Goal: Task Accomplishment & Management: Complete application form

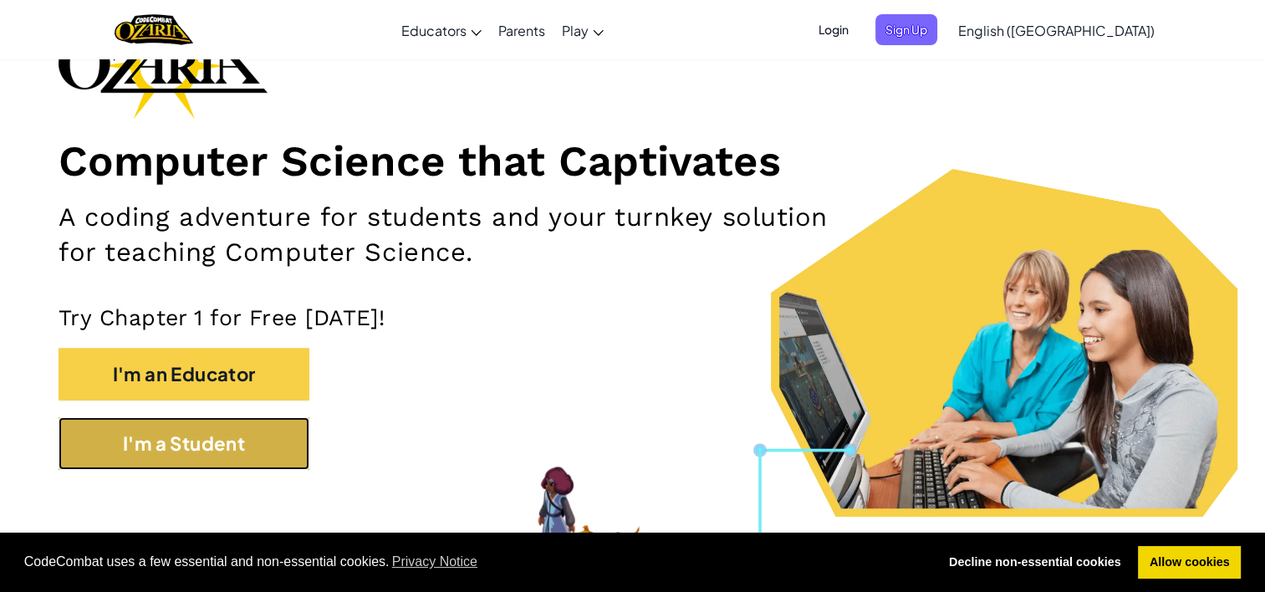
click at [232, 446] on button "I'm a Student" at bounding box center [184, 443] width 251 height 53
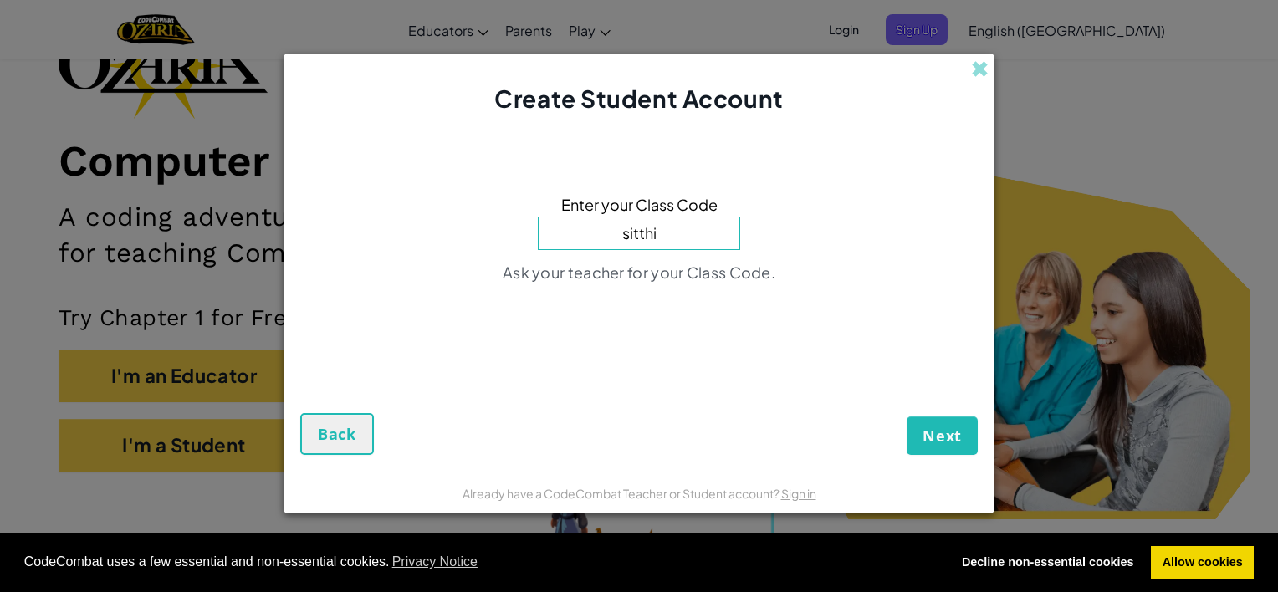
type input "sitthin"
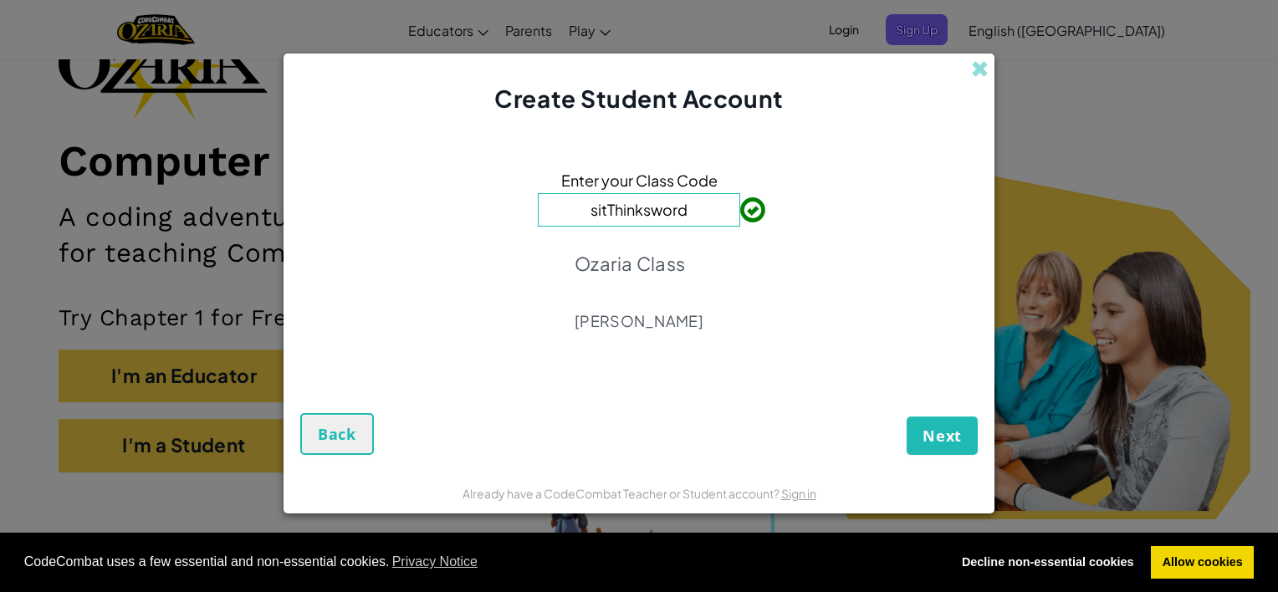
type input "sitThinksword"
click at [935, 428] on span "Next" at bounding box center [941, 436] width 39 height 20
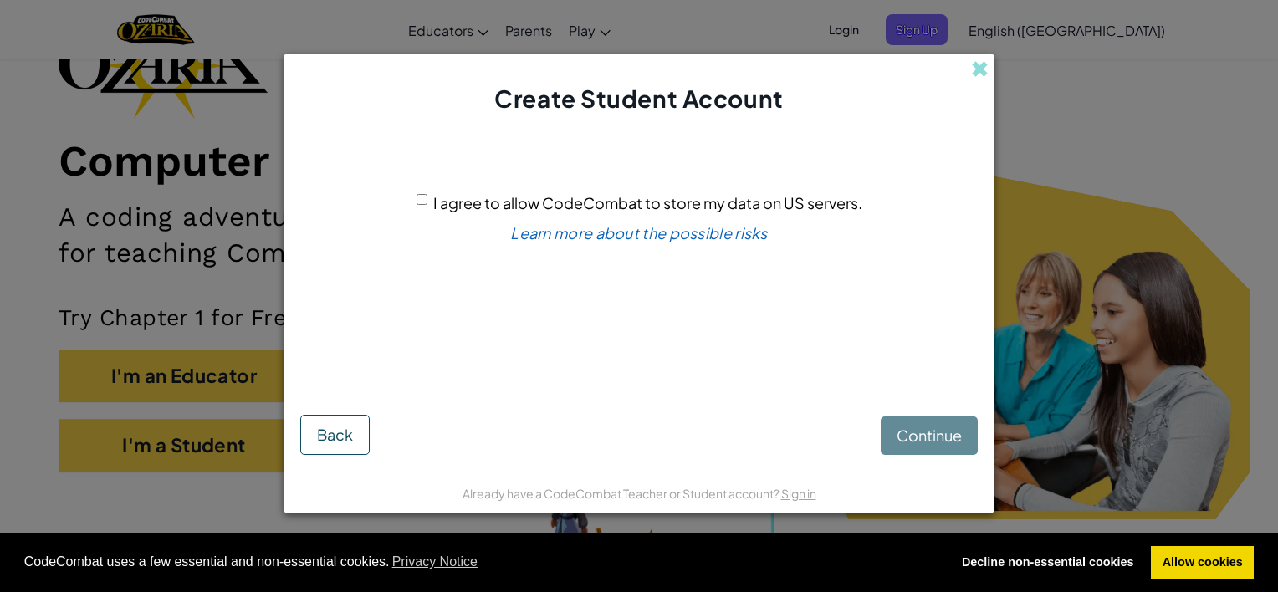
click at [445, 211] on span "I agree to allow CodeCombat to store my data on US servers." at bounding box center [647, 202] width 429 height 19
click at [427, 205] on input "I agree to allow CodeCombat to store my data on US servers." at bounding box center [421, 199] width 11 height 11
checkbox input "true"
click at [936, 426] on span "Continue" at bounding box center [928, 435] width 65 height 19
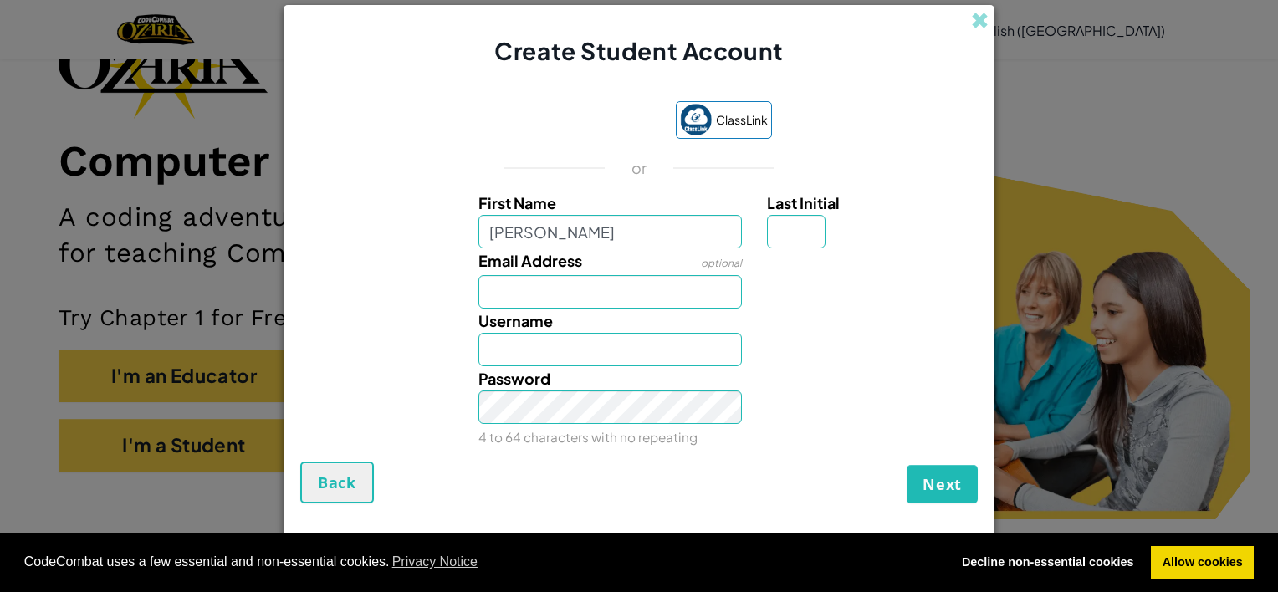
type input "[PERSON_NAME]"
click at [807, 215] on input "Last Initial" at bounding box center [796, 231] width 59 height 33
click at [626, 233] on input "[PERSON_NAME]" at bounding box center [610, 231] width 264 height 33
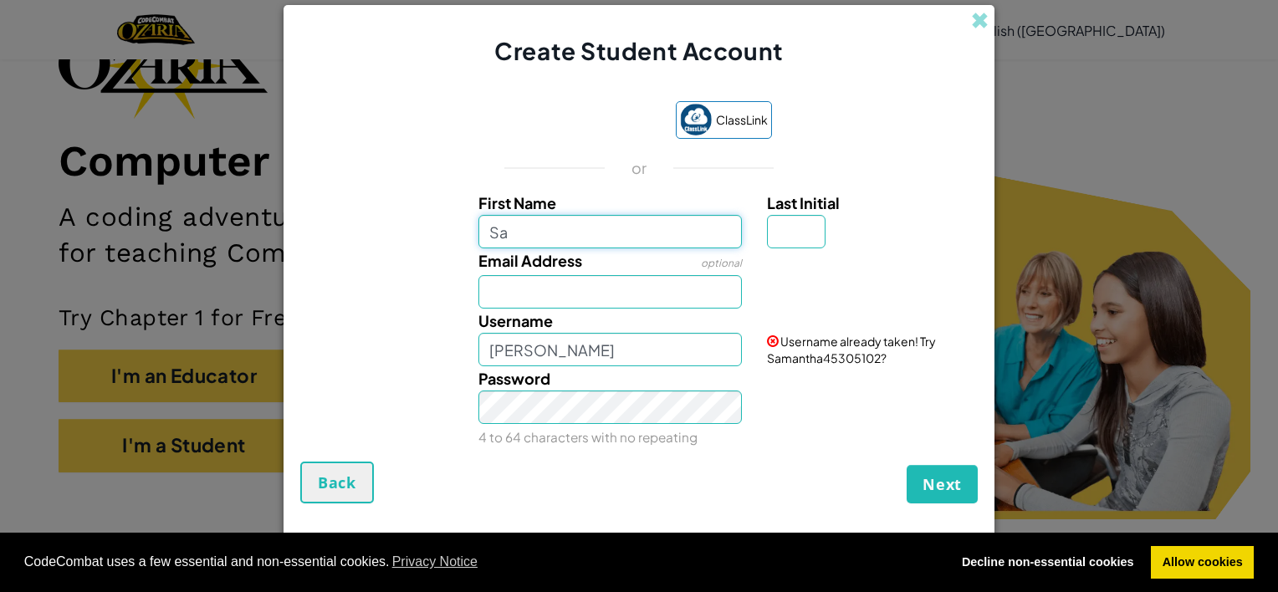
type input "S"
type input "\"
click at [906, 465] on button "Next" at bounding box center [941, 484] width 71 height 38
type input "\"
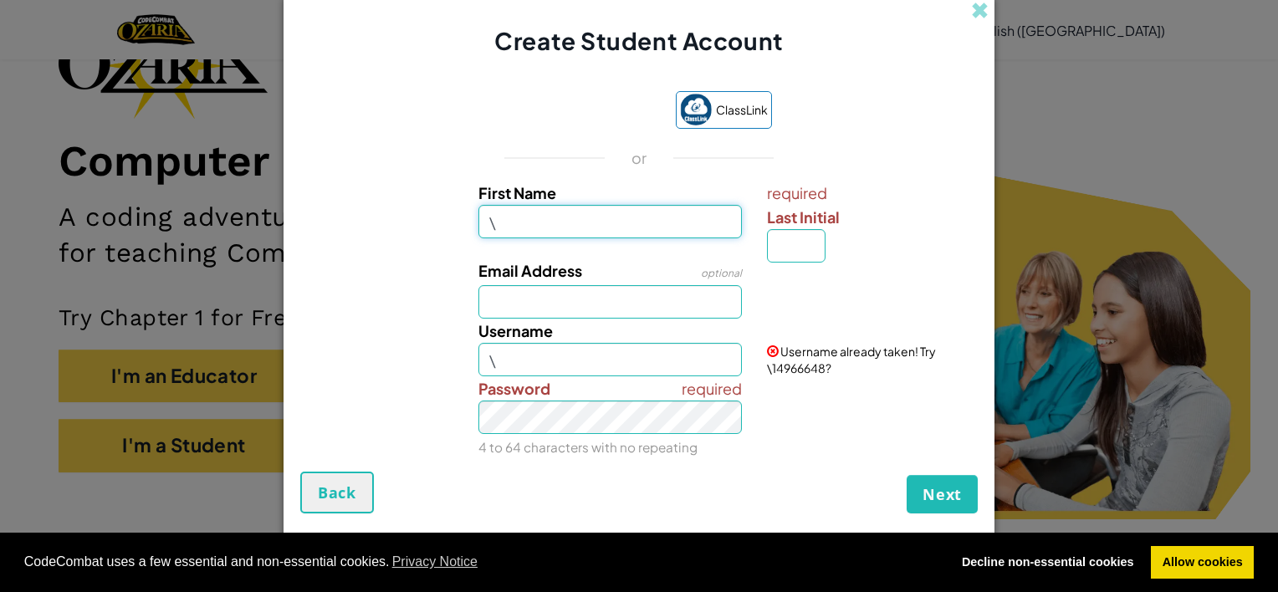
click at [906, 475] on button "Next" at bounding box center [941, 494] width 71 height 38
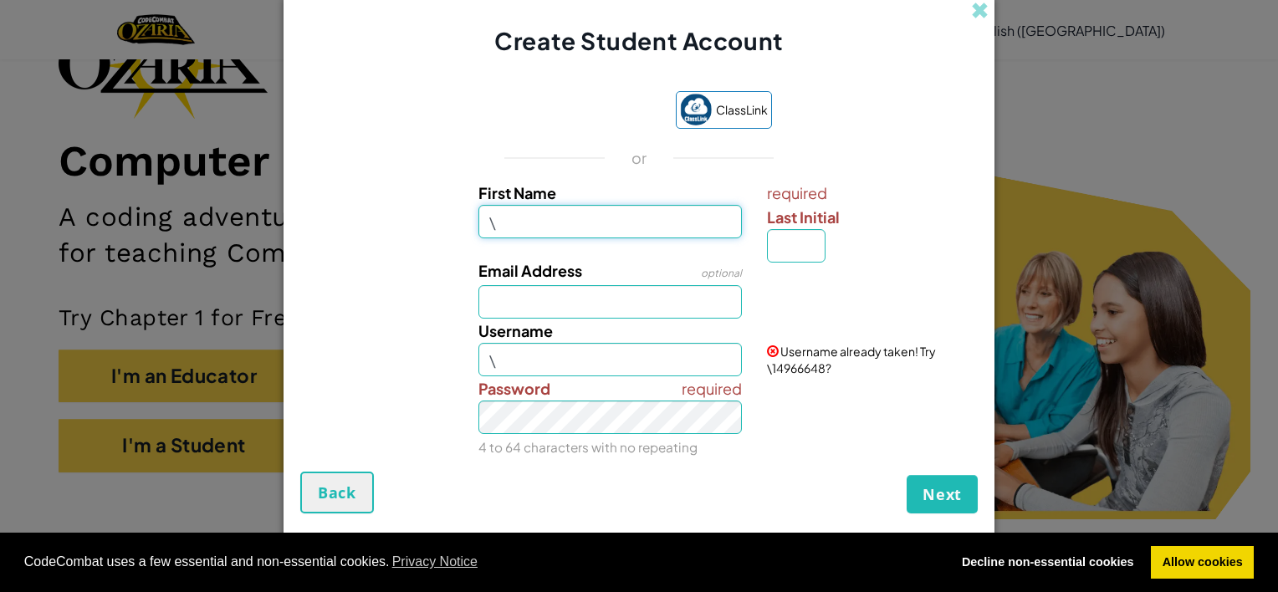
click at [906, 475] on button "Next" at bounding box center [941, 494] width 71 height 38
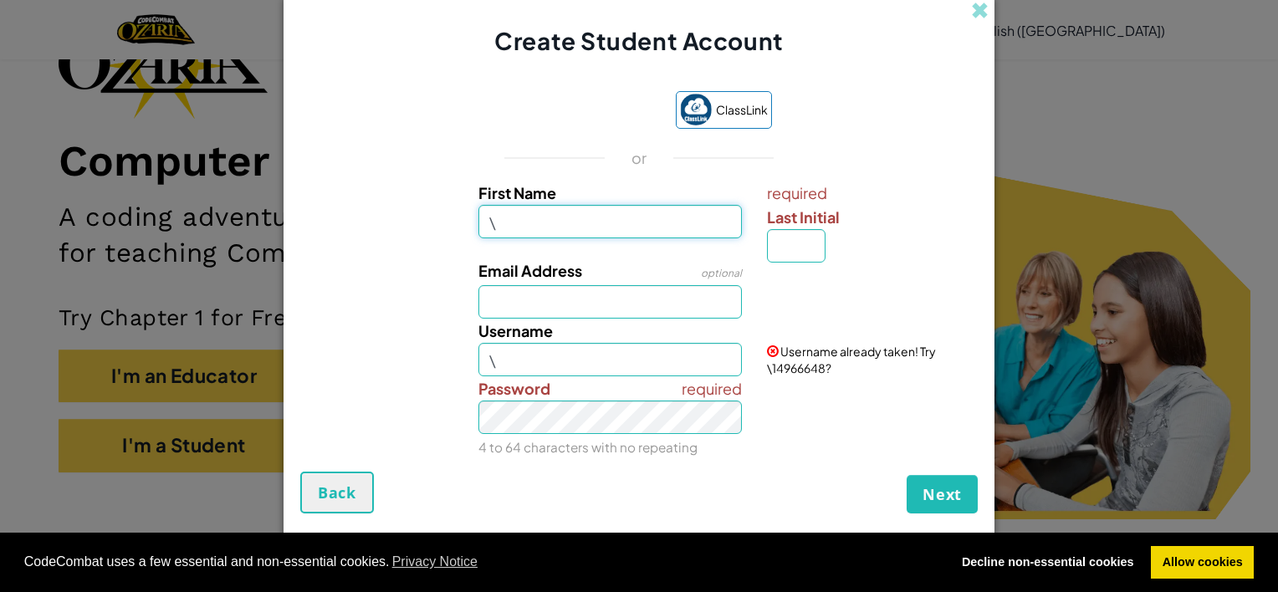
click at [906, 475] on button "Next" at bounding box center [941, 494] width 71 height 38
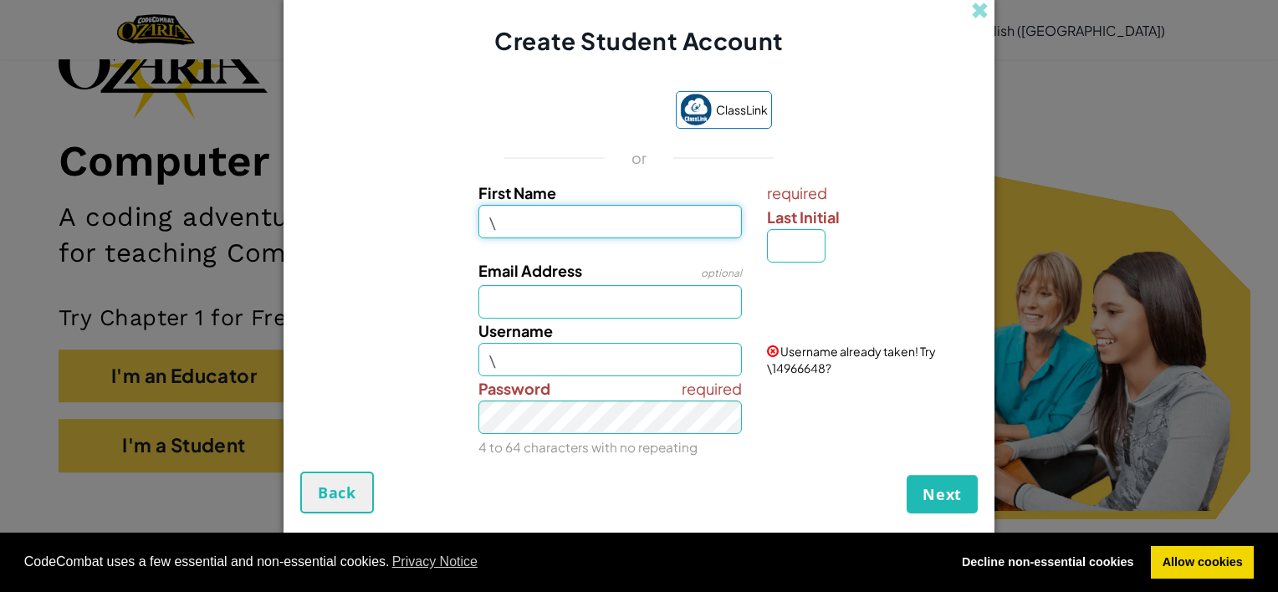
click at [906, 475] on button "Next" at bounding box center [941, 494] width 71 height 38
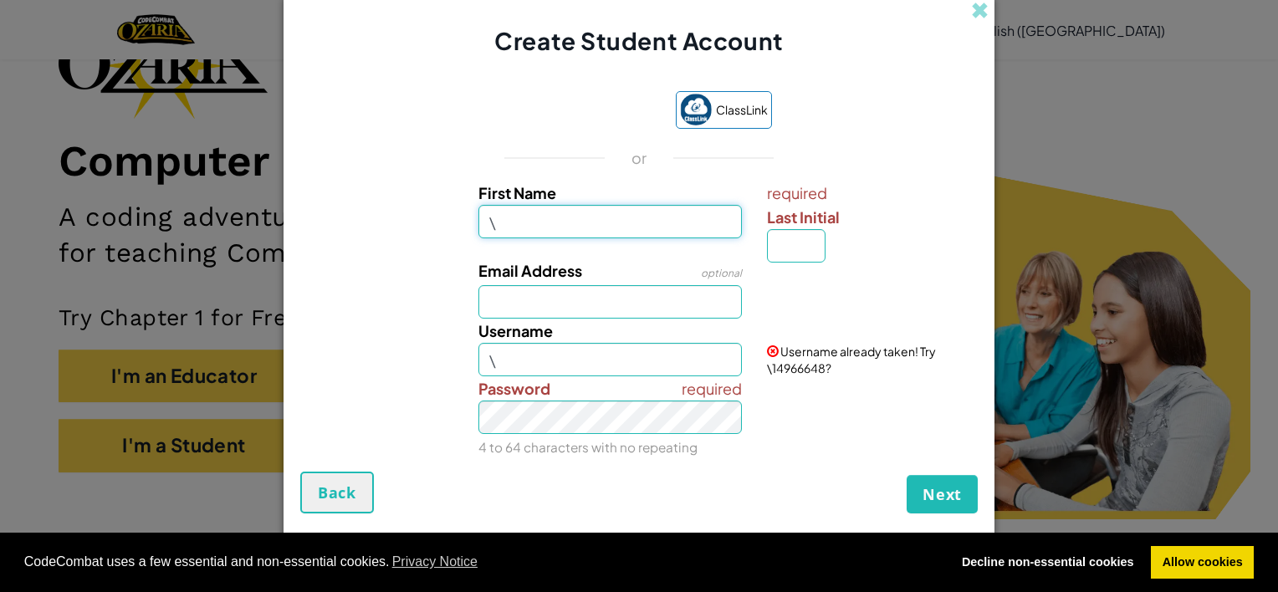
click at [906, 475] on button "Next" at bounding box center [941, 494] width 71 height 38
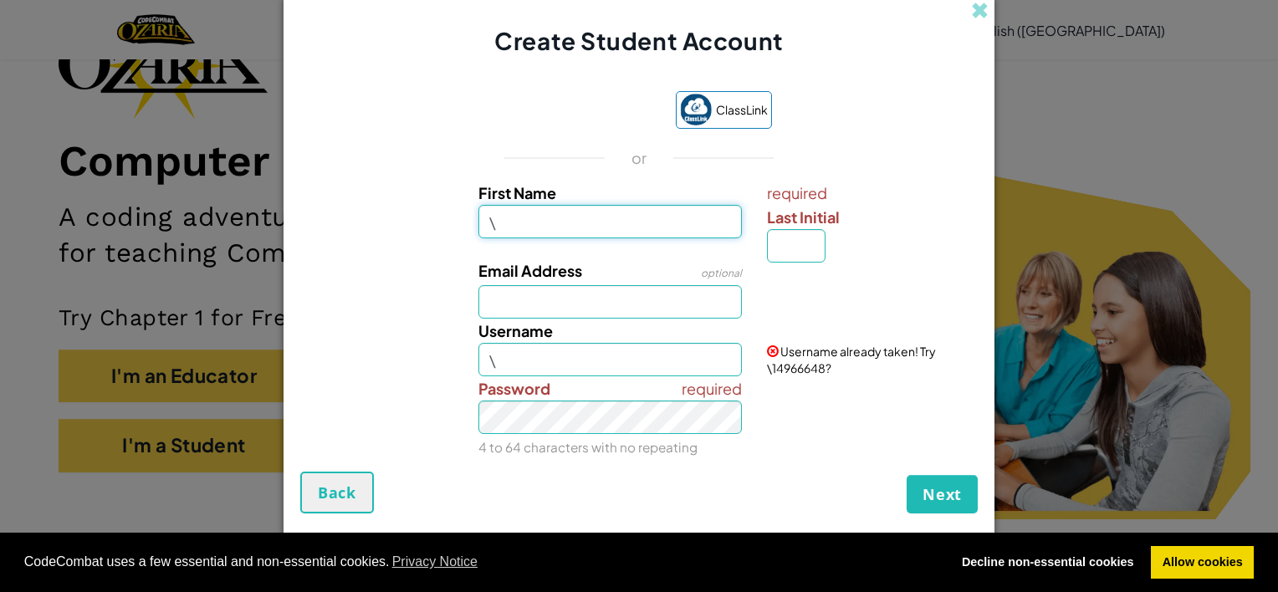
click at [906, 475] on button "Next" at bounding box center [941, 494] width 71 height 38
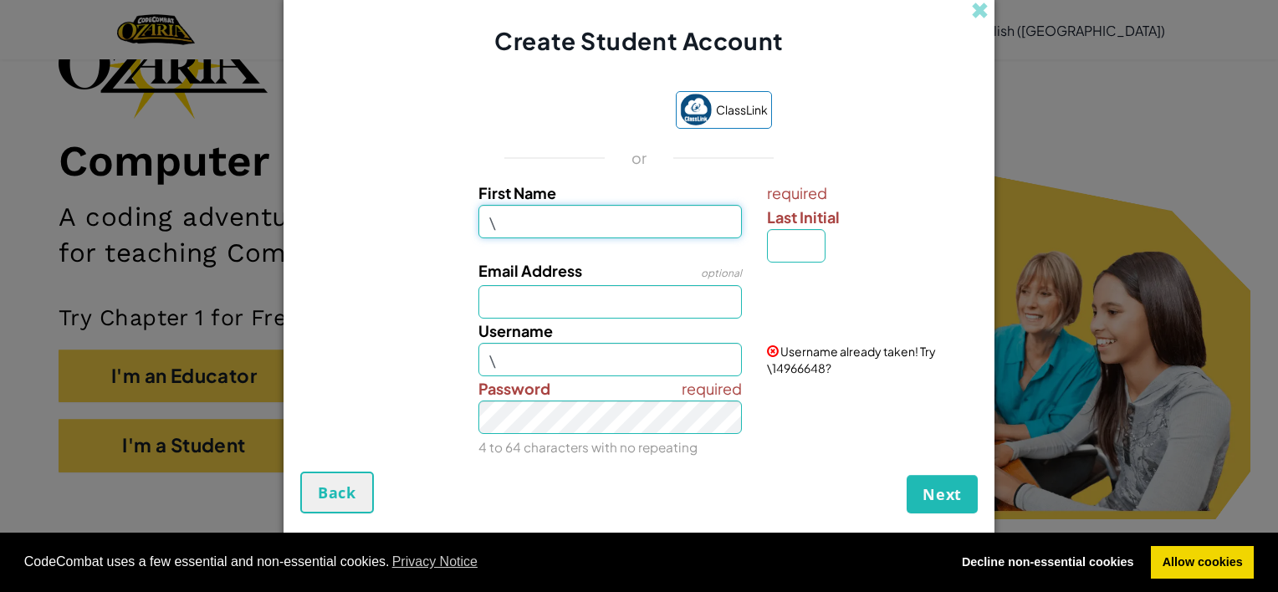
click at [906, 475] on button "Next" at bounding box center [941, 494] width 71 height 38
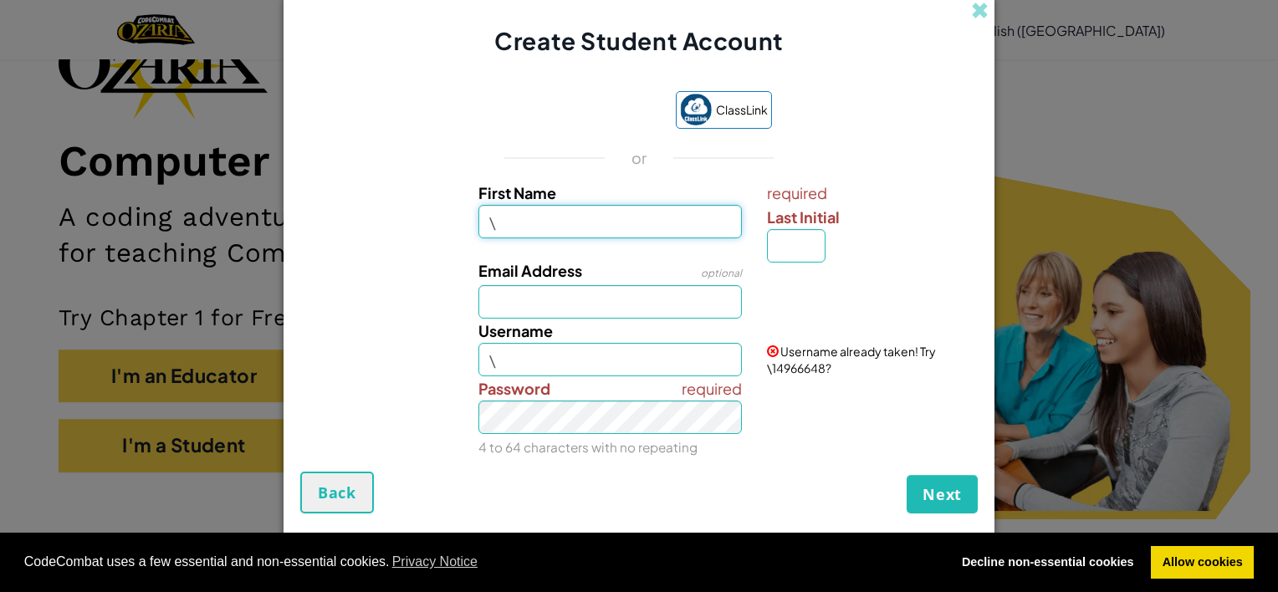
click at [906, 475] on button "Next" at bounding box center [941, 494] width 71 height 38
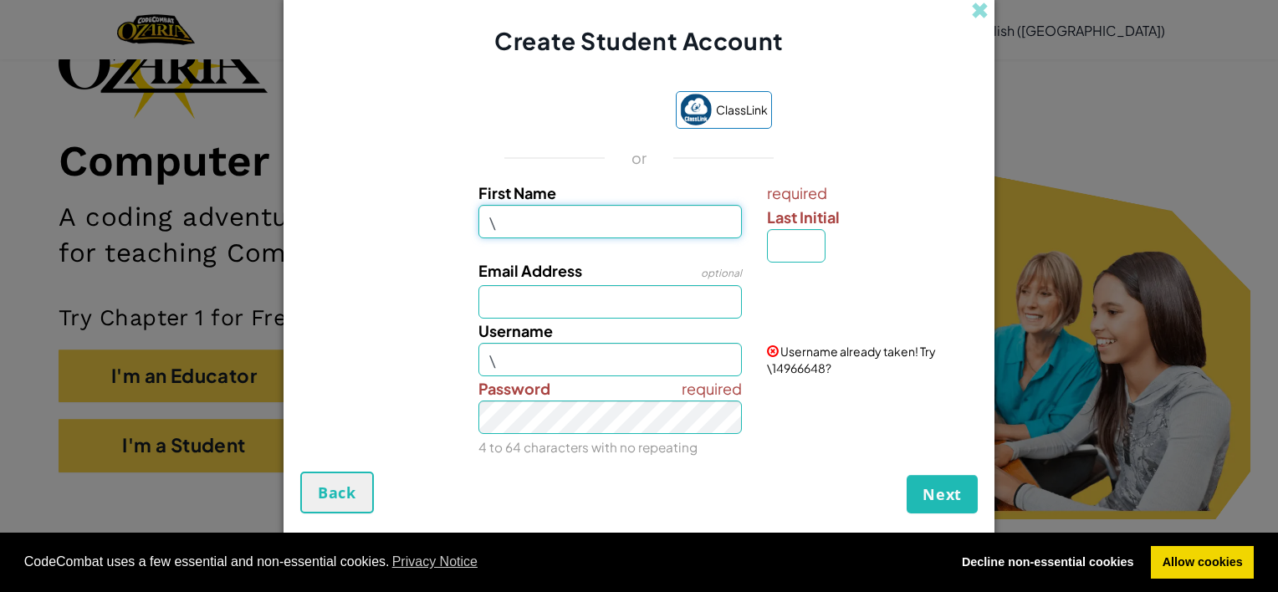
click at [906, 475] on button "Next" at bounding box center [941, 494] width 71 height 38
click at [585, 358] on input "Username" at bounding box center [610, 359] width 264 height 33
click at [547, 209] on input "First Name" at bounding box center [610, 221] width 264 height 33
type input "[PERSON_NAME]"
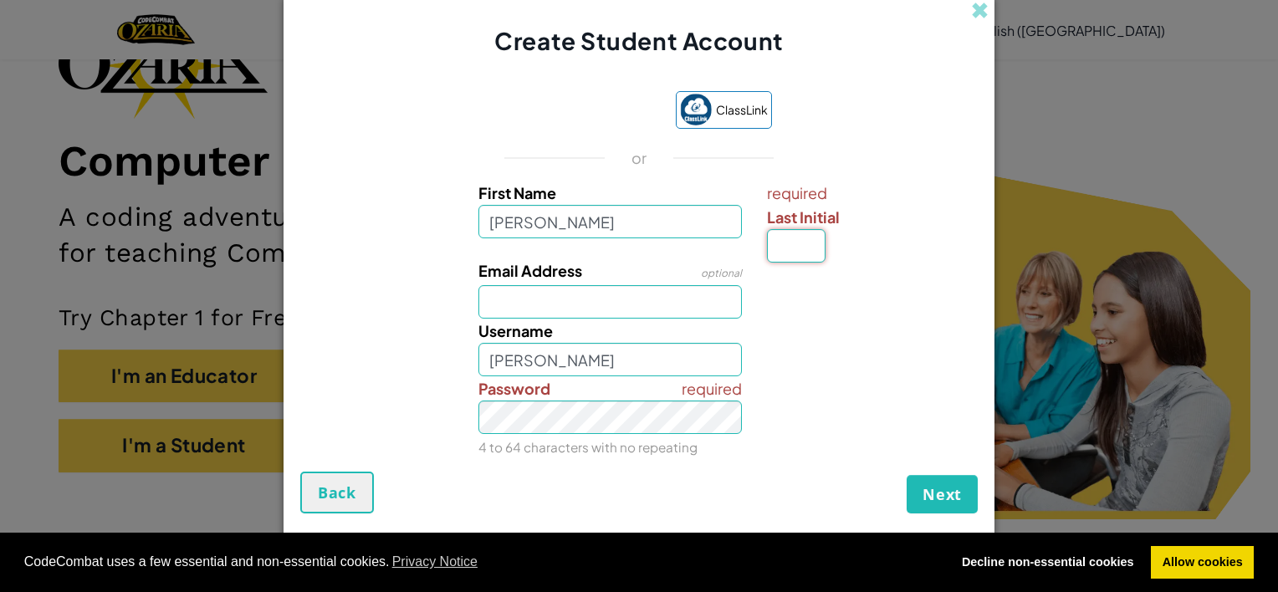
click at [784, 248] on input "Last Initial" at bounding box center [796, 245] width 59 height 33
type input "f"
click at [654, 378] on div "required Password 4 to 64 characters with no repeating" at bounding box center [610, 417] width 289 height 83
click at [555, 352] on input "SamanthaF" at bounding box center [610, 359] width 264 height 33
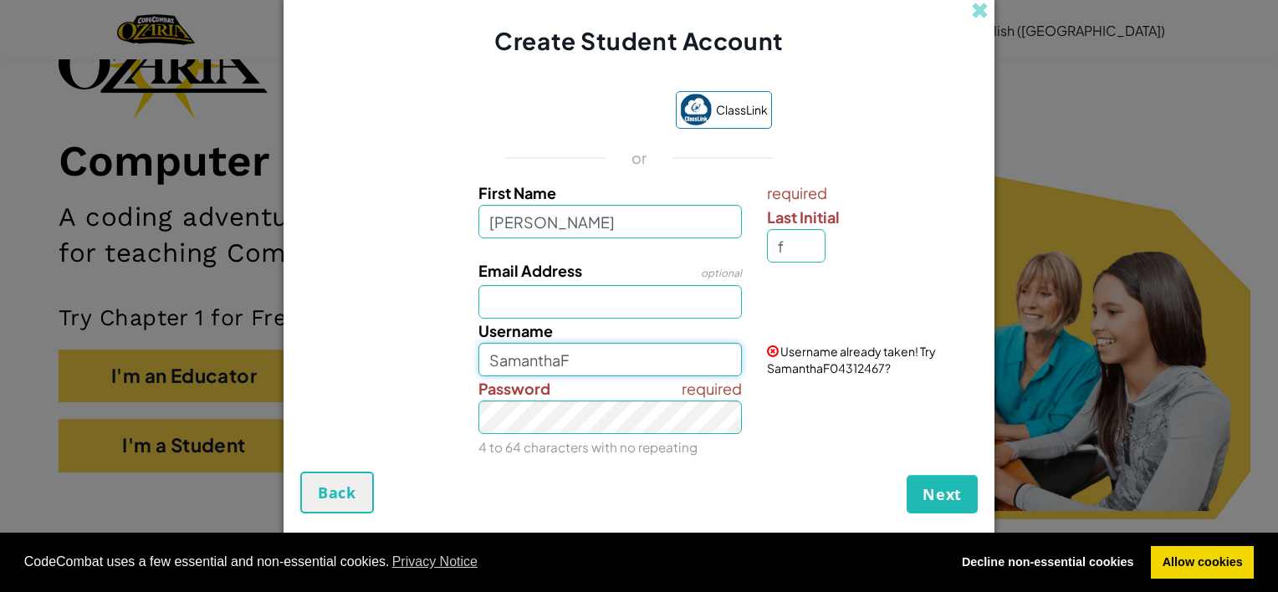
click at [567, 357] on input "SamanthaF" at bounding box center [610, 359] width 264 height 33
type input "S"
type input "Midnightkitty8915"
click at [906, 475] on button "Next" at bounding box center [941, 494] width 71 height 38
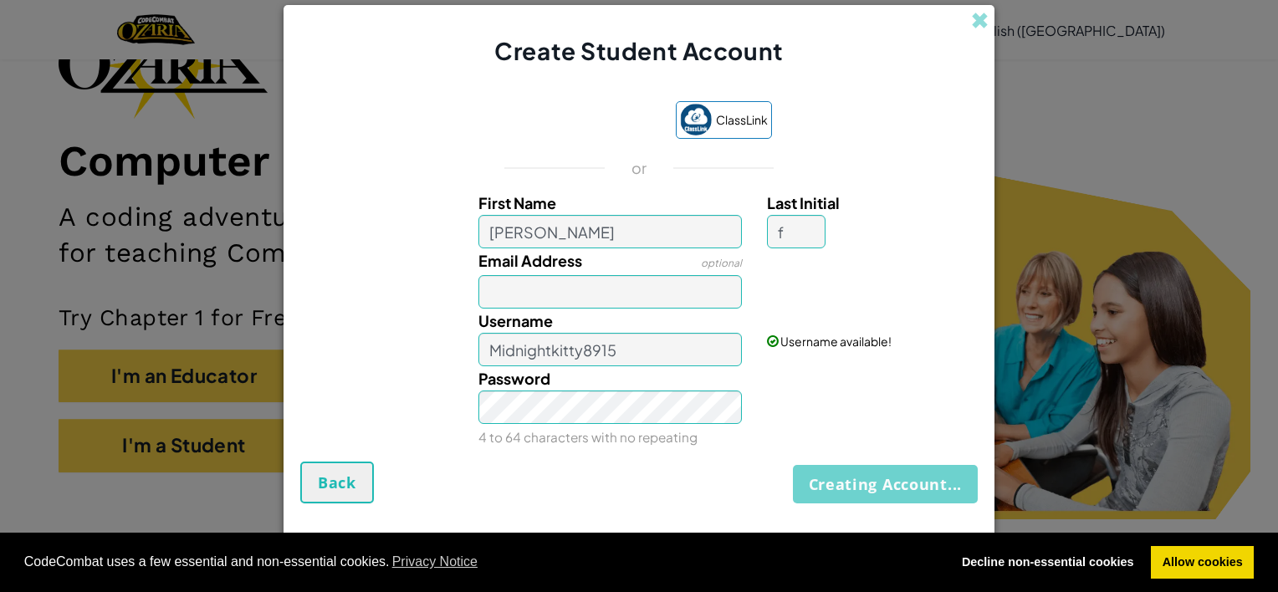
drag, startPoint x: 657, startPoint y: 388, endPoint x: 773, endPoint y: 390, distance: 115.4
click at [773, 390] on div "Password 4 to 64 characters with no repeating" at bounding box center [639, 407] width 694 height 83
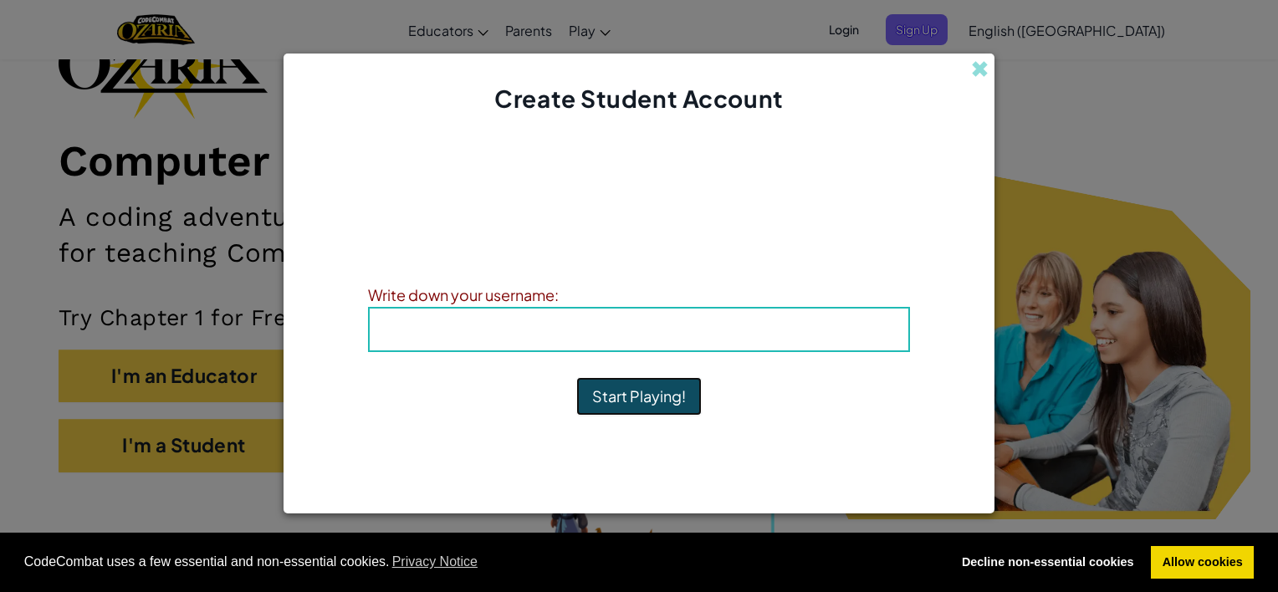
click at [666, 399] on button "Start Playing!" at bounding box center [638, 396] width 125 height 38
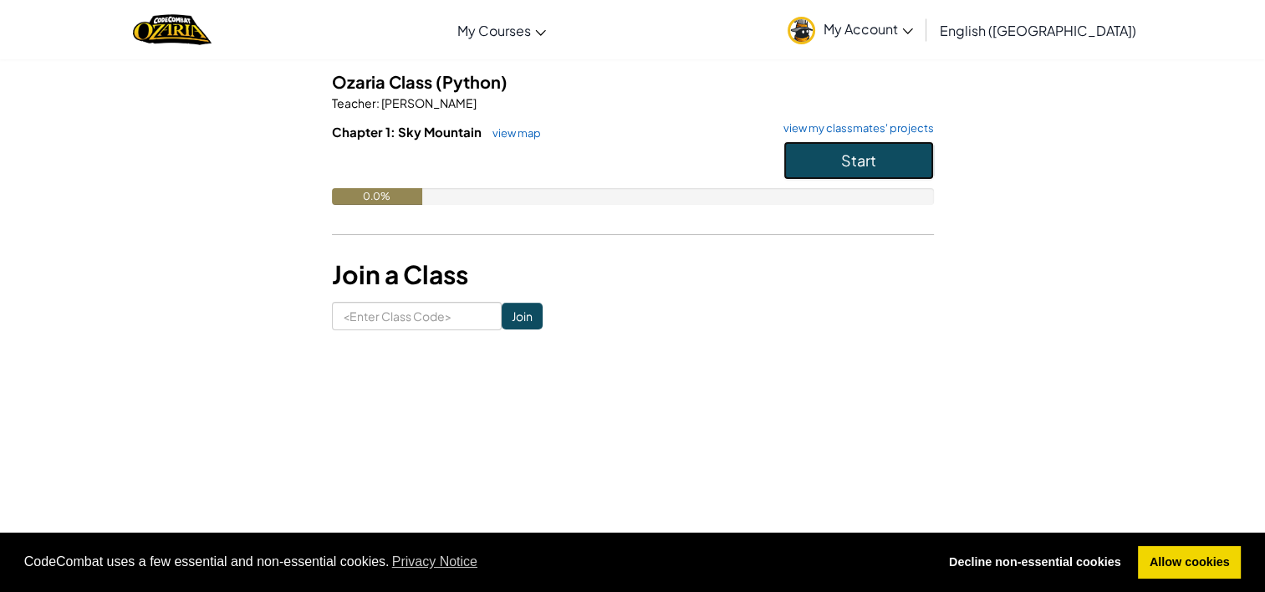
click at [892, 157] on button "Start" at bounding box center [858, 160] width 150 height 38
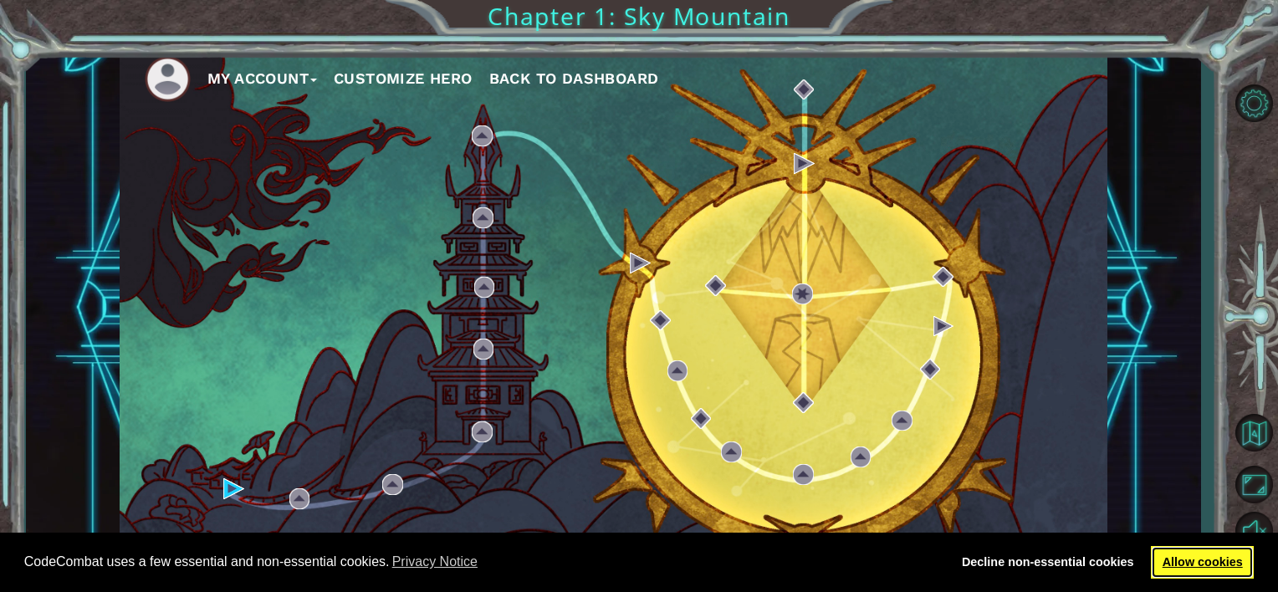
click at [1191, 548] on link "Allow cookies" at bounding box center [1201, 562] width 103 height 33
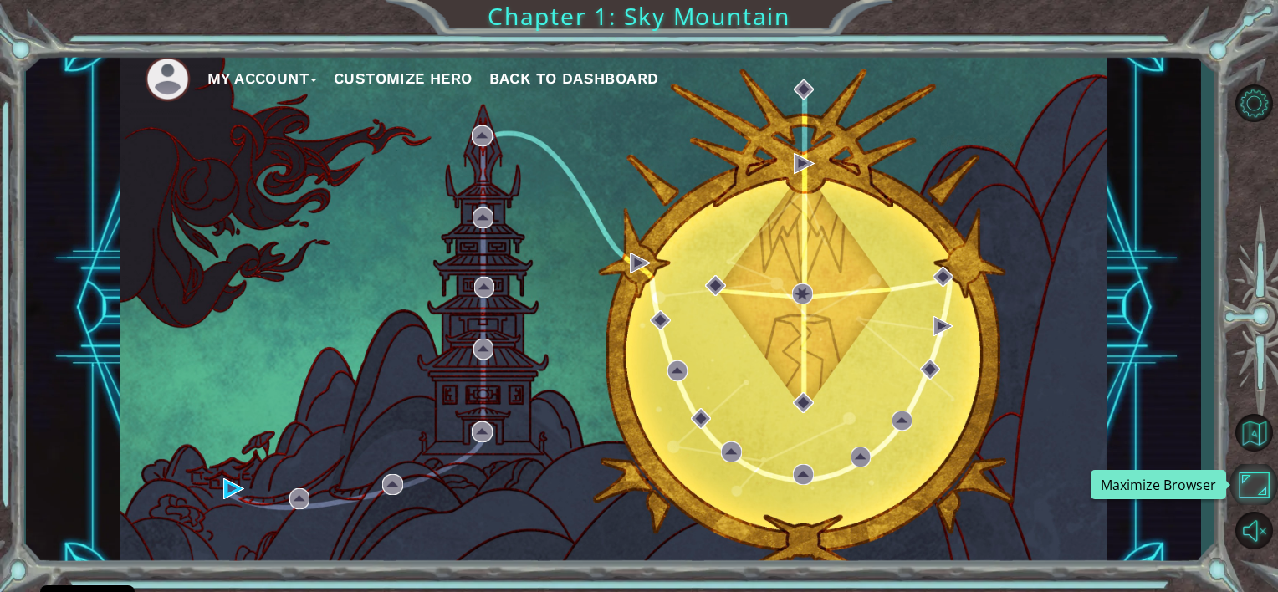
click at [1247, 477] on button "Maximize Browser" at bounding box center [1253, 484] width 48 height 41
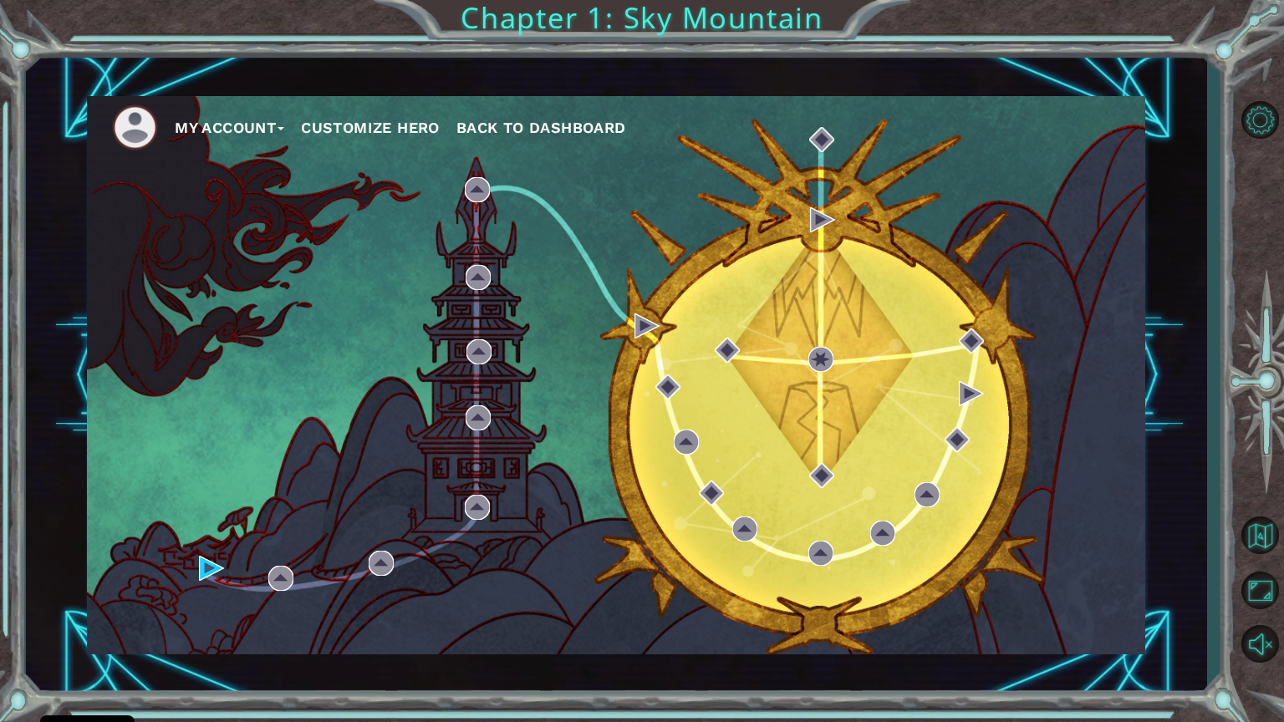
click at [1154, 424] on div "My Account Customize Hero Back to Dashboard" at bounding box center [616, 375] width 1181 height 635
click at [1264, 591] on button "Unmute" at bounding box center [1260, 644] width 48 height 48
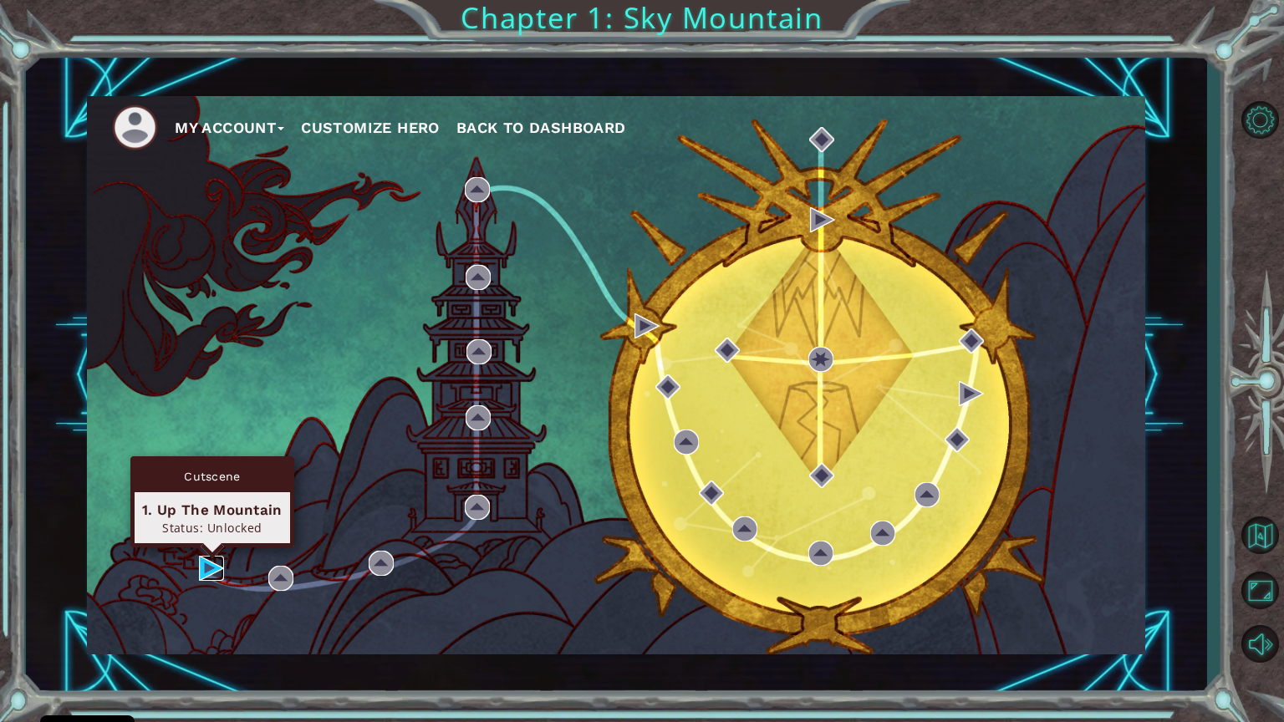
click at [202, 562] on img at bounding box center [211, 568] width 25 height 25
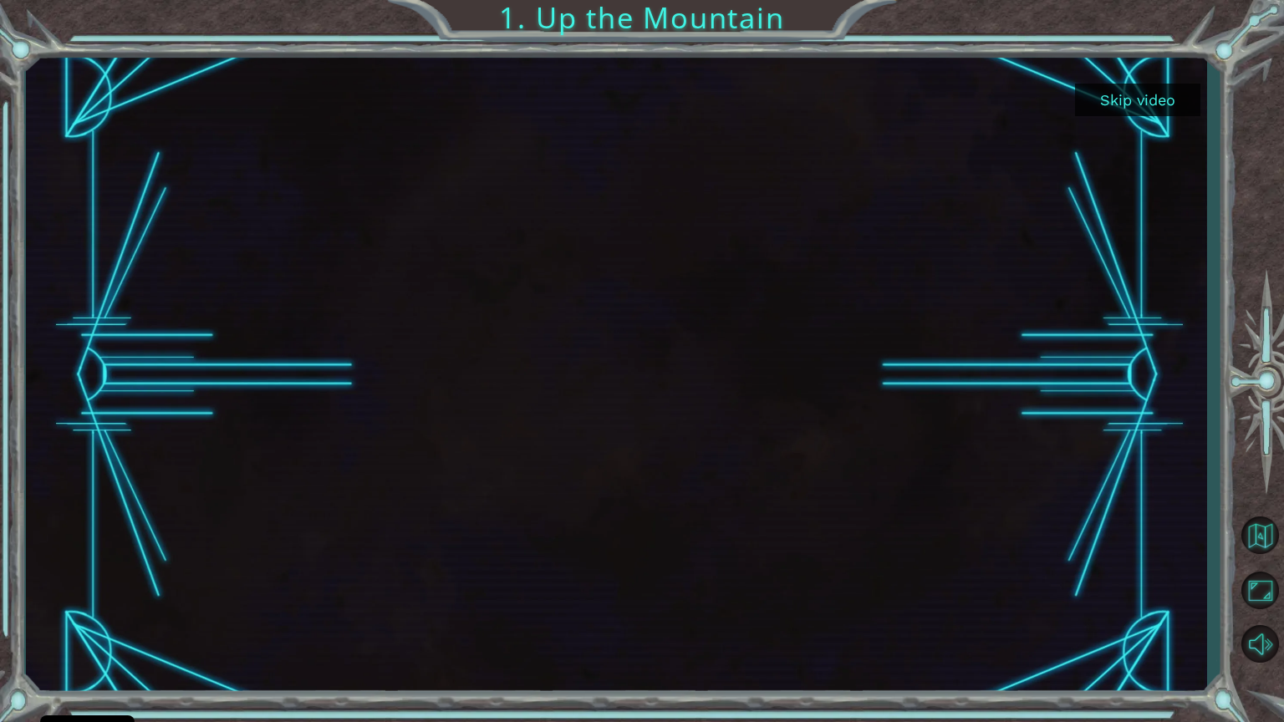
click at [1105, 107] on button "Skip video" at bounding box center [1137, 100] width 125 height 33
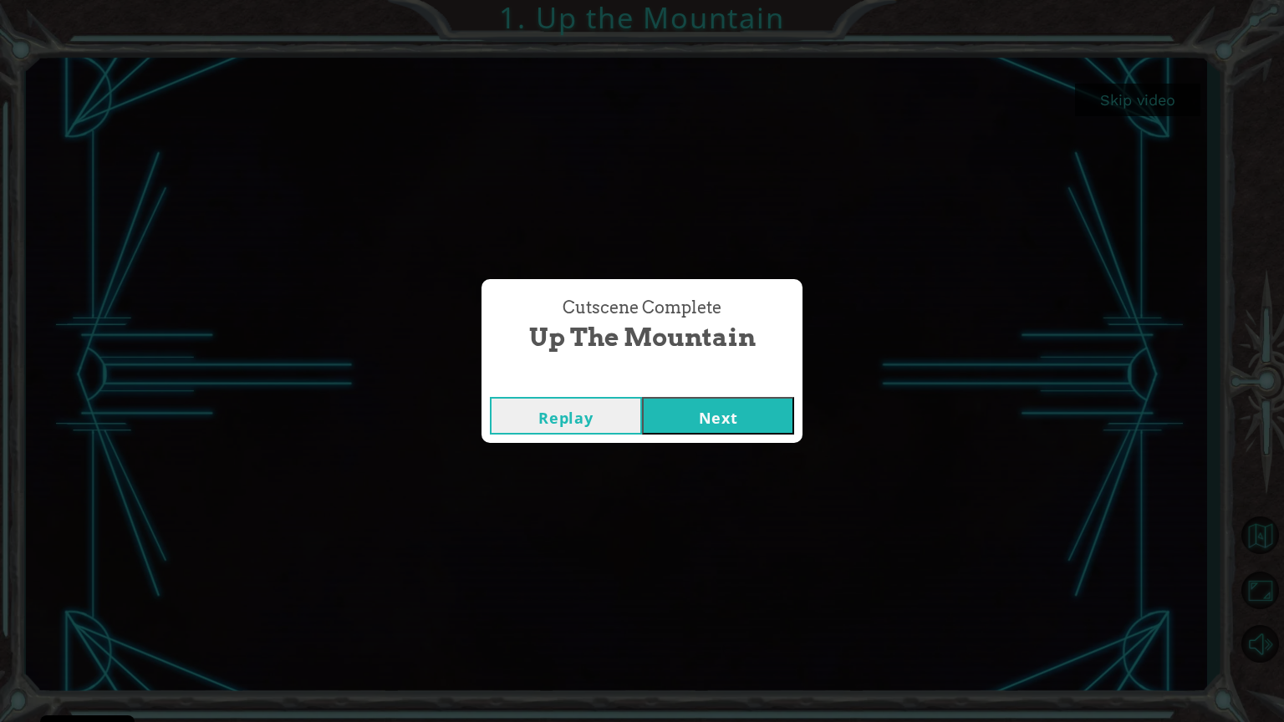
click at [718, 412] on button "Next" at bounding box center [718, 416] width 152 height 38
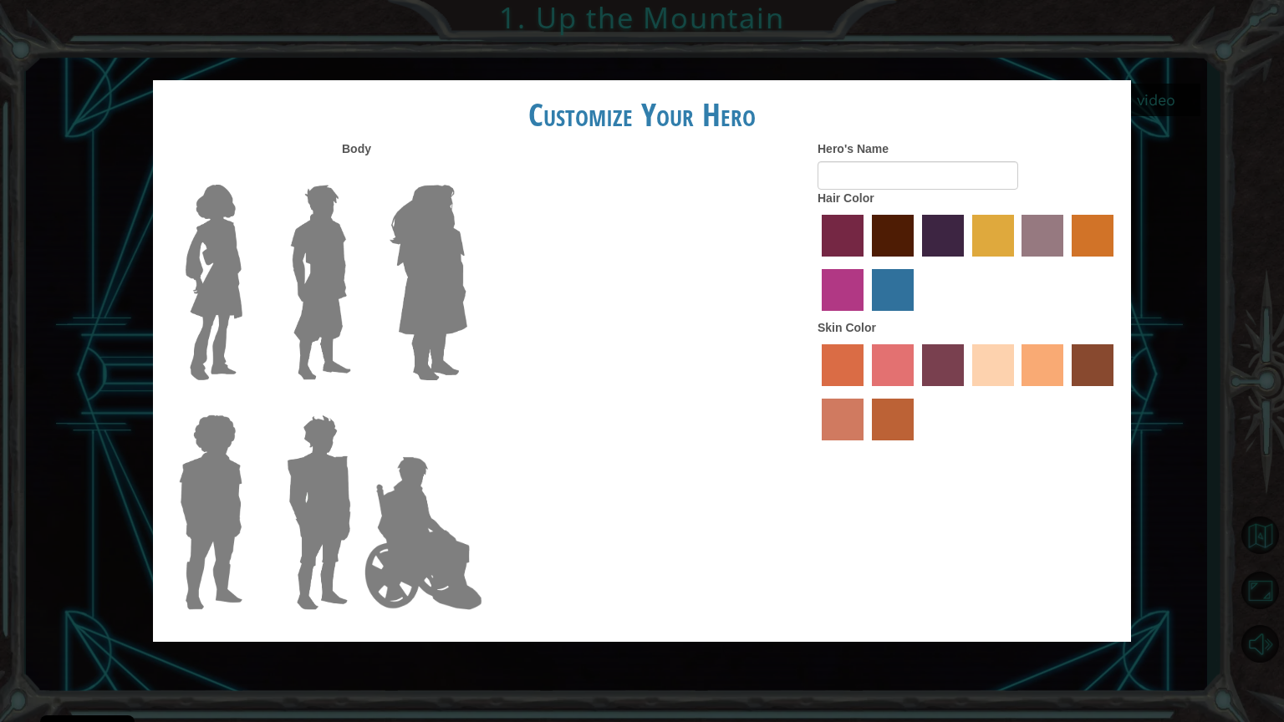
click at [718, 412] on div "Body Hero's Name Hair Color Skin Color" at bounding box center [642, 380] width 978 height 481
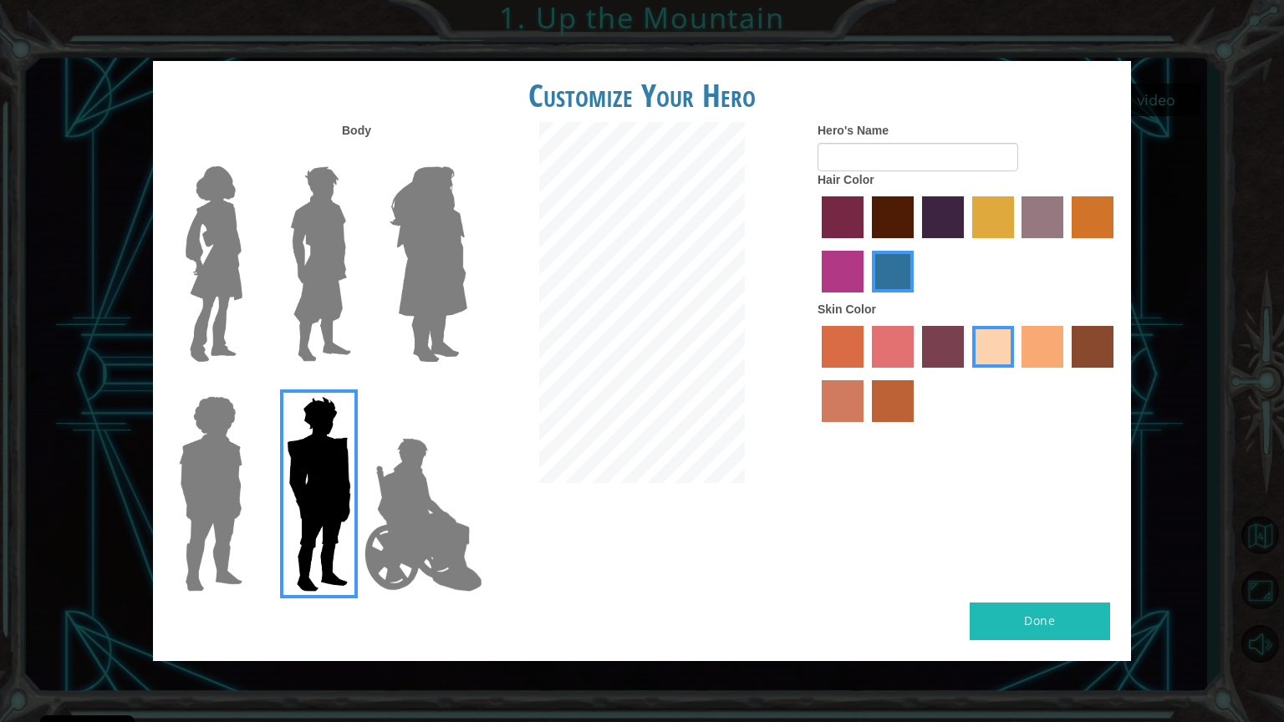
click at [219, 262] on img at bounding box center [214, 264] width 70 height 209
click at [249, 156] on input "Hero Connie" at bounding box center [249, 156] width 0 height 0
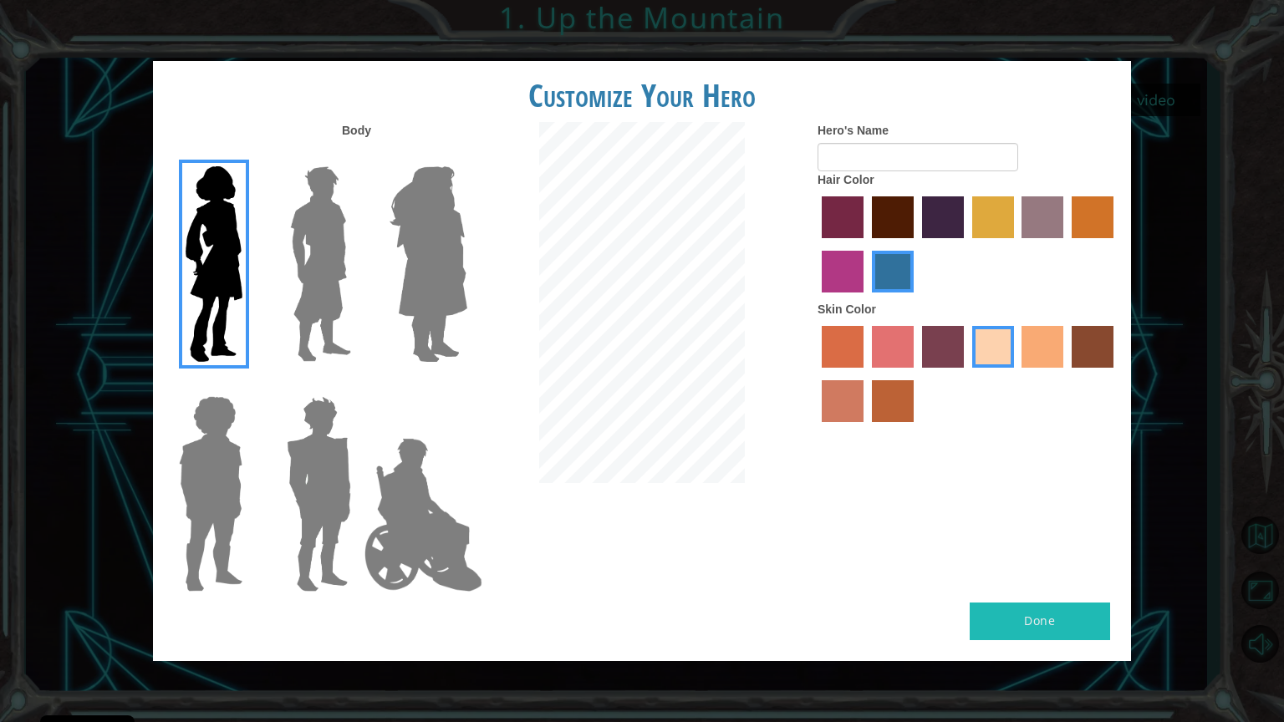
click at [351, 262] on img at bounding box center [320, 264] width 74 height 209
click at [358, 156] on input "Hero Lars" at bounding box center [358, 156] width 0 height 0
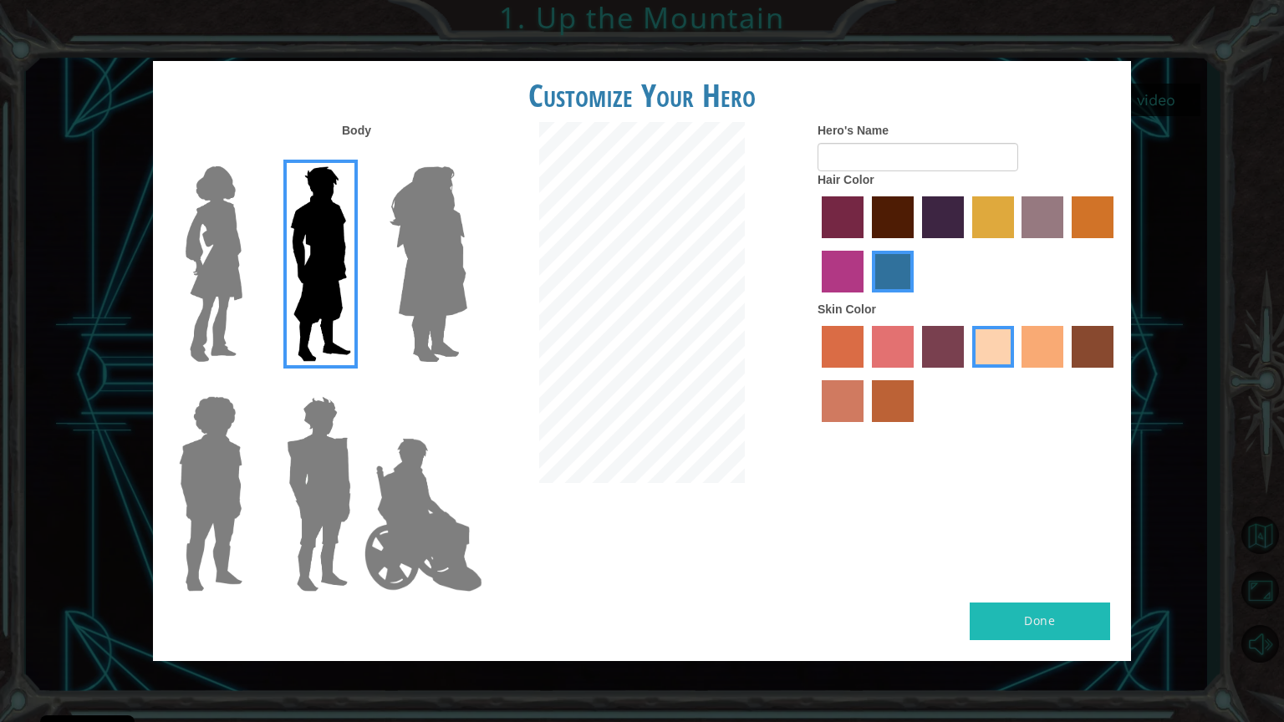
click at [456, 268] on img at bounding box center [428, 264] width 91 height 209
click at [467, 156] on input "Hero Amethyst" at bounding box center [467, 156] width 0 height 0
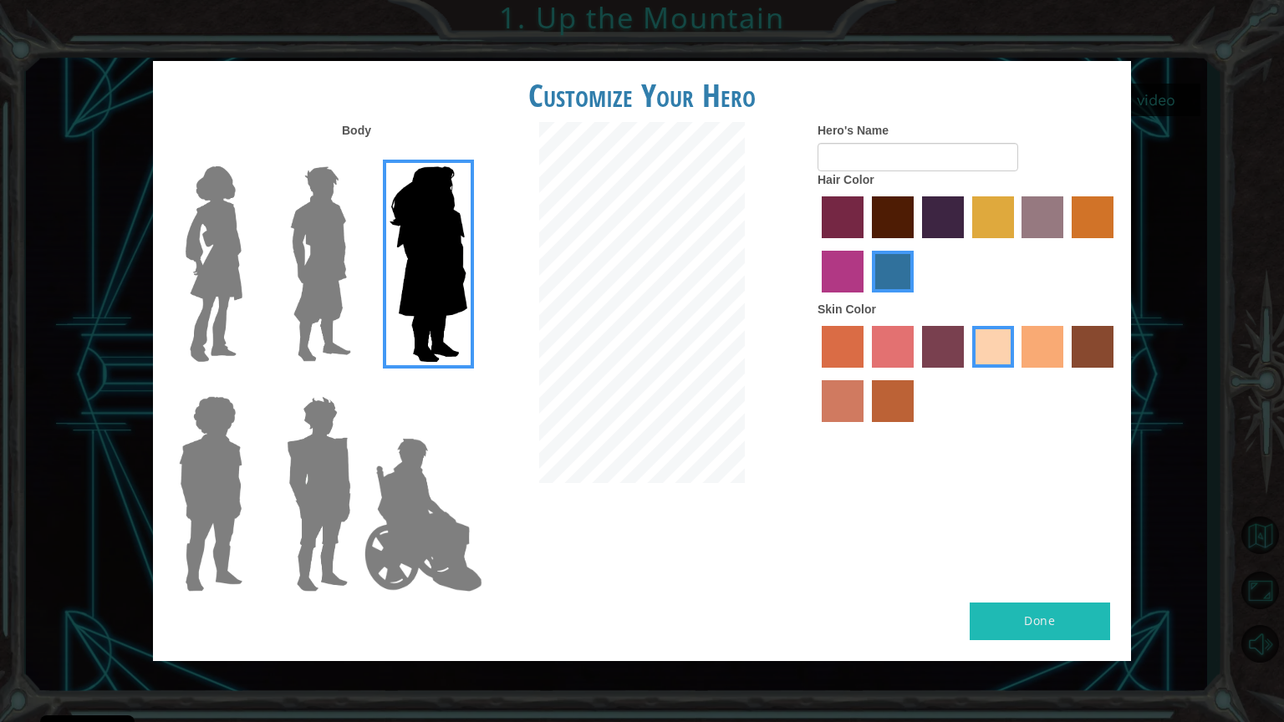
click at [222, 415] on img at bounding box center [210, 494] width 77 height 209
click at [249, 385] on input "Hero Steven" at bounding box center [249, 385] width 0 height 0
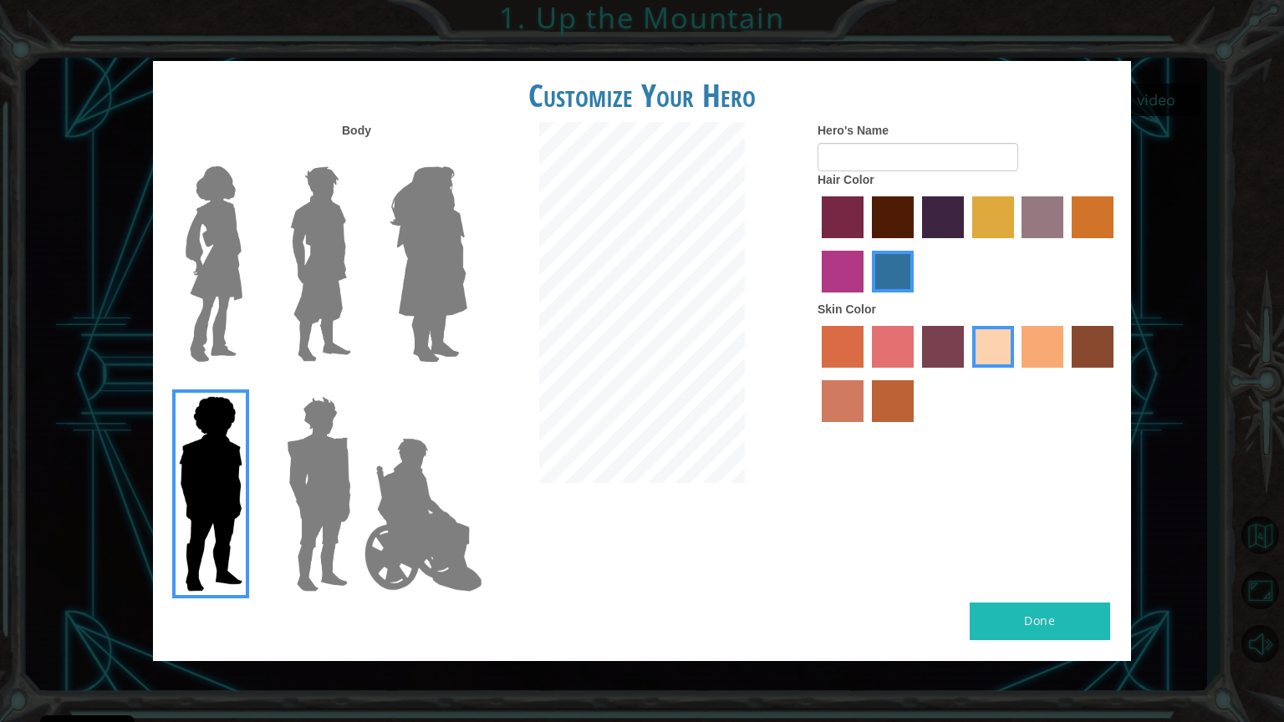
click at [327, 446] on img at bounding box center [319, 494] width 78 height 209
click at [358, 385] on input "Hero Garnet" at bounding box center [358, 385] width 0 height 0
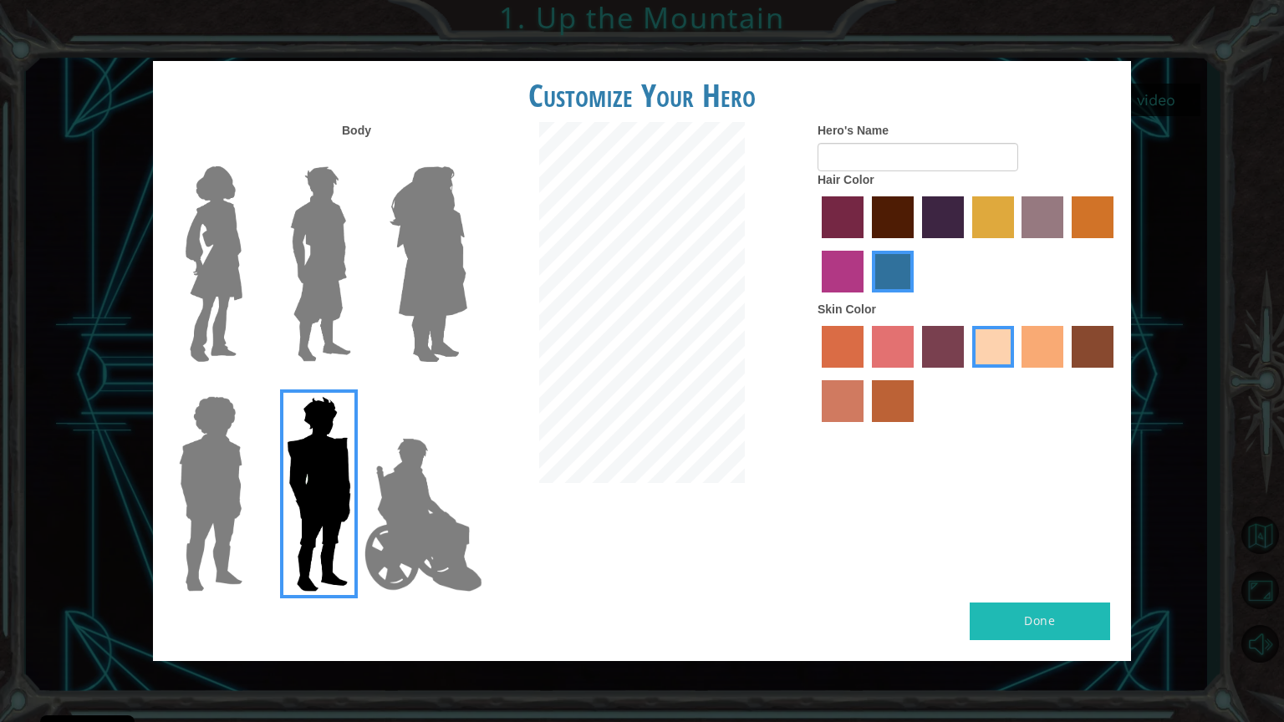
click at [417, 492] on img at bounding box center [423, 514] width 131 height 167
click at [467, 385] on input "Hero Jamie" at bounding box center [467, 385] width 0 height 0
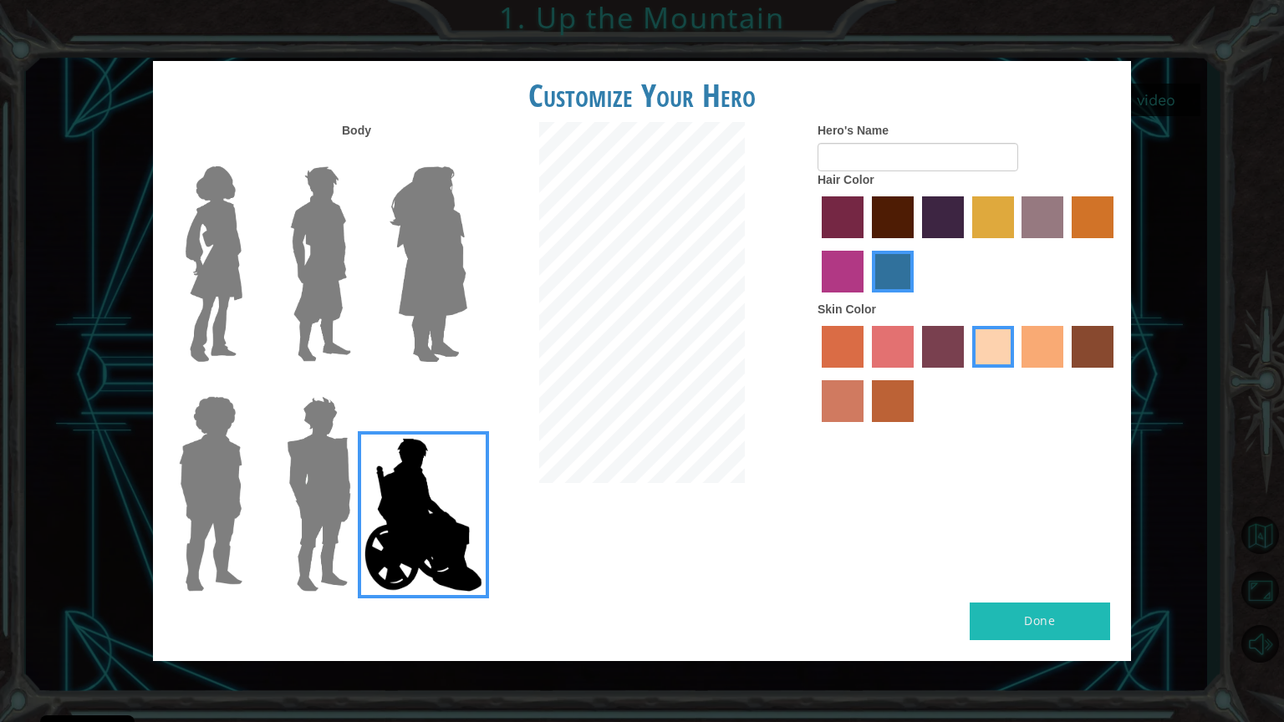
click at [313, 274] on img at bounding box center [320, 264] width 74 height 209
click at [358, 156] on input "Hero Lars" at bounding box center [358, 156] width 0 height 0
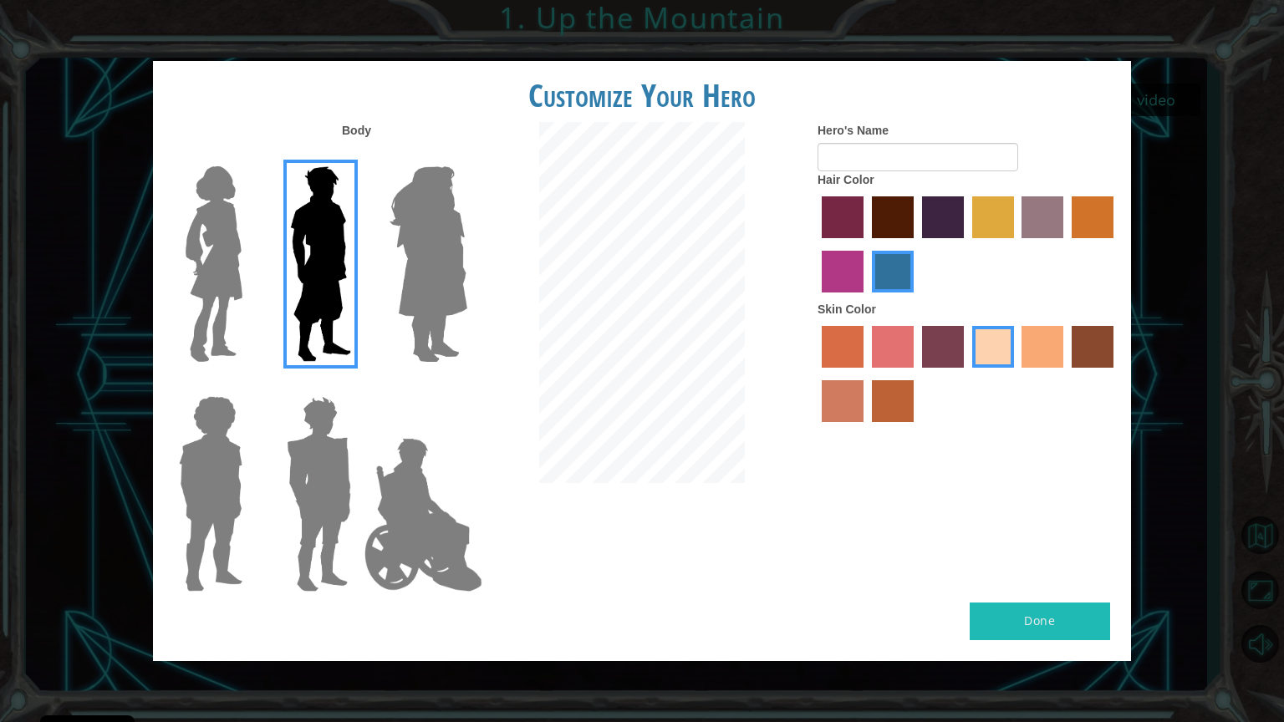
click at [231, 255] on img at bounding box center [214, 264] width 70 height 209
click at [249, 156] on input "Hero Connie" at bounding box center [249, 156] width 0 height 0
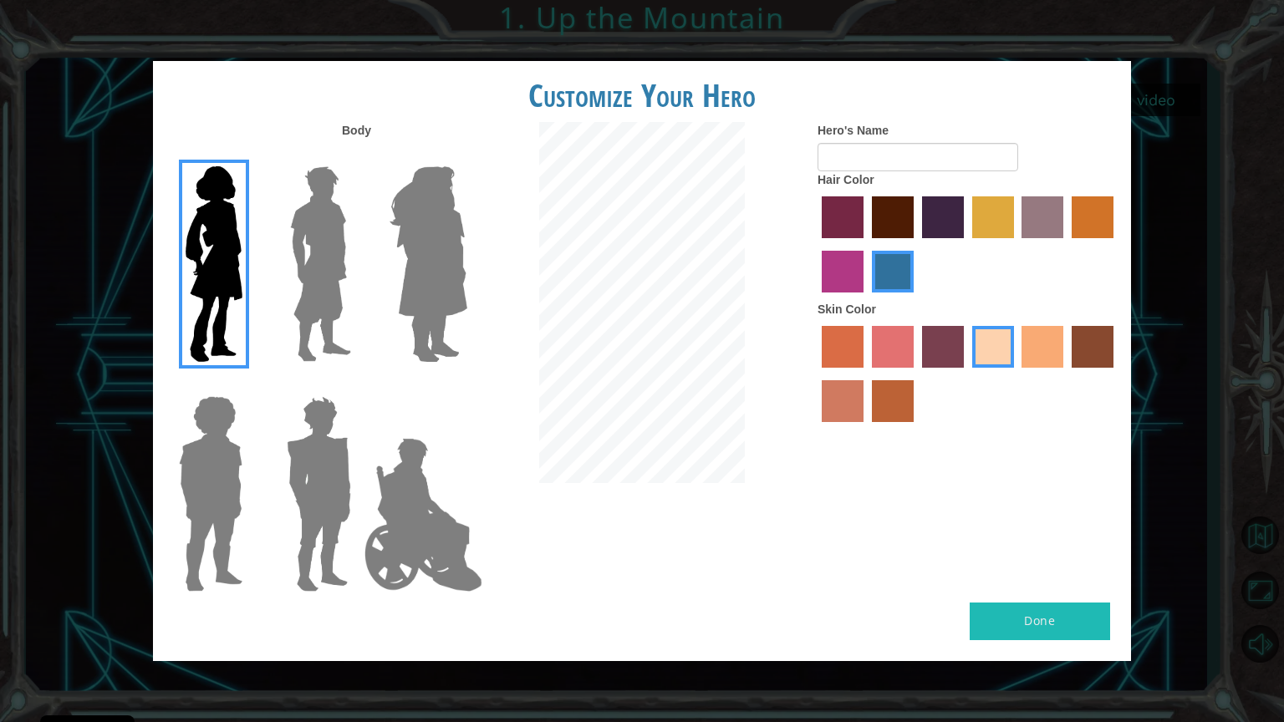
click at [890, 258] on label "lachmara hair color" at bounding box center [893, 272] width 42 height 42
click at [866, 298] on input "lachmara hair color" at bounding box center [866, 298] width 0 height 0
click at [882, 222] on label "maroon hair color" at bounding box center [893, 217] width 42 height 42
click at [866, 244] on input "maroon hair color" at bounding box center [866, 244] width 0 height 0
click at [905, 395] on label "smoke tree skin color" at bounding box center [893, 401] width 42 height 42
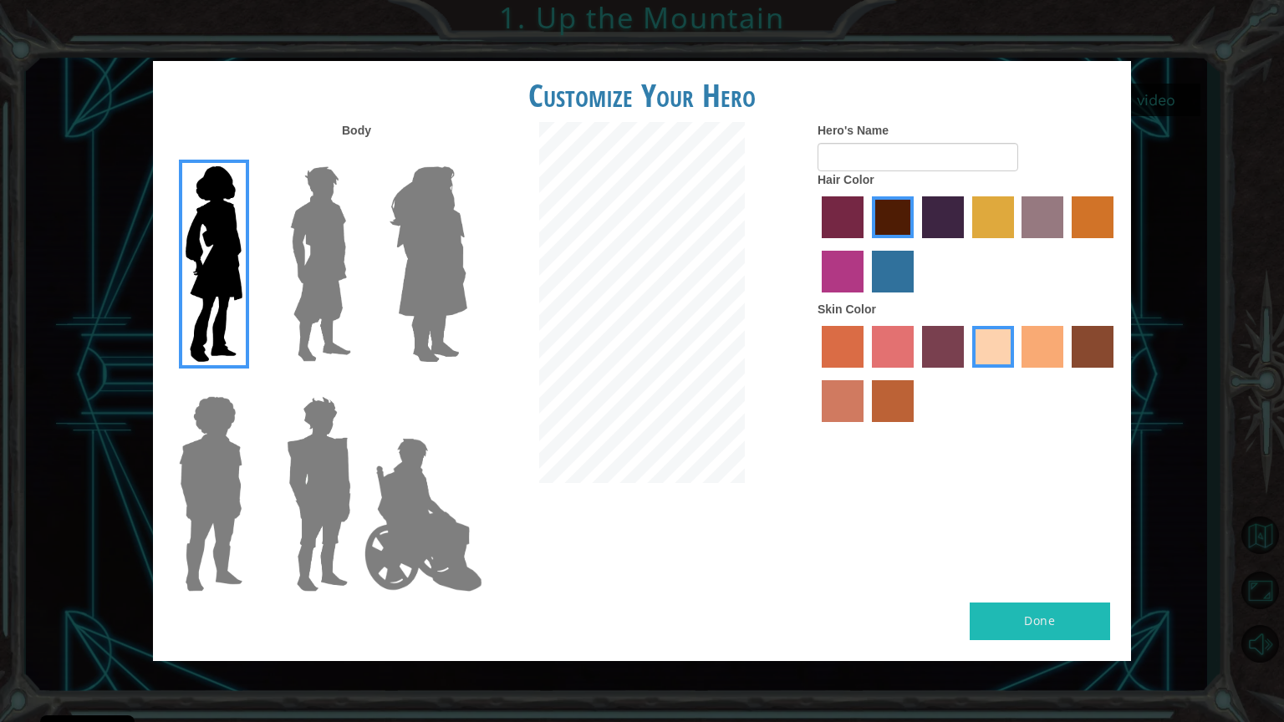
click at [866, 428] on input "smoke tree skin color" at bounding box center [866, 428] width 0 height 0
click at [855, 392] on label "burning sand skin color" at bounding box center [843, 401] width 42 height 42
click at [1116, 374] on input "burning sand skin color" at bounding box center [1116, 374] width 0 height 0
click at [900, 161] on input "Hero's Name" at bounding box center [918, 157] width 201 height 28
click at [262, 225] on div at bounding box center [316, 258] width 109 height 230
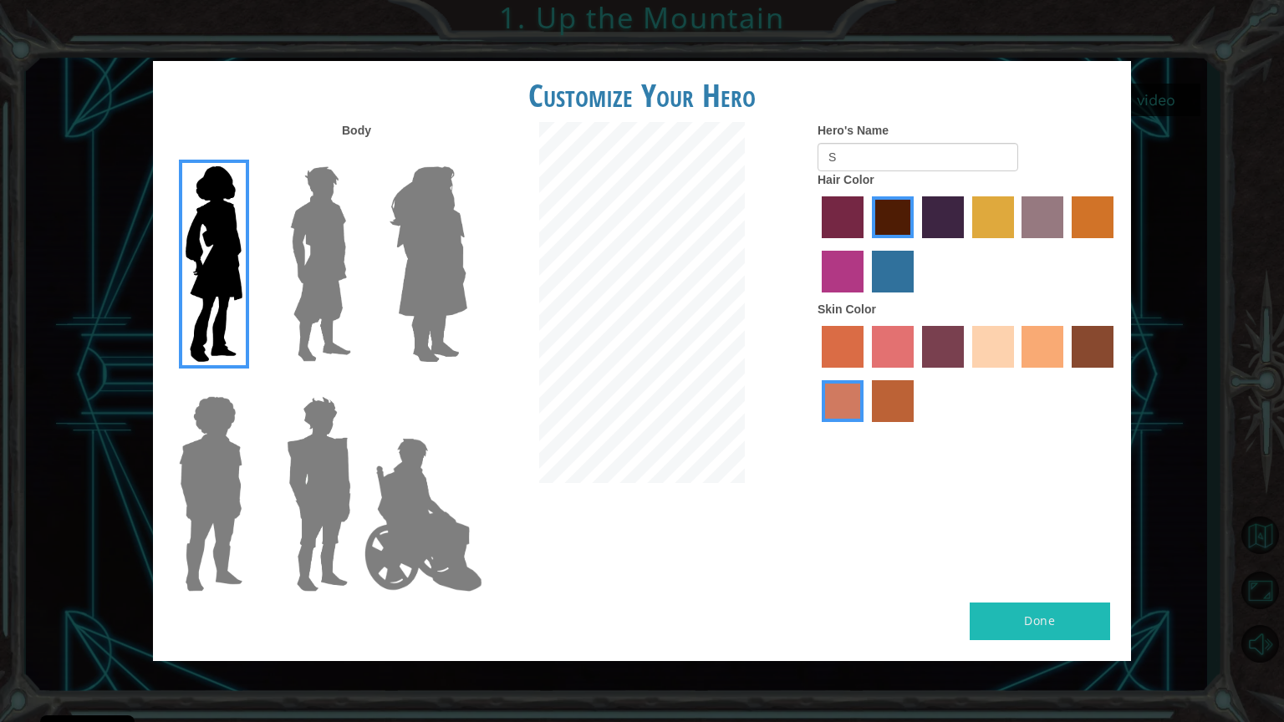
click at [399, 247] on img at bounding box center [428, 264] width 91 height 209
click at [467, 156] on input "Hero Amethyst" at bounding box center [467, 156] width 0 height 0
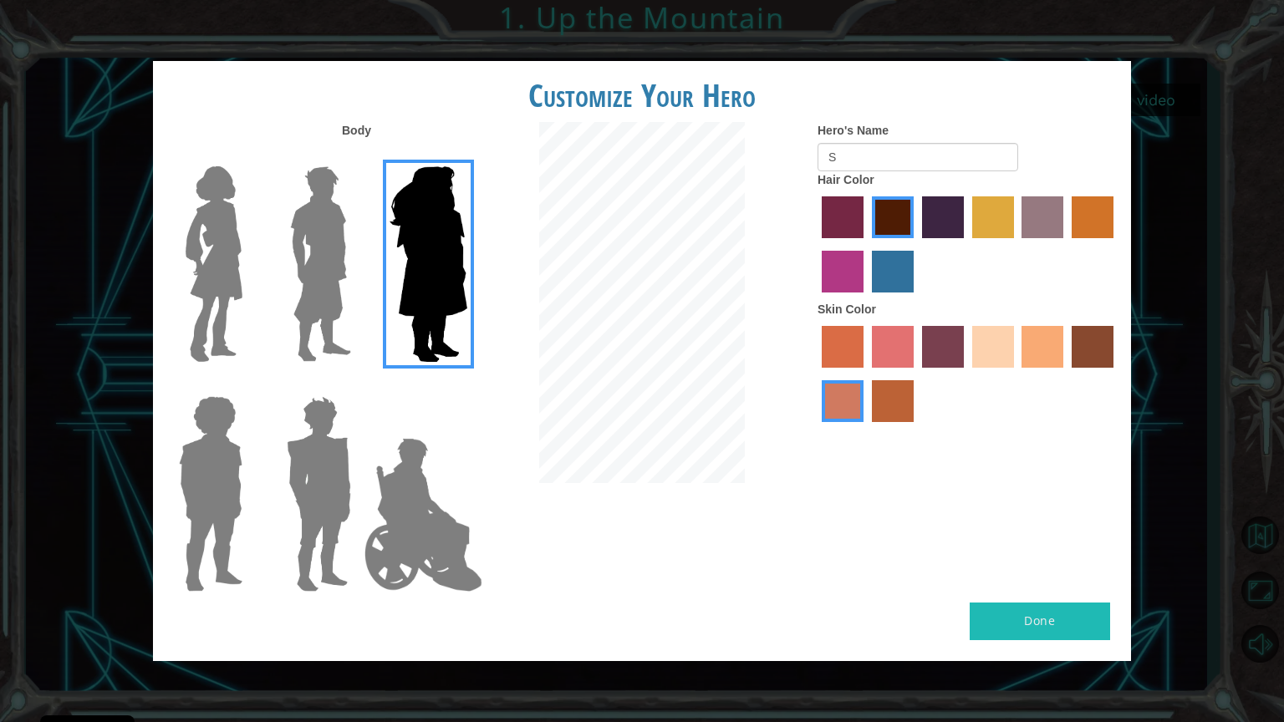
click at [305, 227] on img at bounding box center [320, 264] width 74 height 209
click at [358, 156] on input "Hero Lars" at bounding box center [358, 156] width 0 height 0
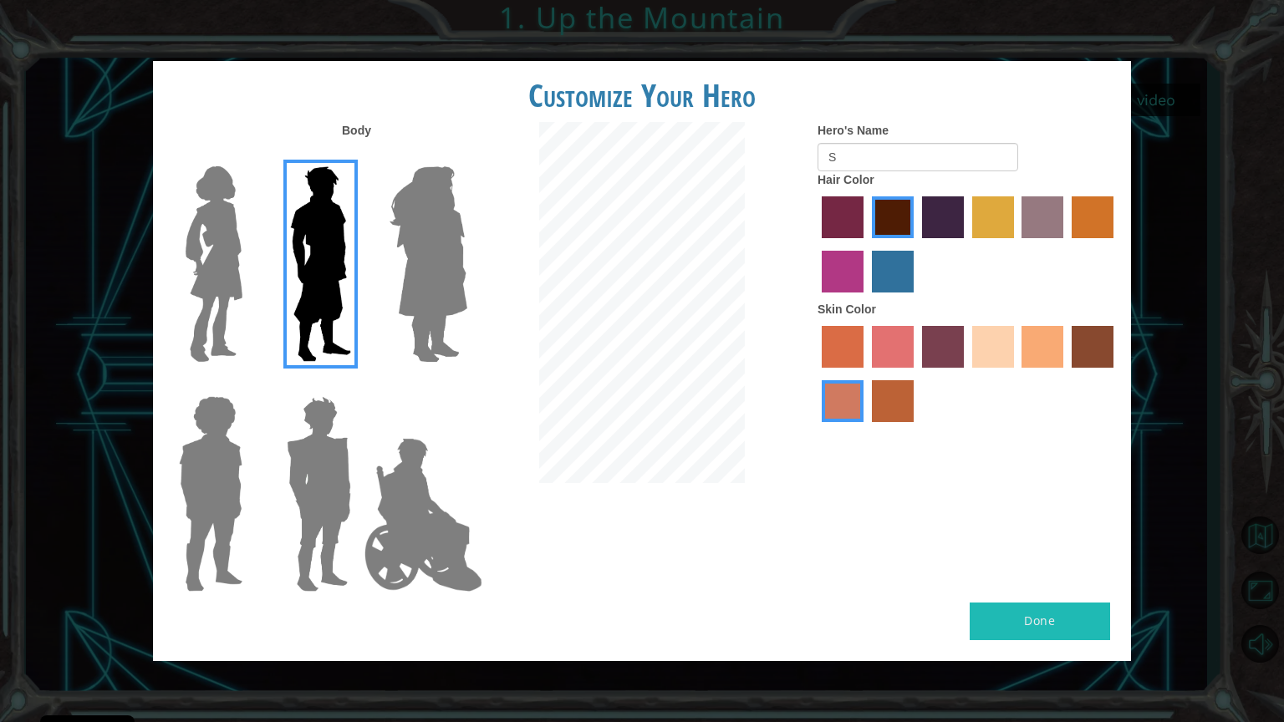
click at [415, 473] on img at bounding box center [423, 514] width 131 height 167
click at [467, 385] on input "Hero Jamie" at bounding box center [467, 385] width 0 height 0
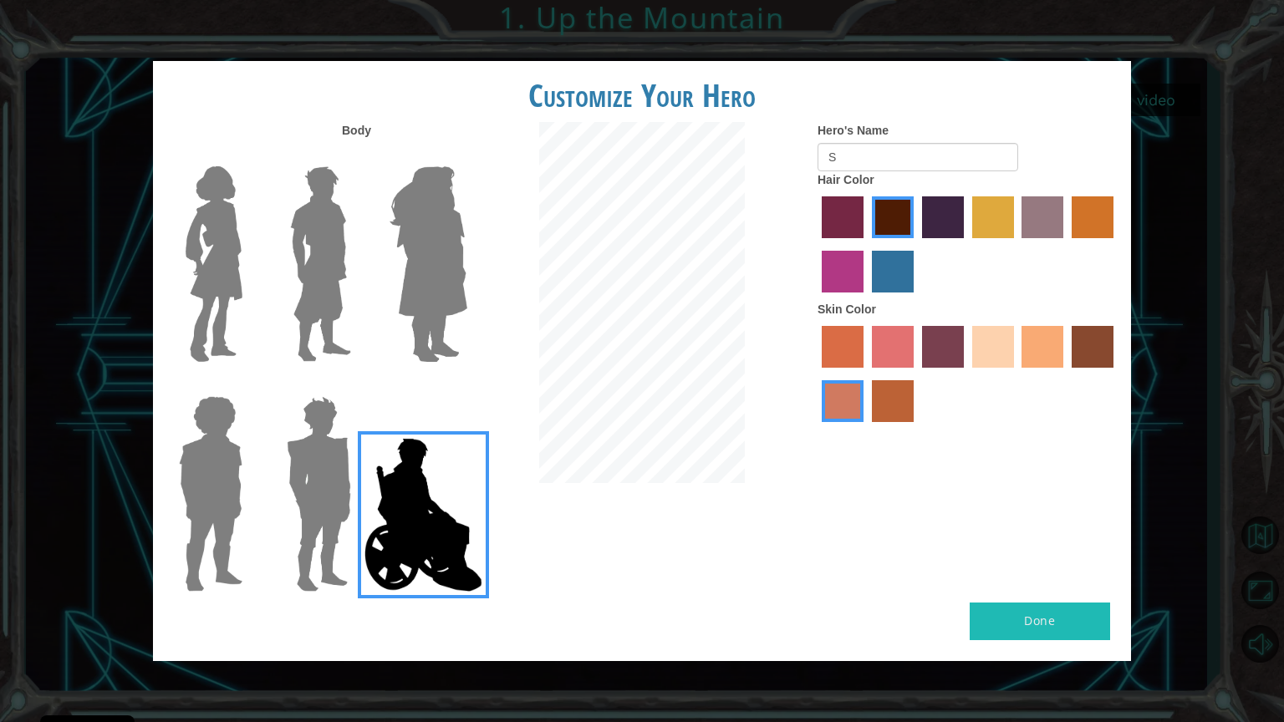
click at [230, 241] on img at bounding box center [214, 264] width 70 height 209
click at [249, 156] on input "Hero Connie" at bounding box center [249, 156] width 0 height 0
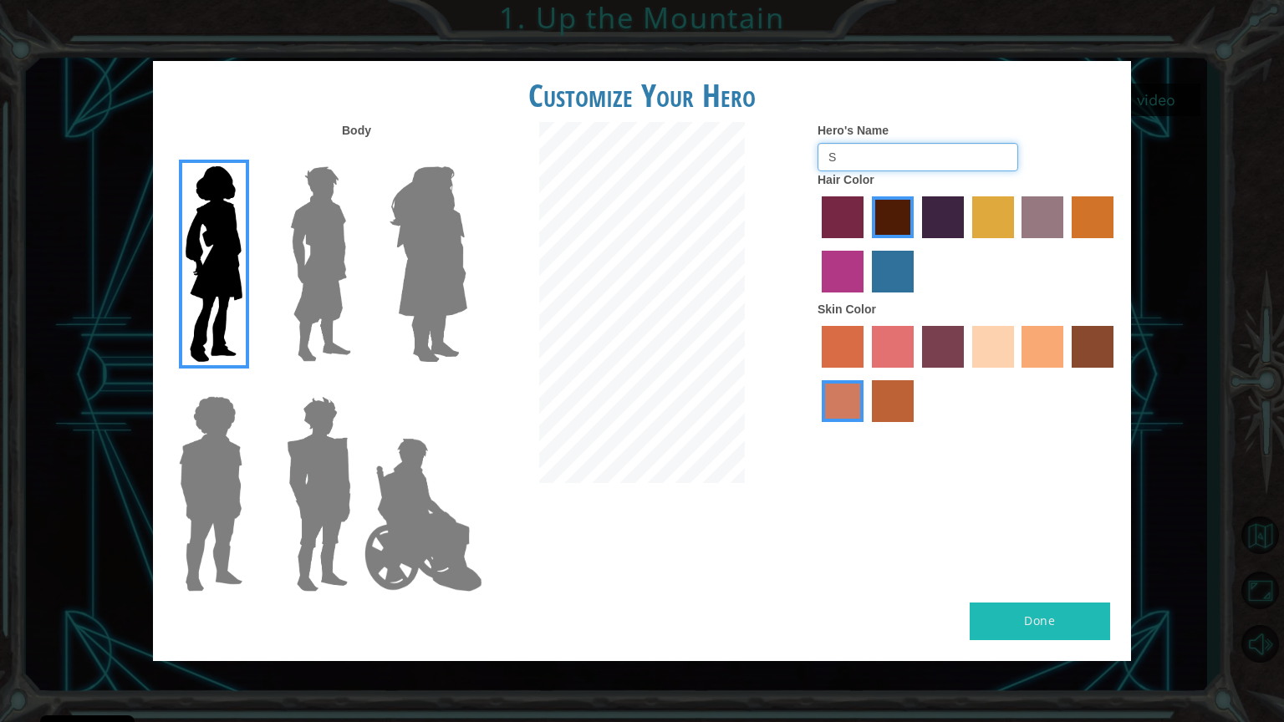
click at [836, 149] on input "S" at bounding box center [918, 157] width 201 height 28
type input "[PERSON_NAME]"
click at [1044, 591] on button "Done" at bounding box center [1040, 622] width 140 height 38
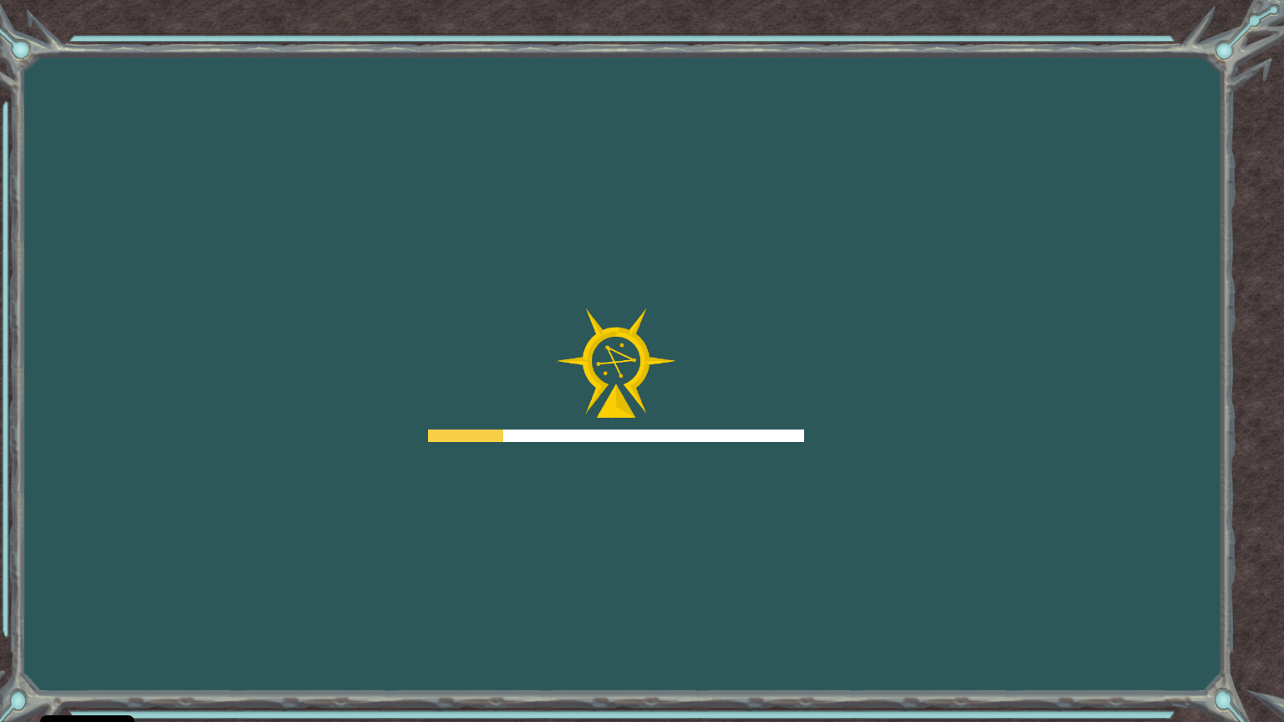
click at [1042, 591] on div "Goals Error loading from server. Try refreshing the page. You'll need to join a…" at bounding box center [642, 361] width 1284 height 722
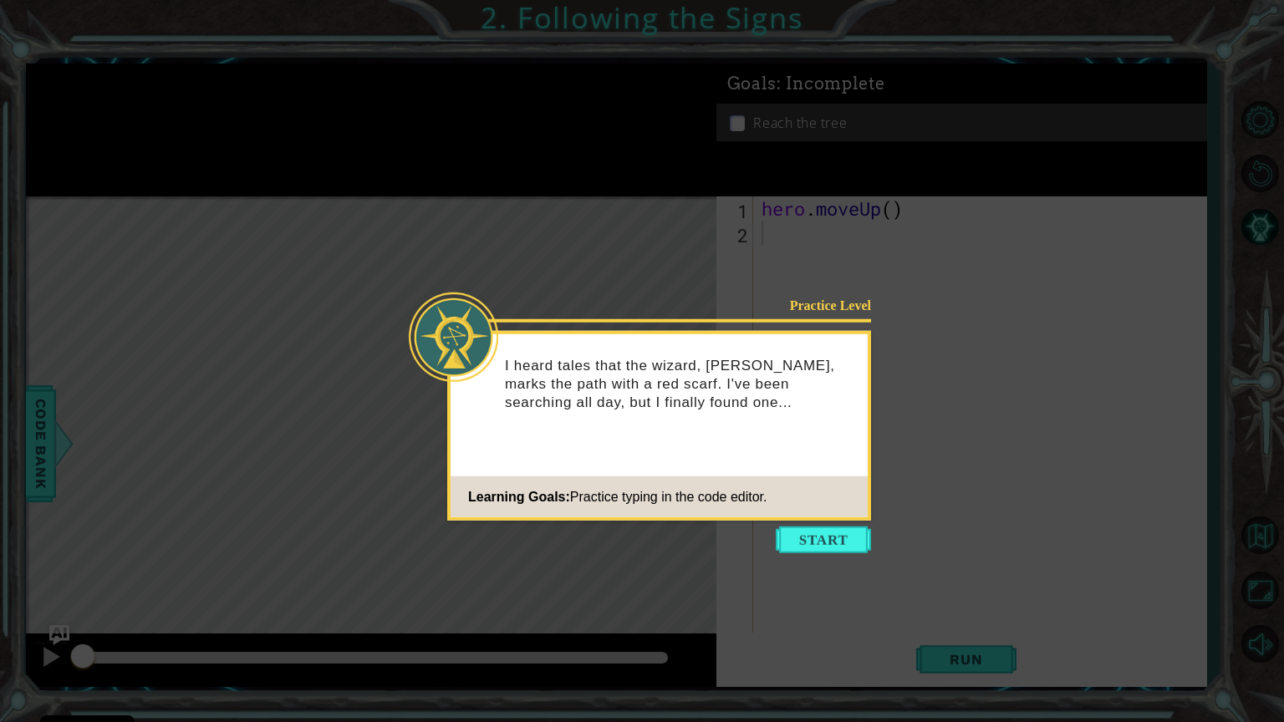
drag, startPoint x: 807, startPoint y: 526, endPoint x: 1149, endPoint y: 365, distance: 378.1
click at [1149, 365] on icon at bounding box center [642, 361] width 1284 height 722
click at [838, 532] on button "Start" at bounding box center [823, 540] width 95 height 27
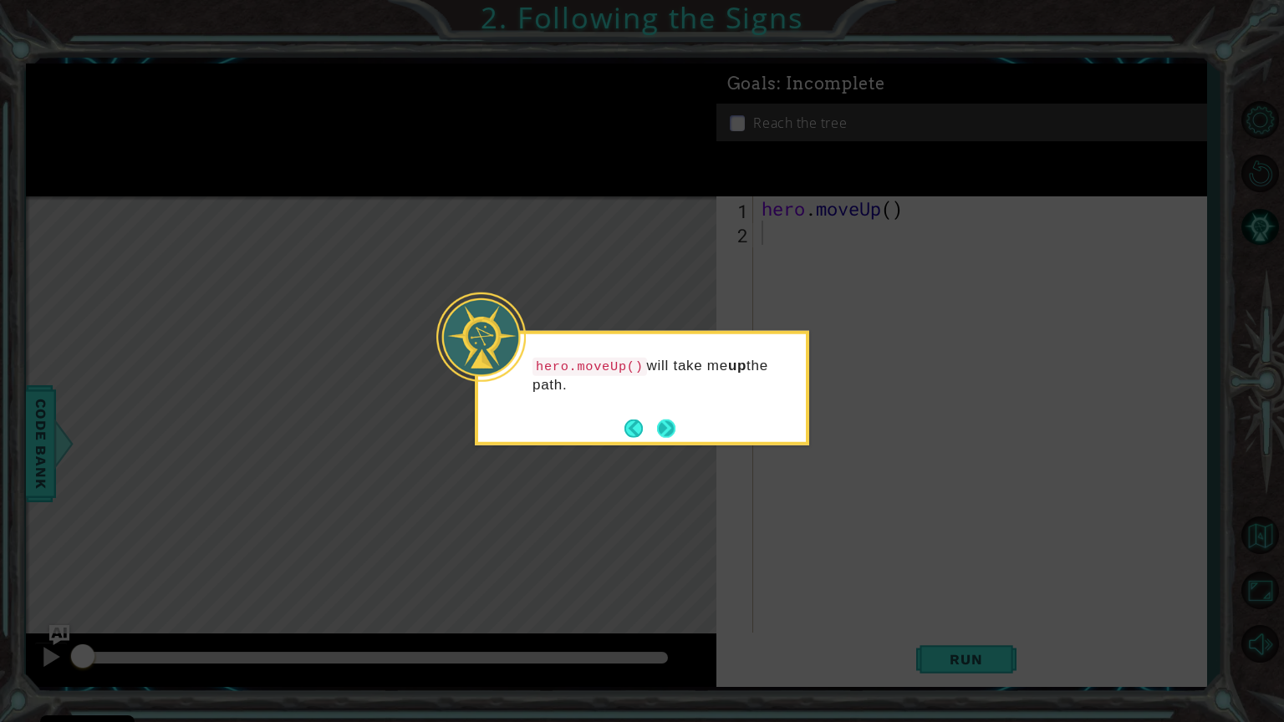
click at [667, 426] on button "Next" at bounding box center [666, 428] width 18 height 18
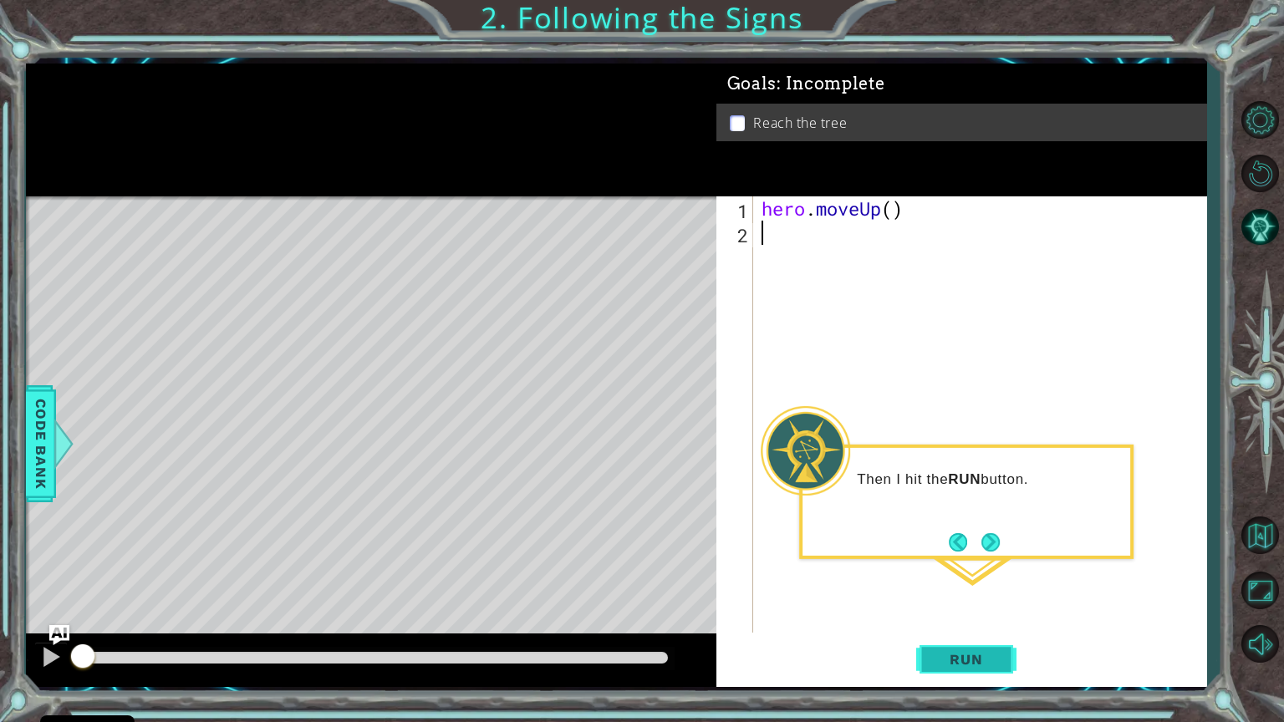
click at [992, 591] on button "Run" at bounding box center [966, 659] width 100 height 49
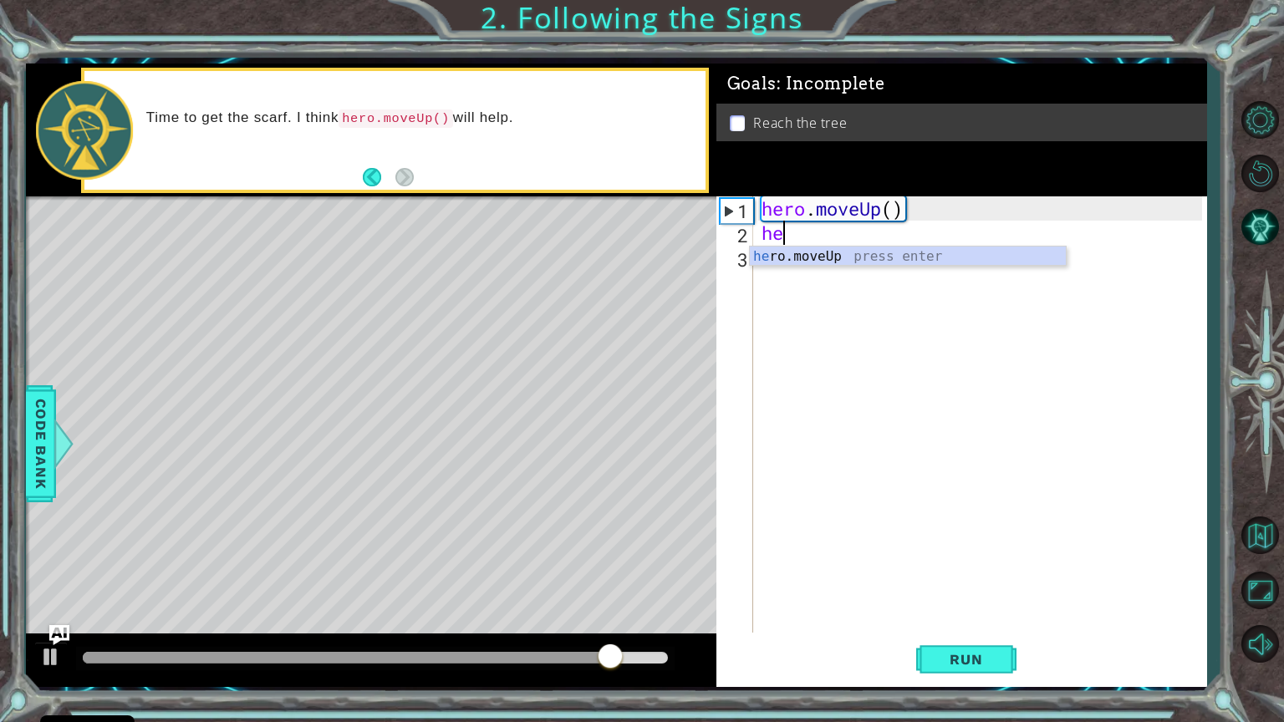
type textarea "her"
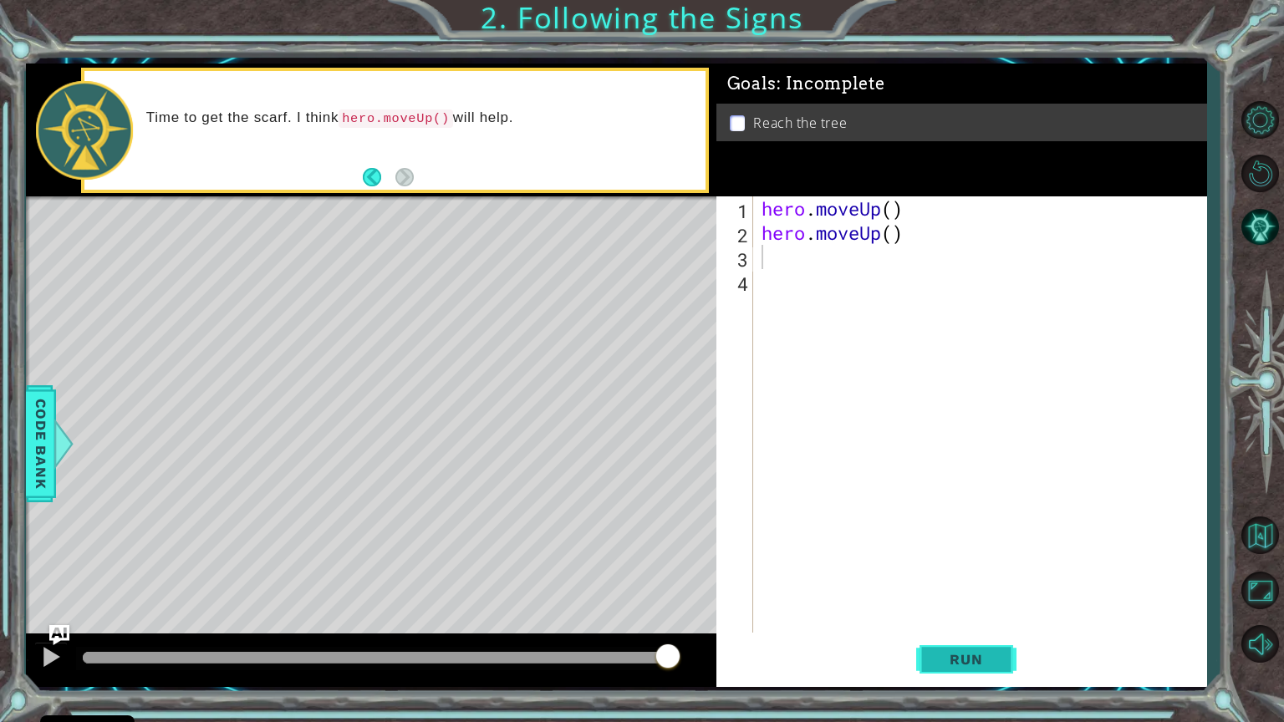
click at [959, 591] on span "Run" at bounding box center [966, 659] width 66 height 17
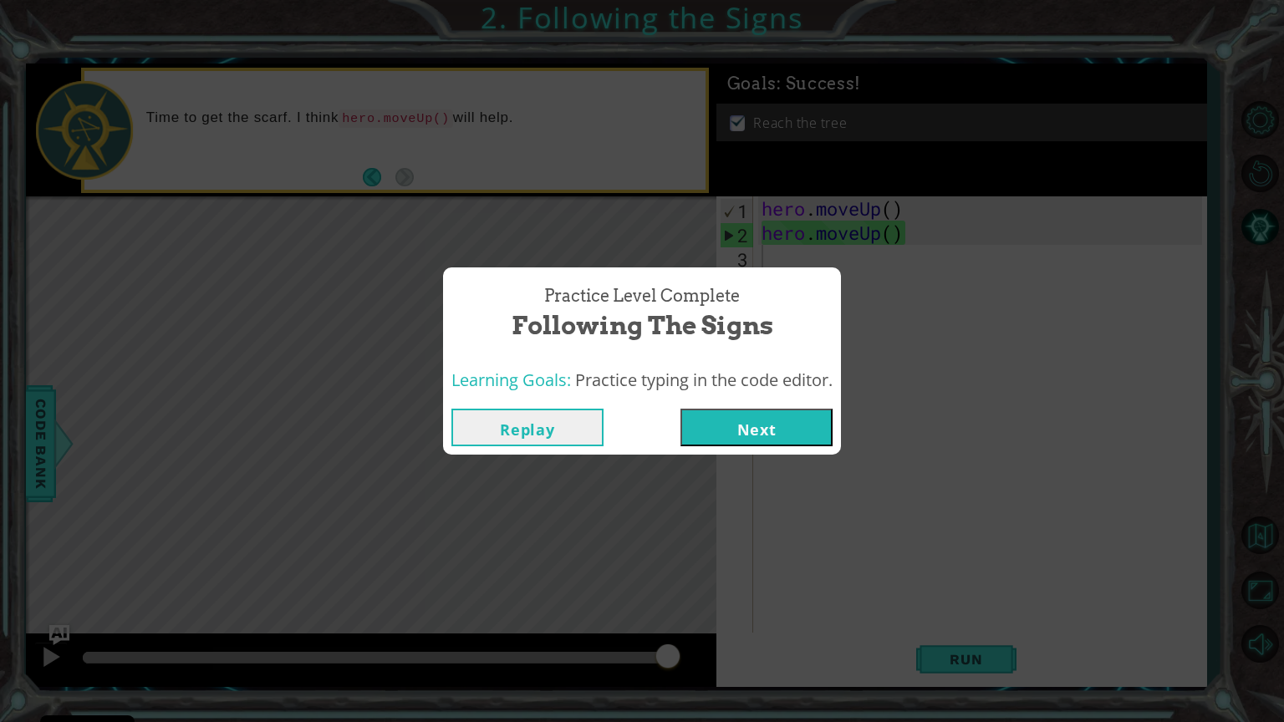
click at [559, 417] on button "Replay" at bounding box center [527, 428] width 152 height 38
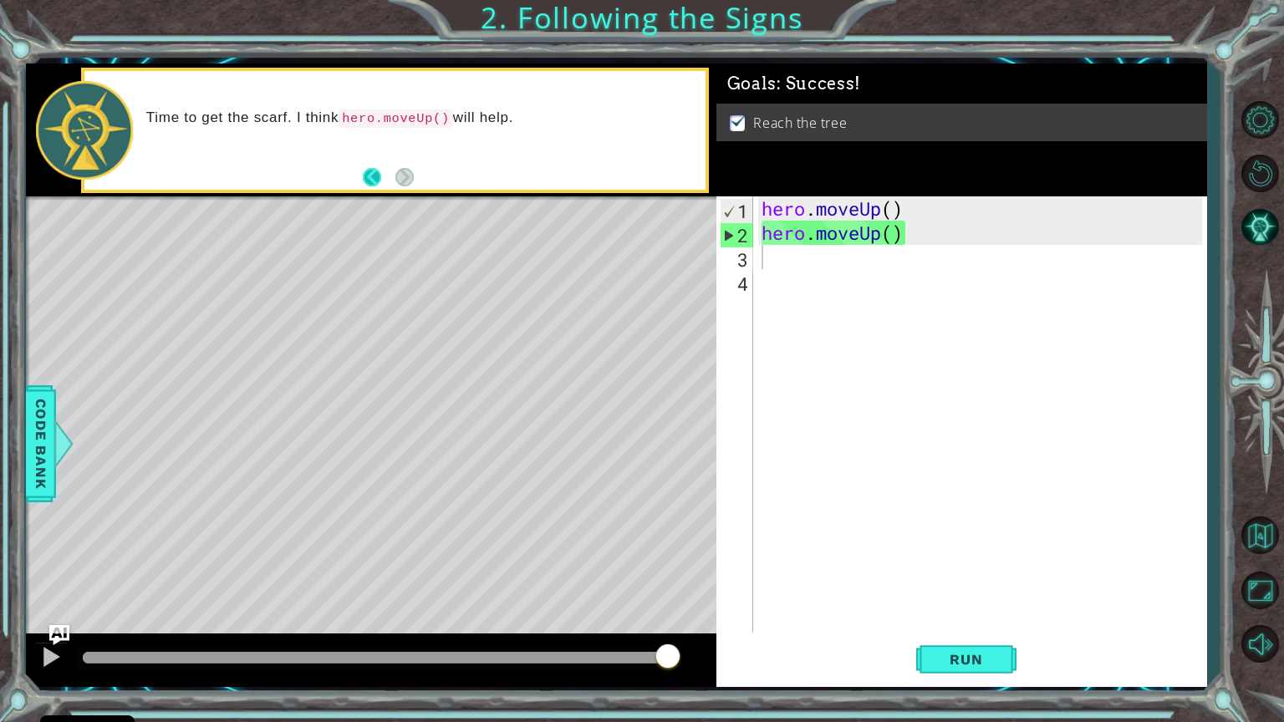
click at [368, 174] on button "Back" at bounding box center [379, 177] width 33 height 18
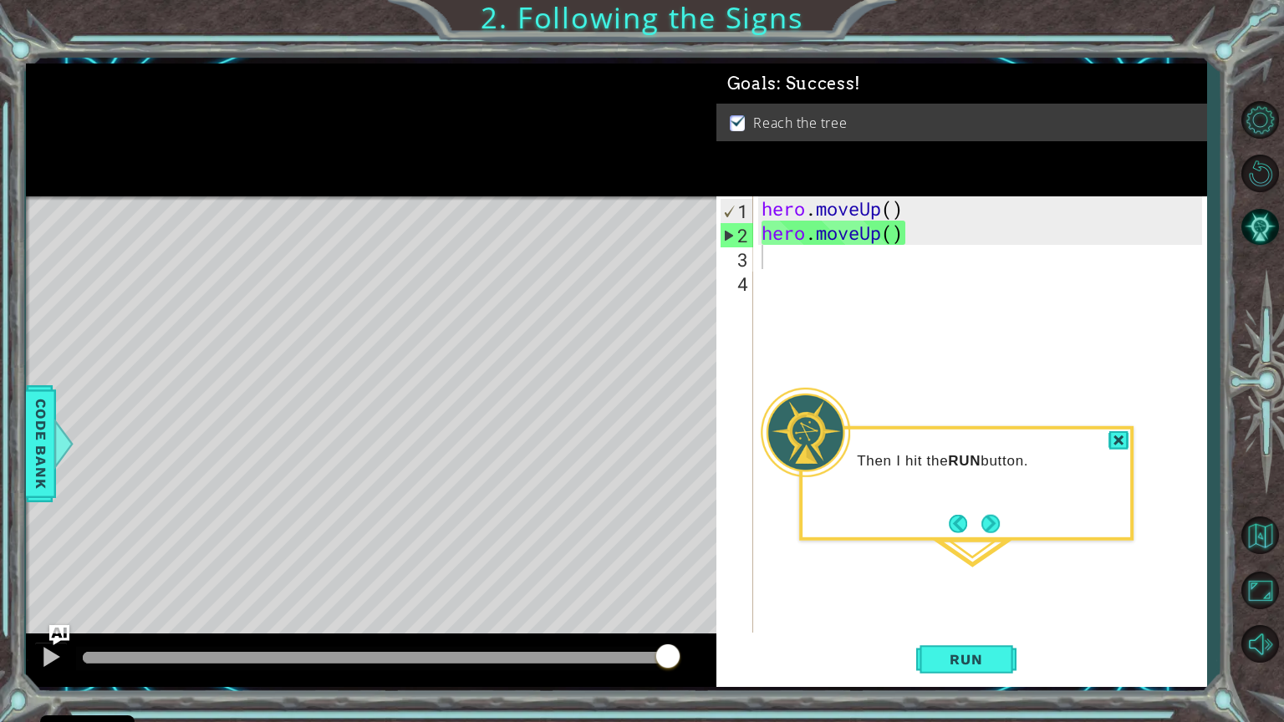
click at [368, 174] on div at bounding box center [371, 130] width 691 height 133
click at [954, 533] on footer at bounding box center [974, 524] width 51 height 25
click at [955, 519] on button "Back" at bounding box center [965, 524] width 33 height 18
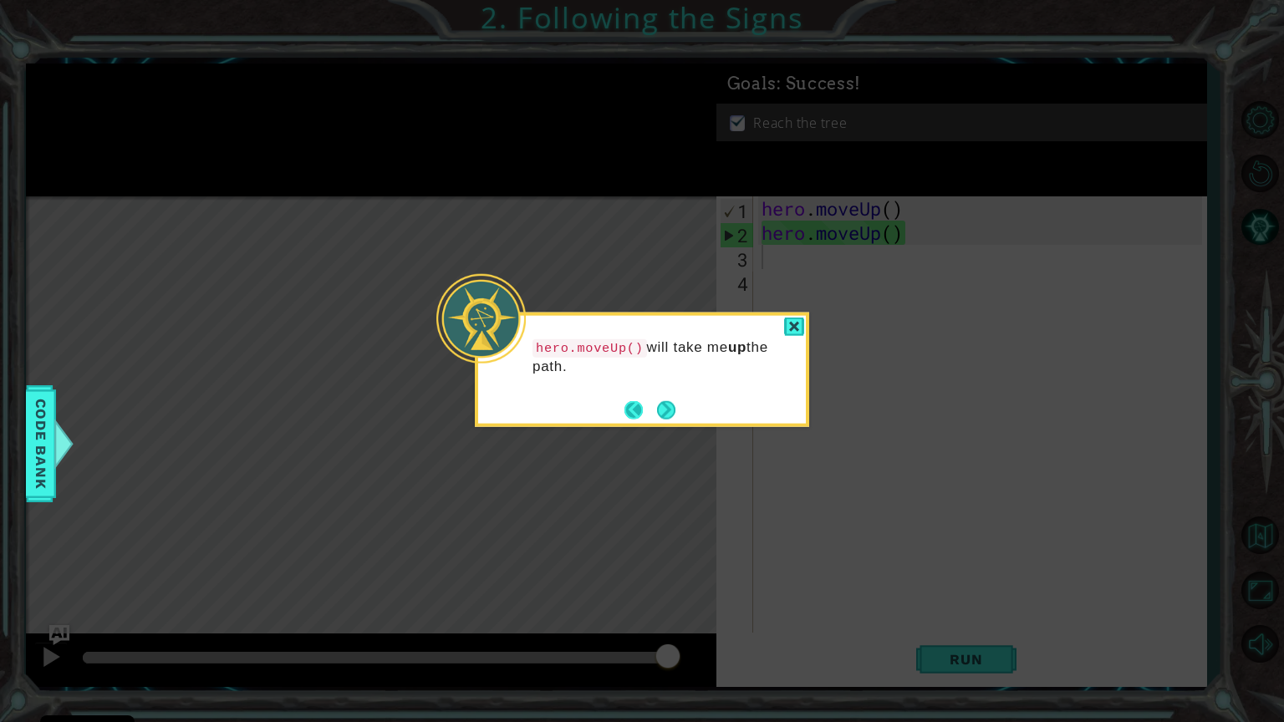
click at [642, 408] on button "Back" at bounding box center [641, 409] width 33 height 18
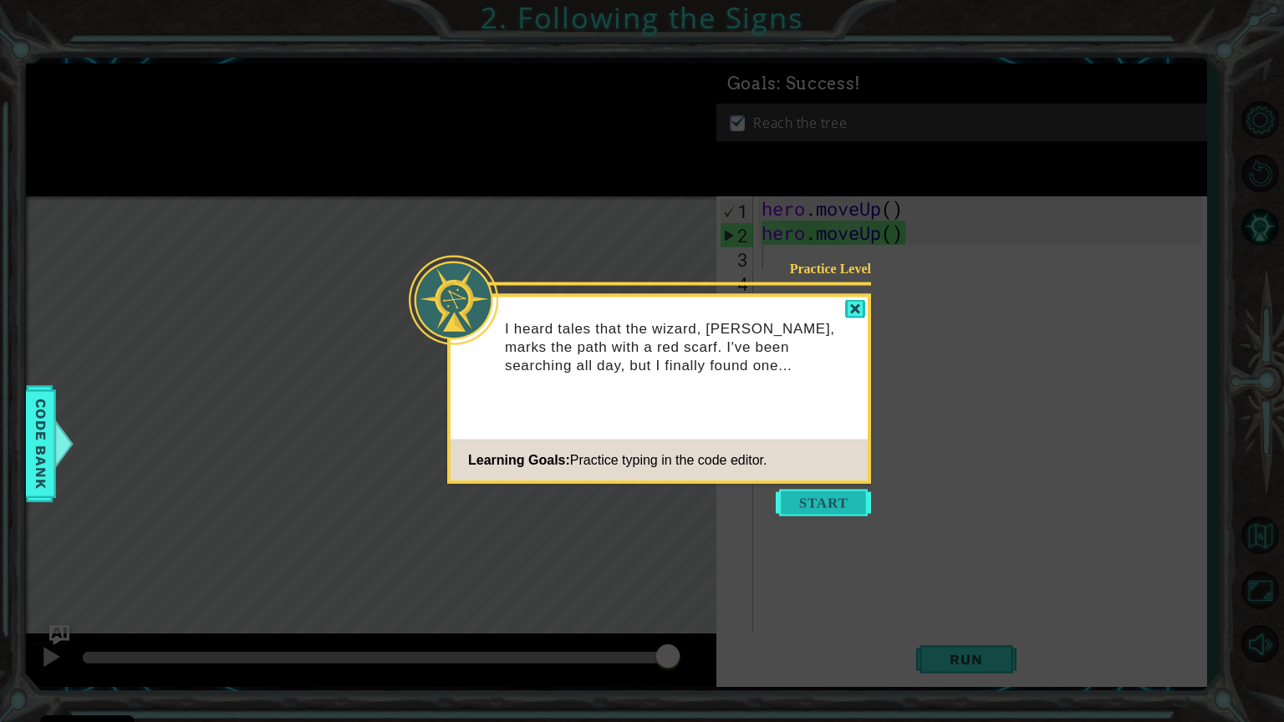
click at [861, 499] on button "Start" at bounding box center [823, 503] width 95 height 27
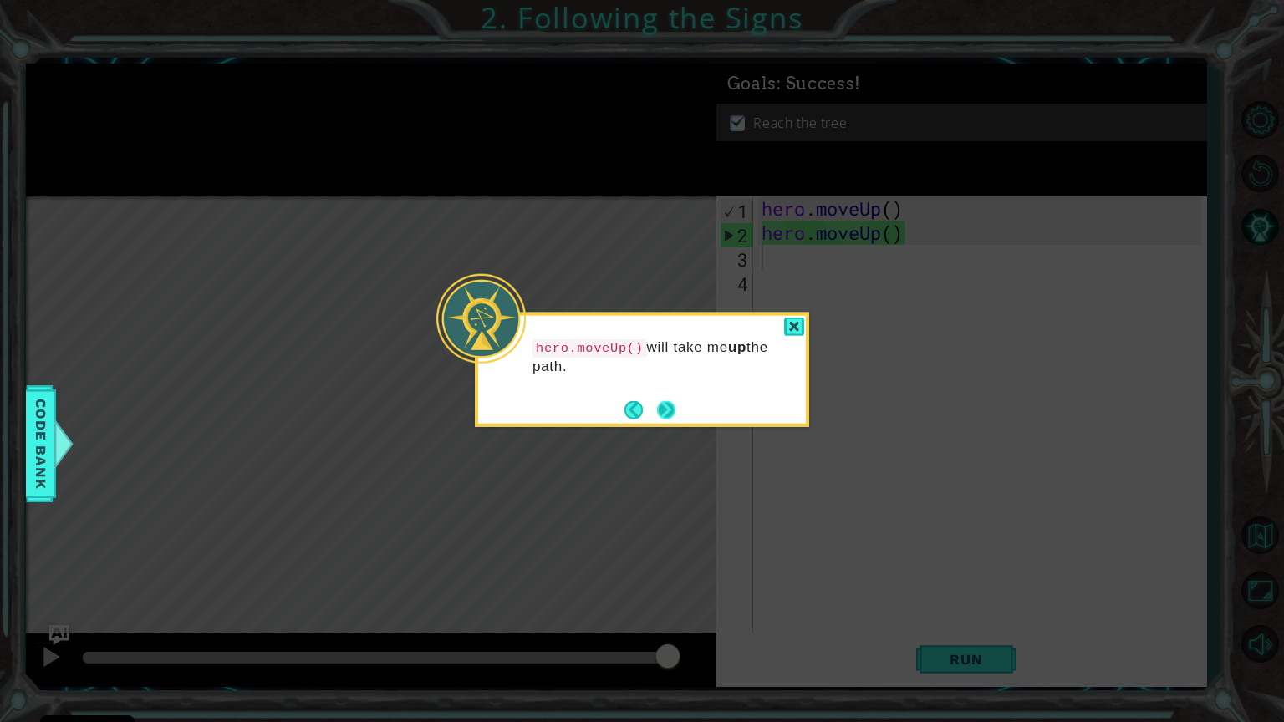
click at [667, 413] on button "Next" at bounding box center [666, 409] width 18 height 18
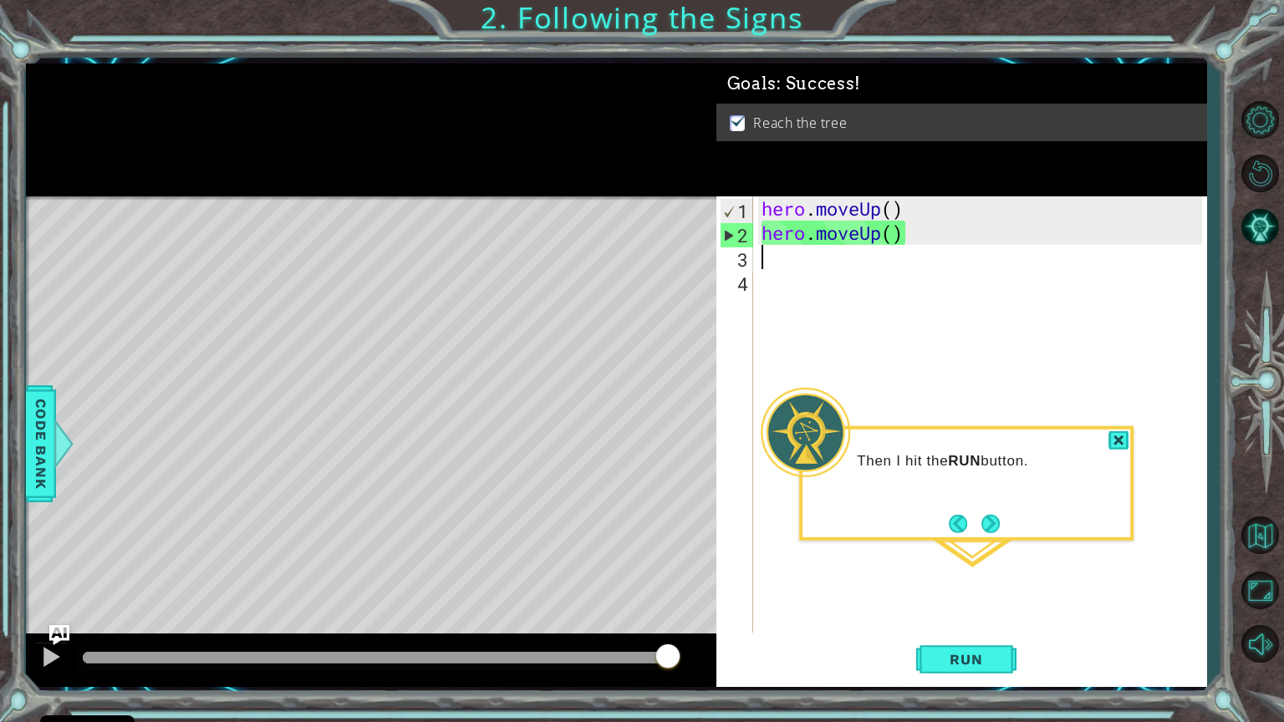
click at [903, 203] on div "hero . moveUp ( ) hero . moveUp ( )" at bounding box center [984, 438] width 452 height 485
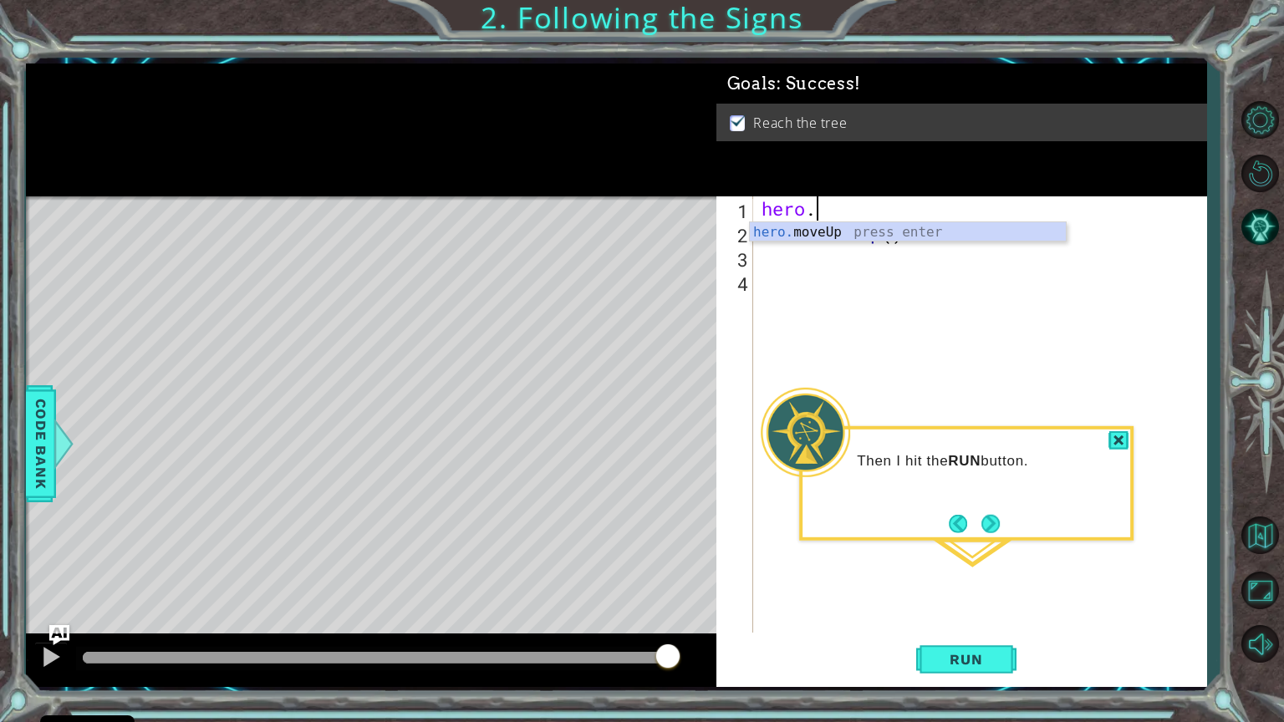
type textarea "h"
click at [920, 248] on div "hero . moveUp ( )" at bounding box center [984, 438] width 452 height 485
click at [916, 237] on div "hero . moveUp ( )" at bounding box center [984, 438] width 452 height 485
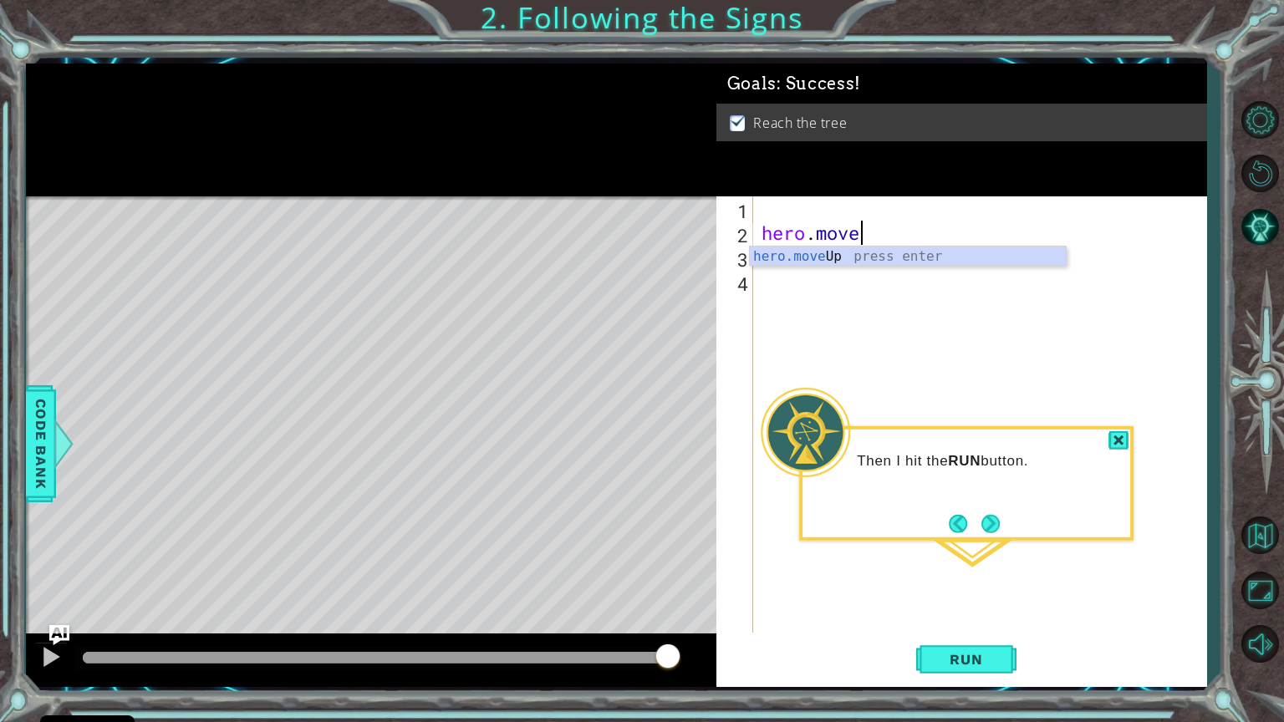
type textarea "h"
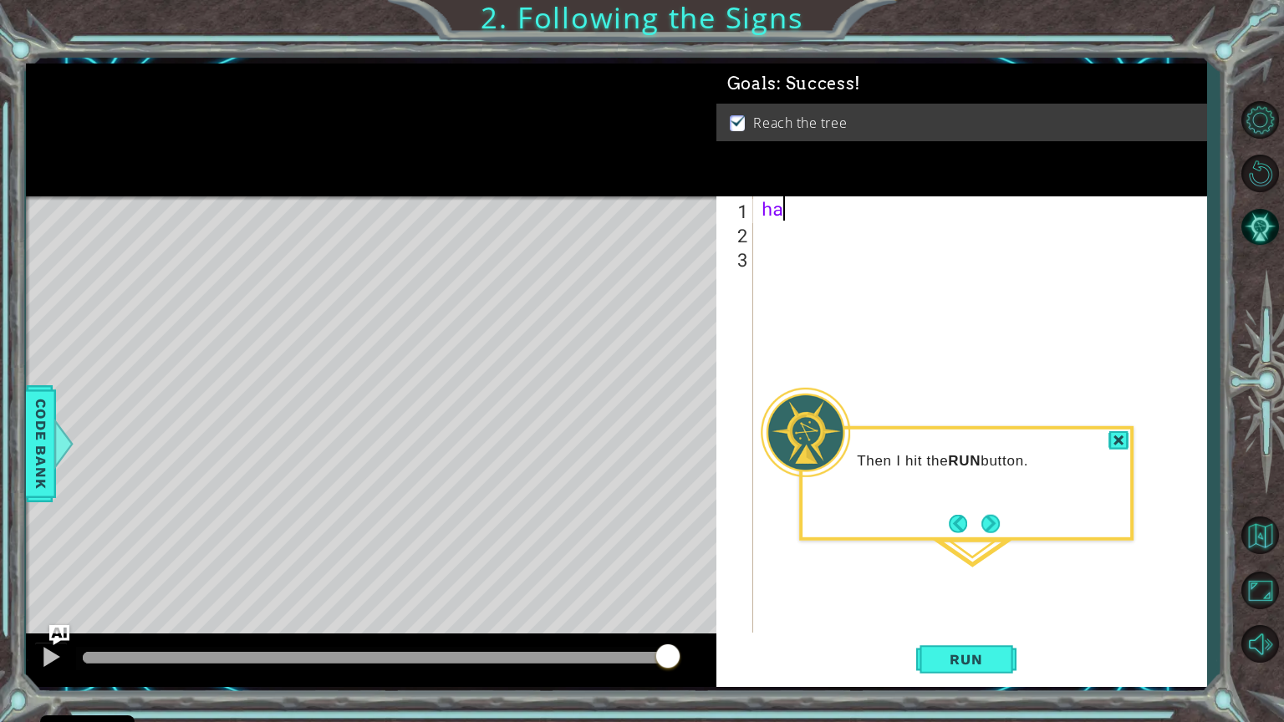
type textarea "h"
click at [913, 226] on div "h ero.moveUp press enter" at bounding box center [908, 252] width 316 height 60
type textarea "er"
click at [839, 244] on div "hero . moveUp ( ) er" at bounding box center [984, 438] width 452 height 485
click at [833, 251] on div "hero . moveUp ( ) er" at bounding box center [984, 438] width 452 height 485
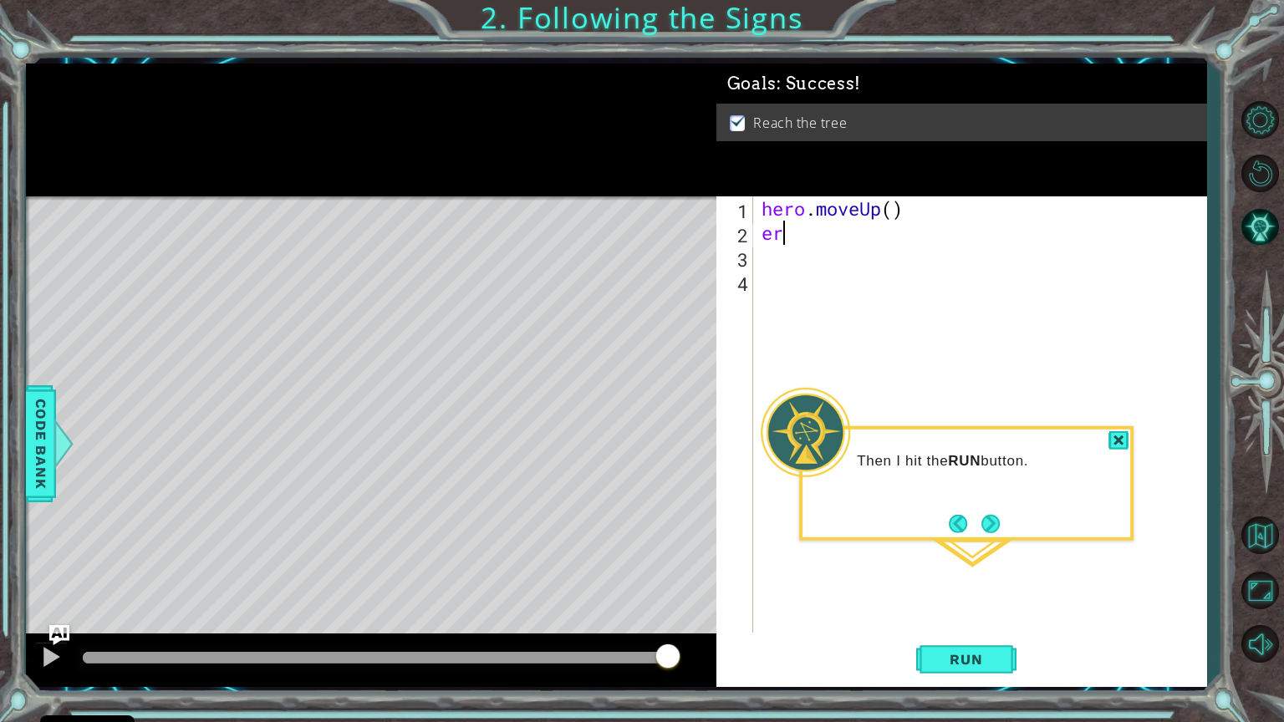
click at [809, 240] on div "hero . moveUp ( ) er" at bounding box center [984, 438] width 452 height 485
type textarea "e"
type textarea "hero."
click at [816, 231] on div "hero. moveUp press enter" at bounding box center [908, 252] width 316 height 60
click at [812, 236] on div "hero . moveUp ( )" at bounding box center [984, 438] width 452 height 485
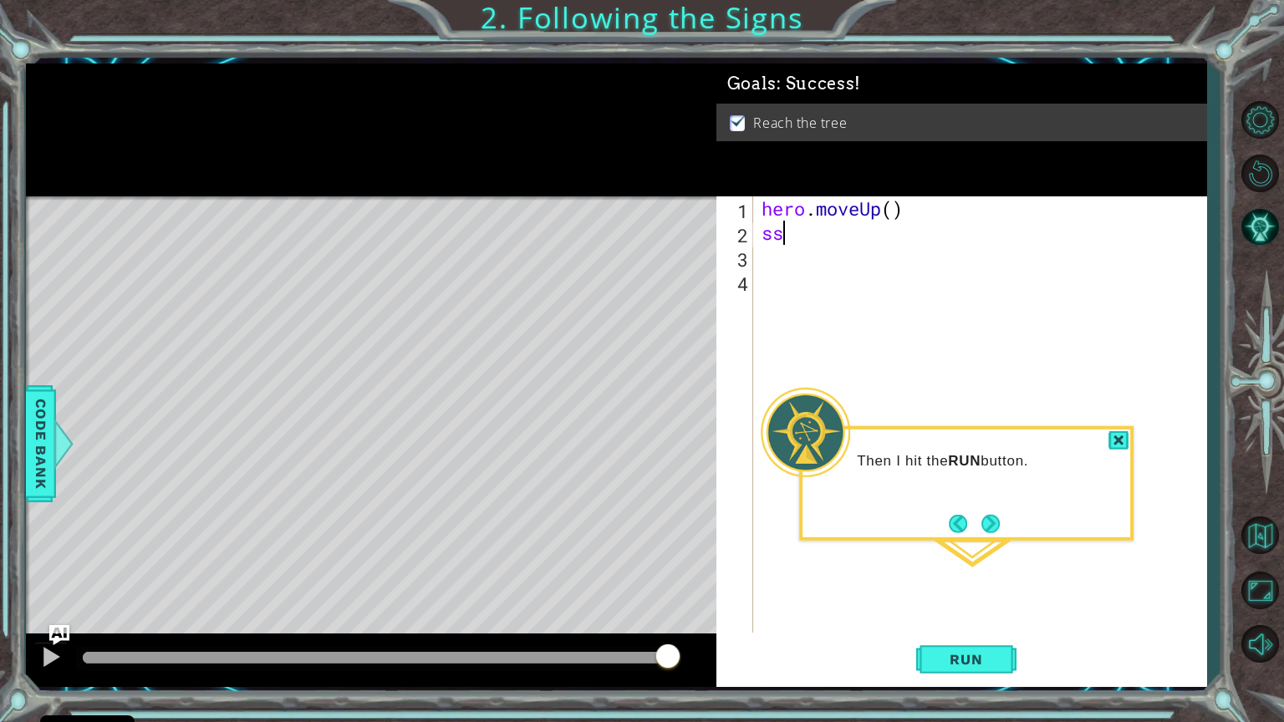
click at [818, 244] on div "hero . moveUp ( ) ss" at bounding box center [984, 438] width 452 height 485
type textarea "s"
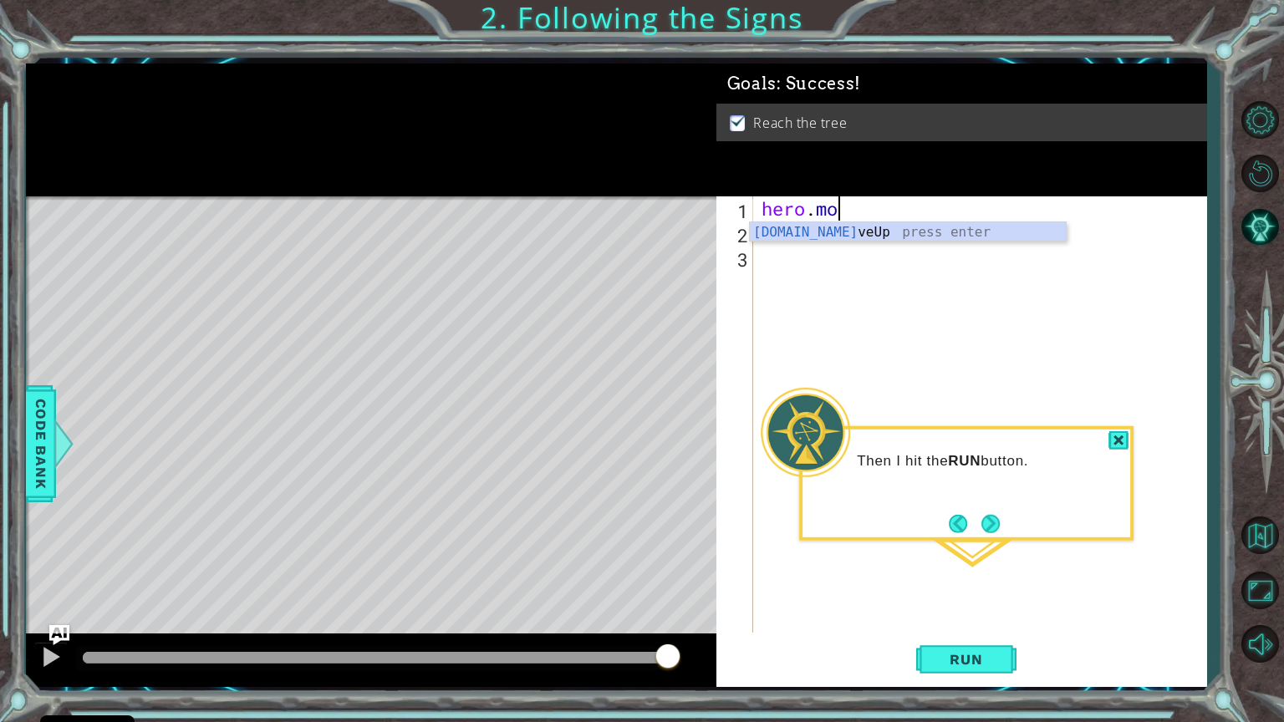
type textarea "h"
type textarea "ho"
click at [775, 226] on div "h [PERSON_NAME]moveUp press enter" at bounding box center [908, 252] width 316 height 60
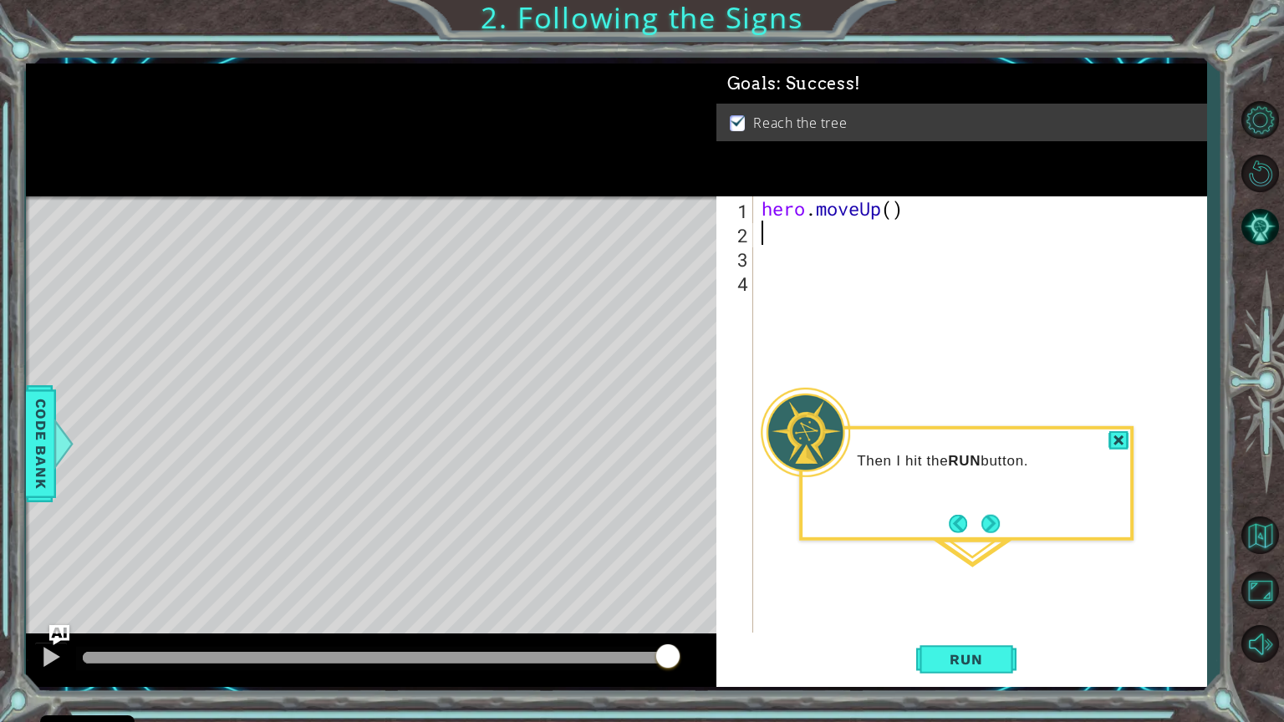
type textarea "h"
click at [810, 254] on div "h ero.moveUp press enter" at bounding box center [908, 277] width 316 height 60
click at [993, 591] on button "Run" at bounding box center [966, 659] width 100 height 49
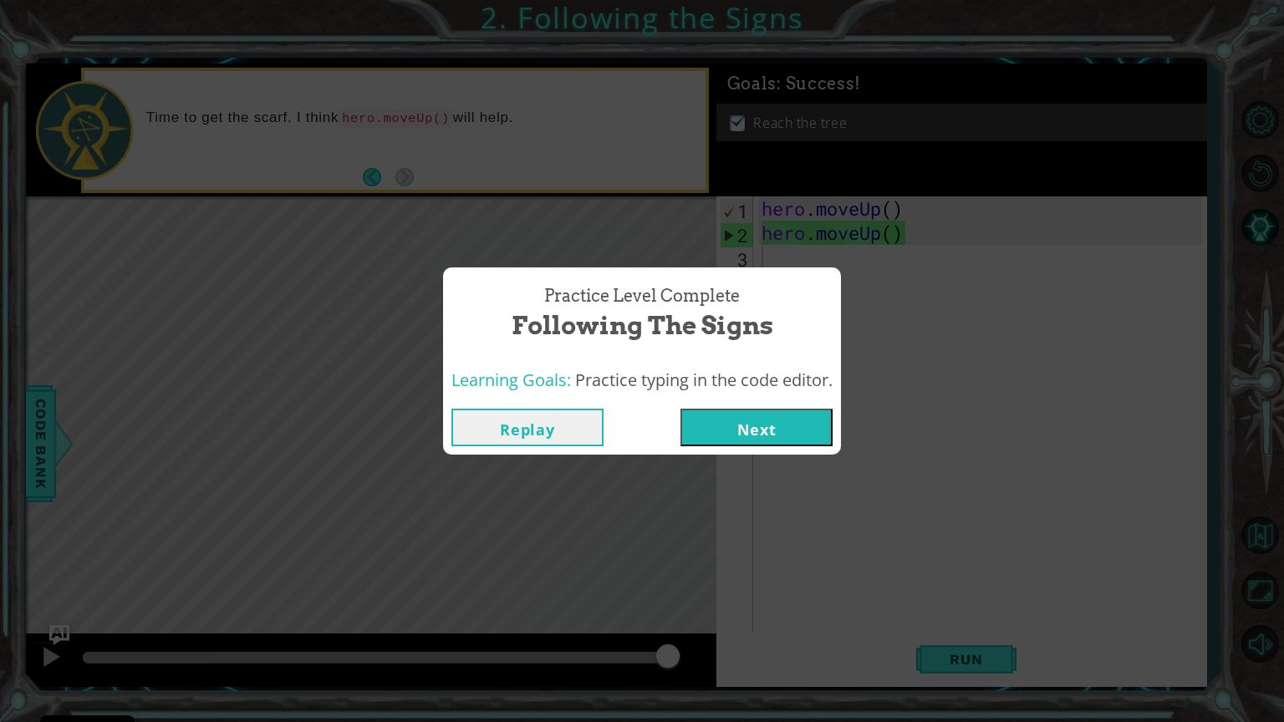
click at [791, 423] on button "Next" at bounding box center [757, 428] width 152 height 38
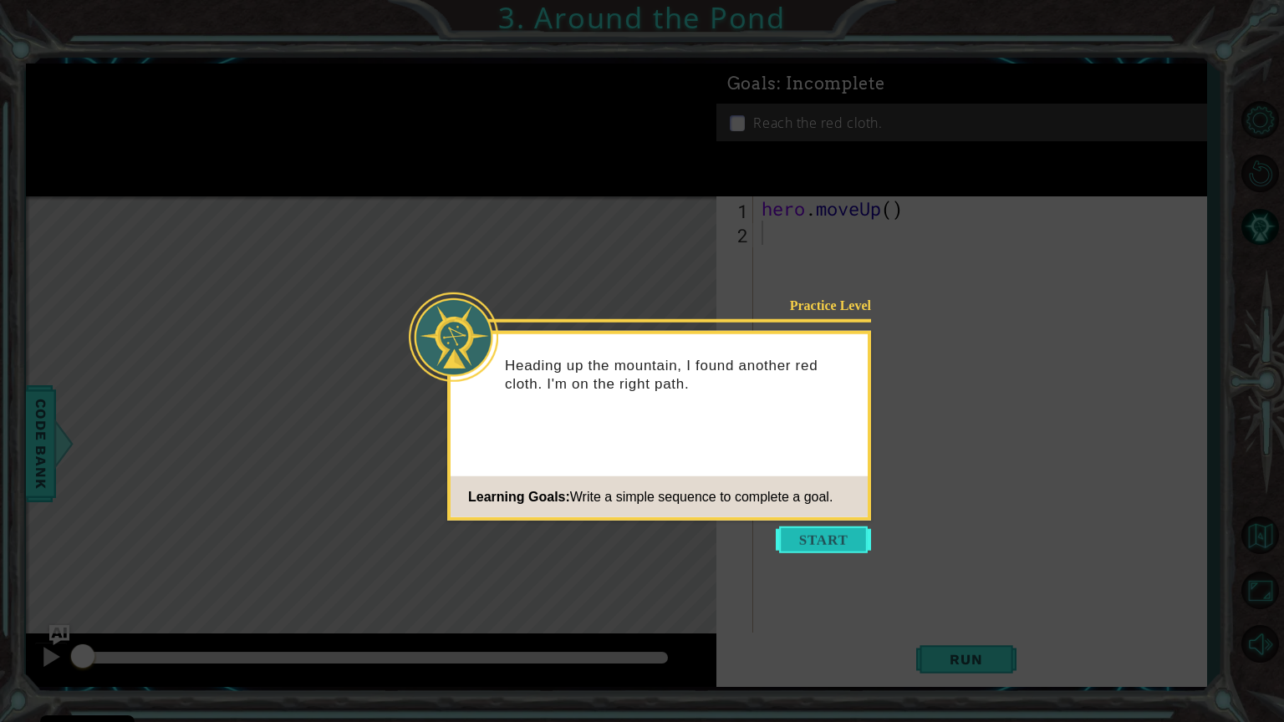
click at [788, 528] on button "Start" at bounding box center [823, 540] width 95 height 27
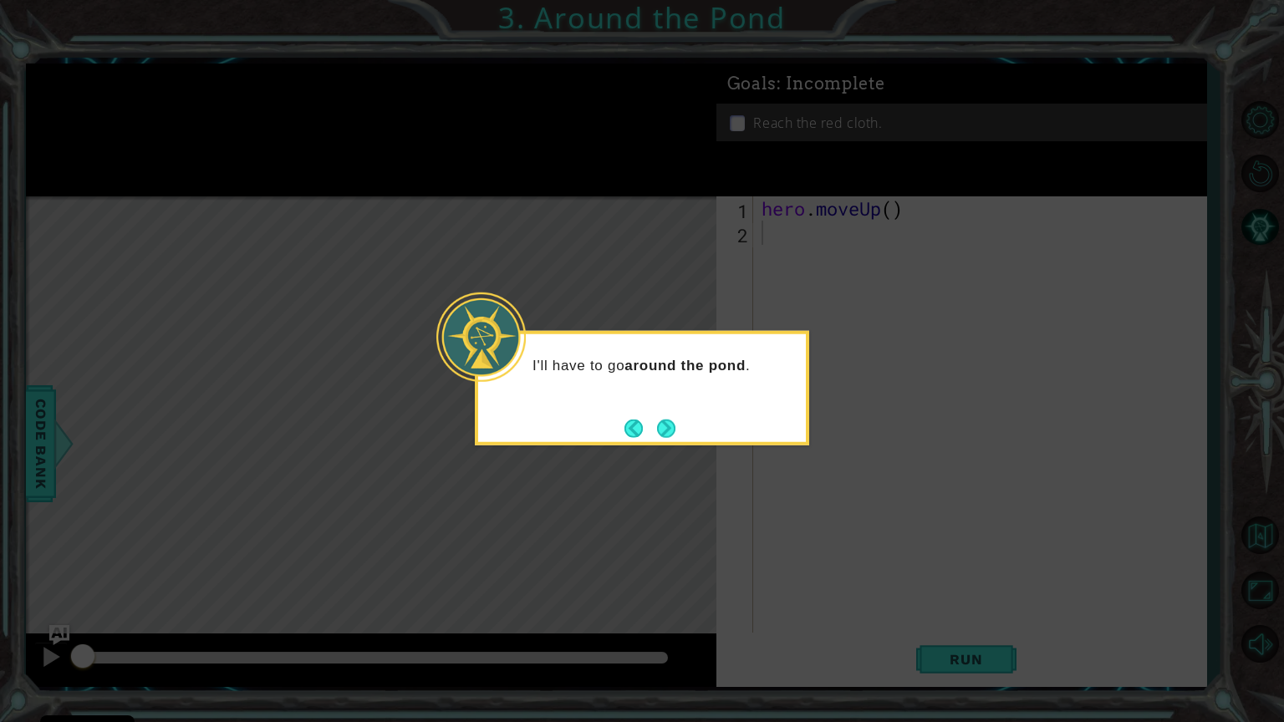
click at [788, 528] on icon at bounding box center [642, 361] width 1284 height 722
click at [666, 427] on button "Next" at bounding box center [666, 428] width 18 height 18
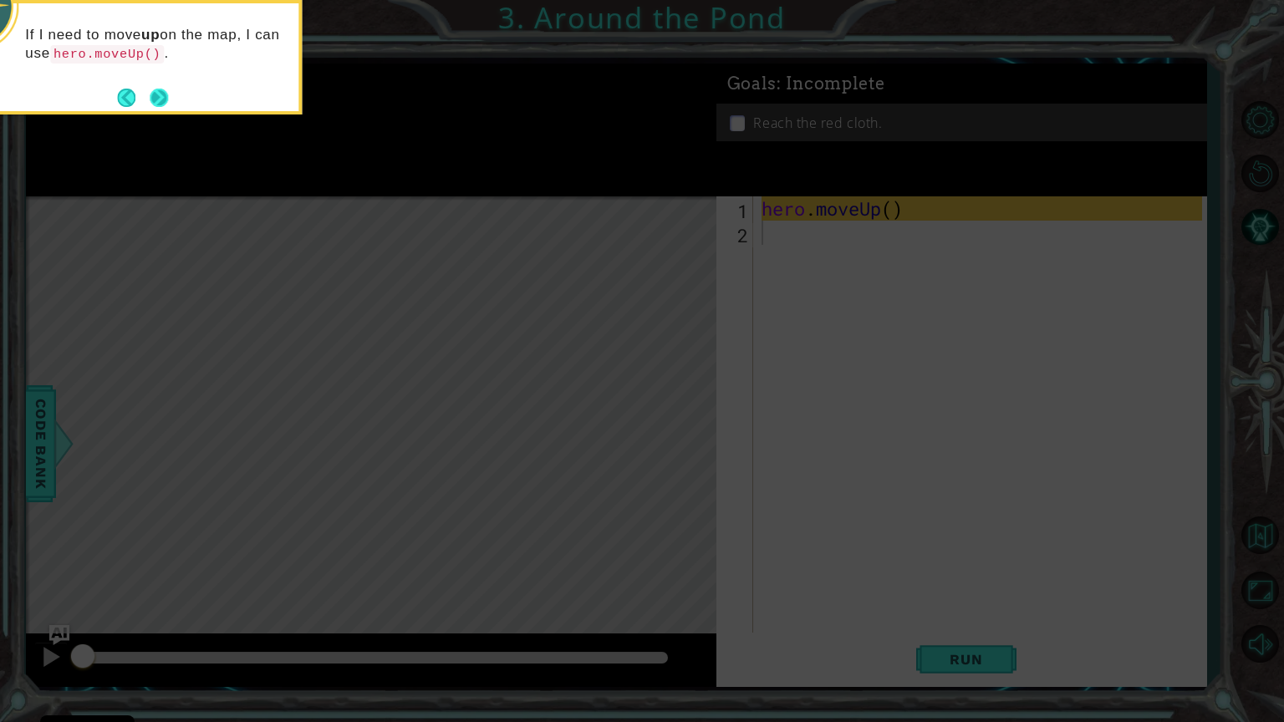
click at [159, 95] on button "Next" at bounding box center [159, 98] width 18 height 18
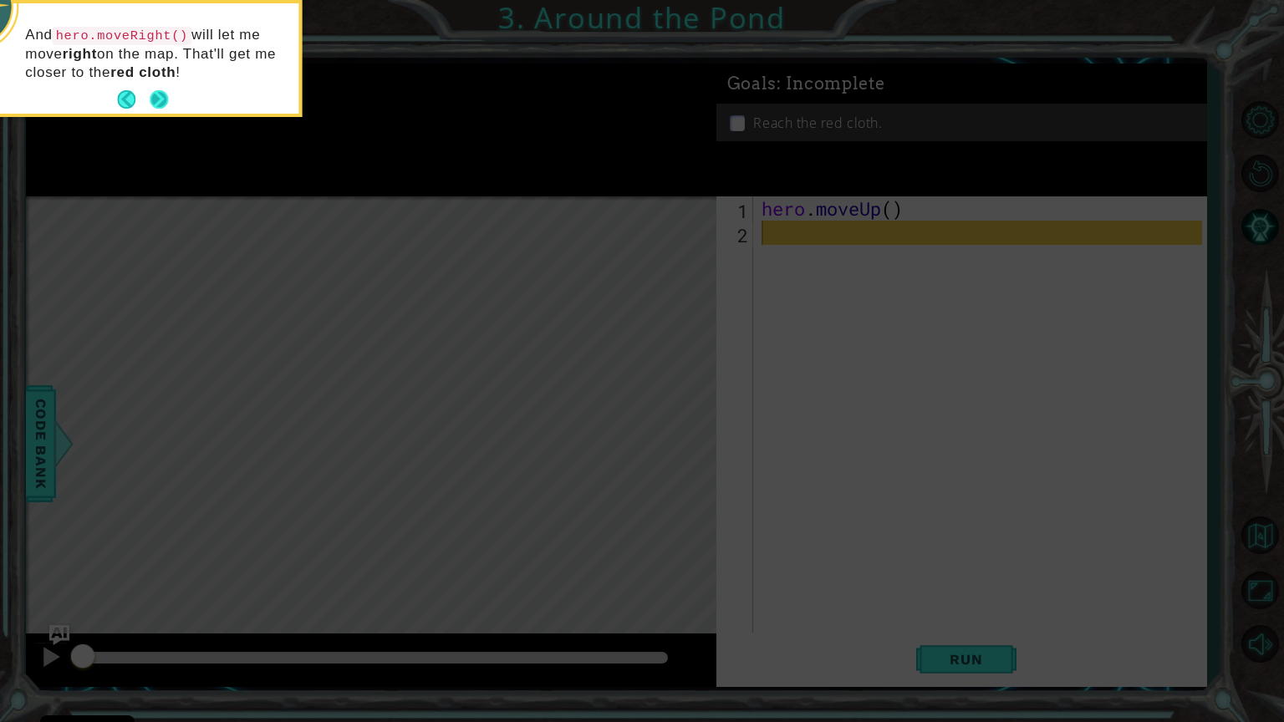
click at [159, 95] on button "Next" at bounding box center [159, 99] width 18 height 18
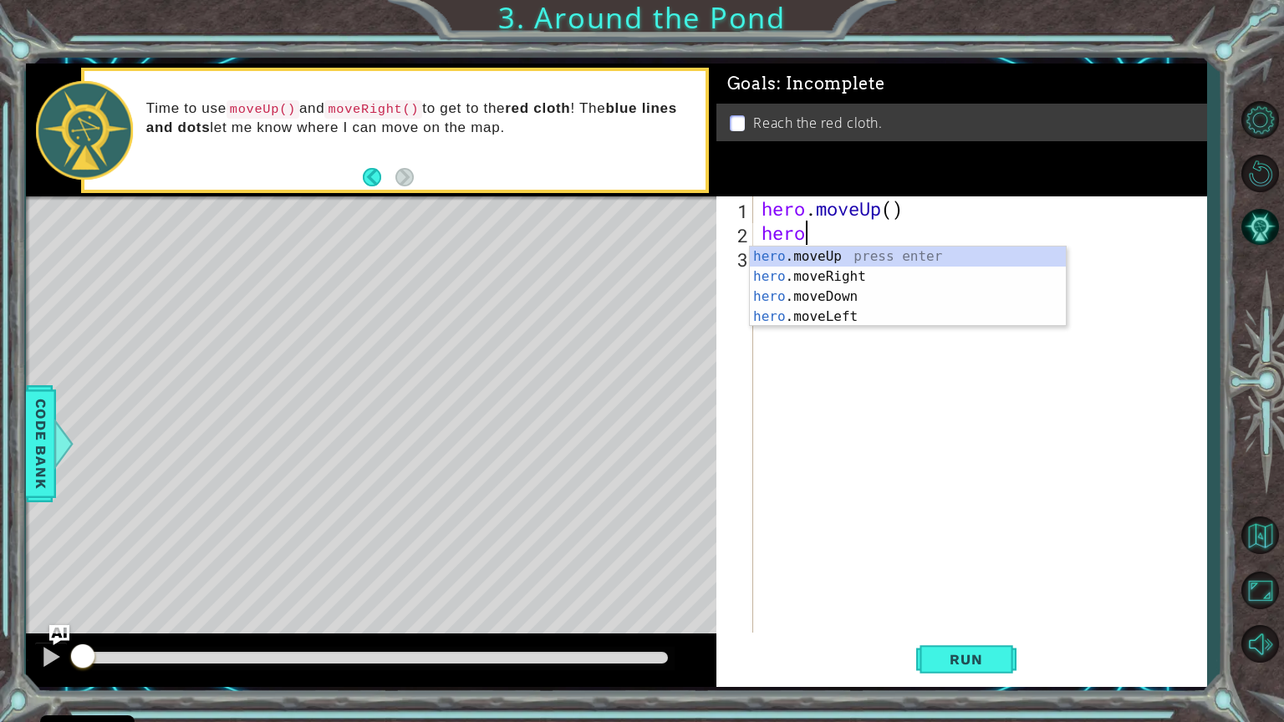
type textarea "hero"
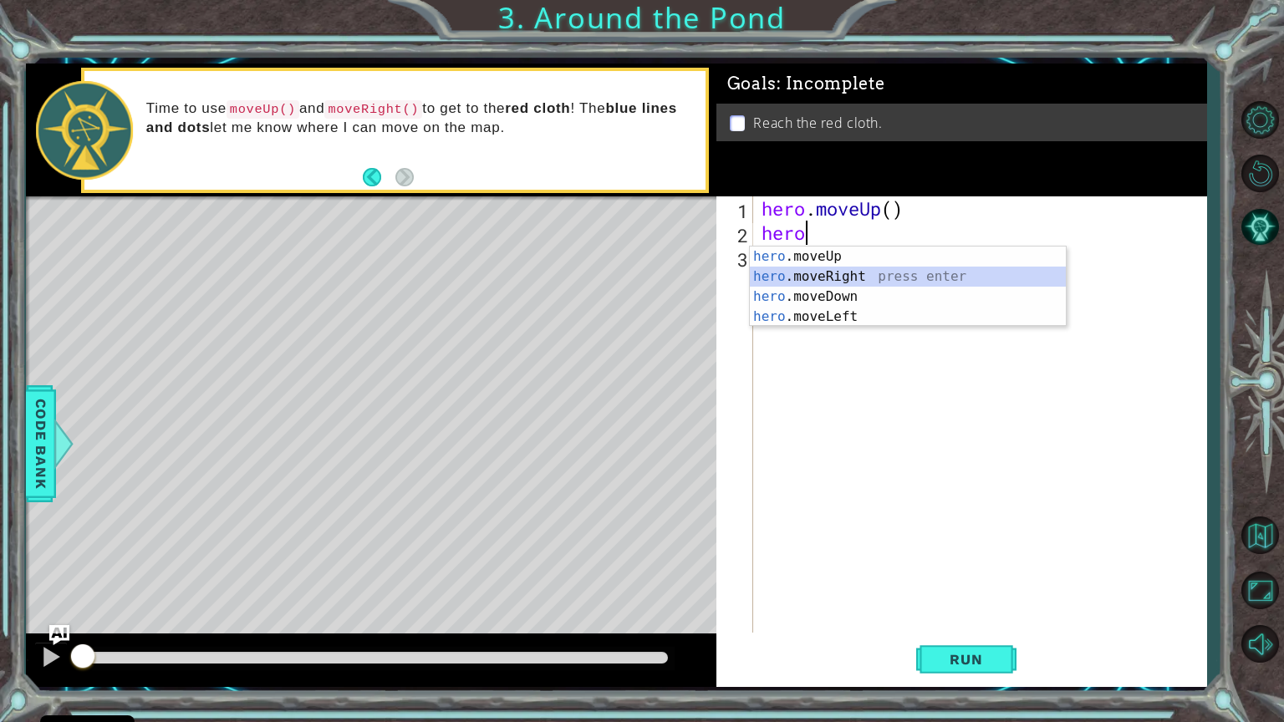
click at [827, 273] on div "hero .moveUp press enter hero .moveRight press enter hero .moveDown press enter…" at bounding box center [908, 307] width 316 height 120
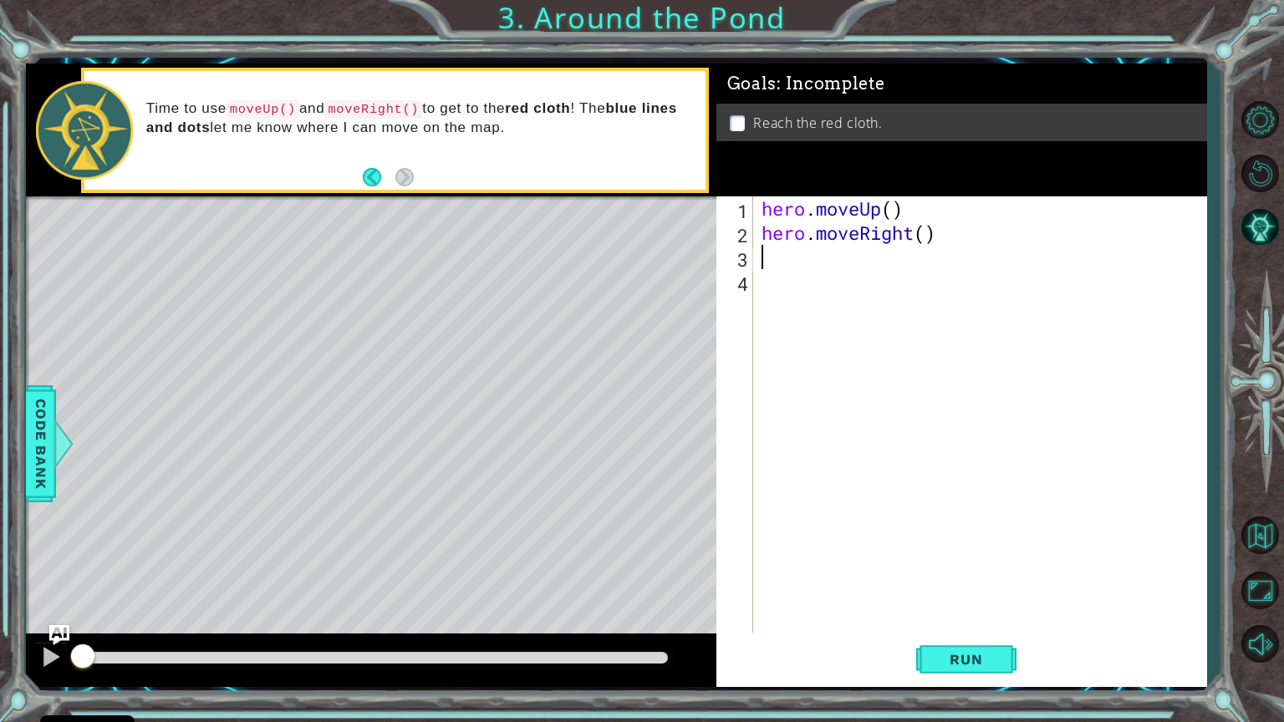
type textarea "h"
click at [909, 261] on div "hero . moveUp ( ) hero . moveRight ( ) hero . moveUp ( )" at bounding box center [984, 438] width 452 height 485
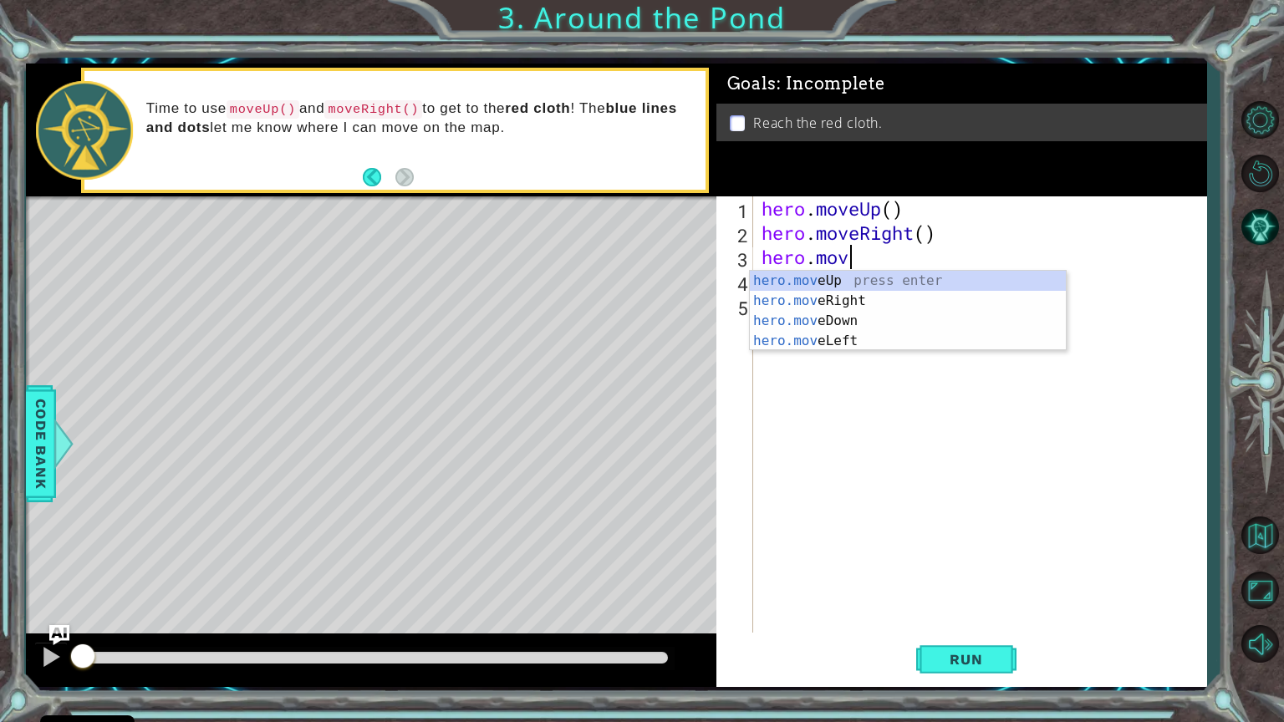
type textarea "h"
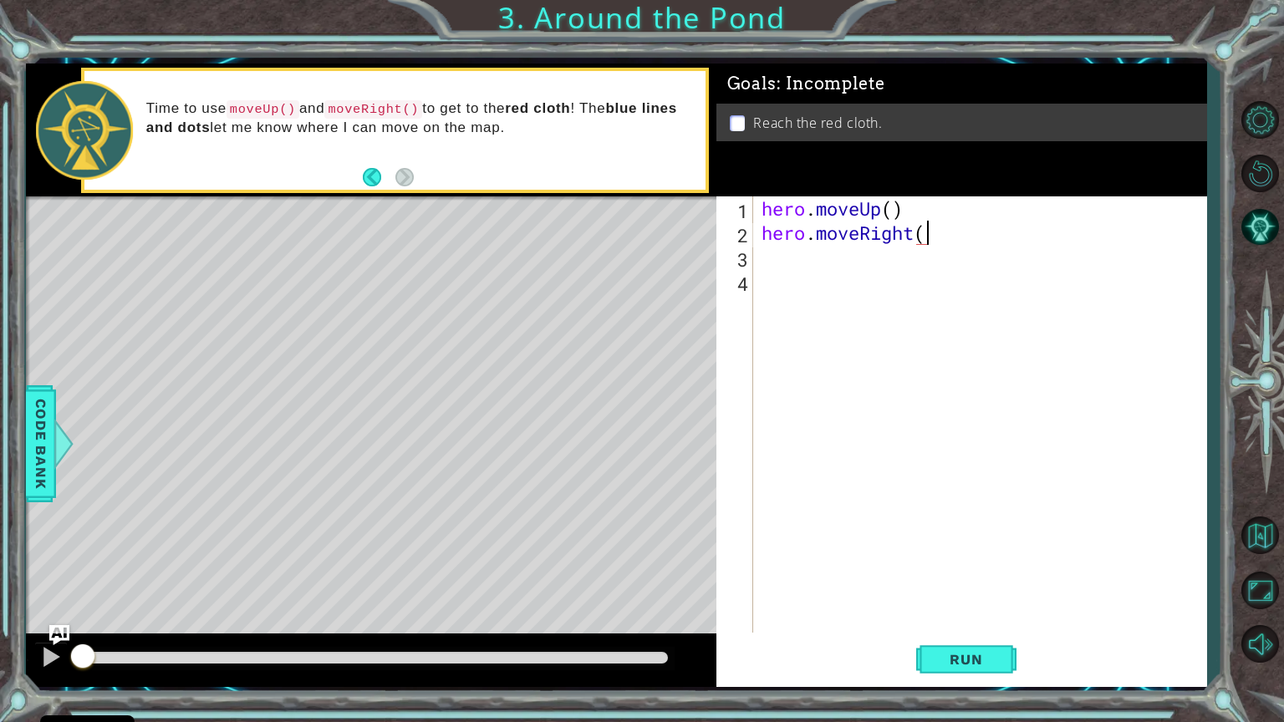
type textarea "hero.moveRight(]"
click at [760, 263] on div "hero . moveUp ( ) hero . moveRight ( ]" at bounding box center [984, 438] width 452 height 485
click at [758, 268] on div "hero . moveUp ( ) hero . moveRight ( ]" at bounding box center [984, 438] width 452 height 485
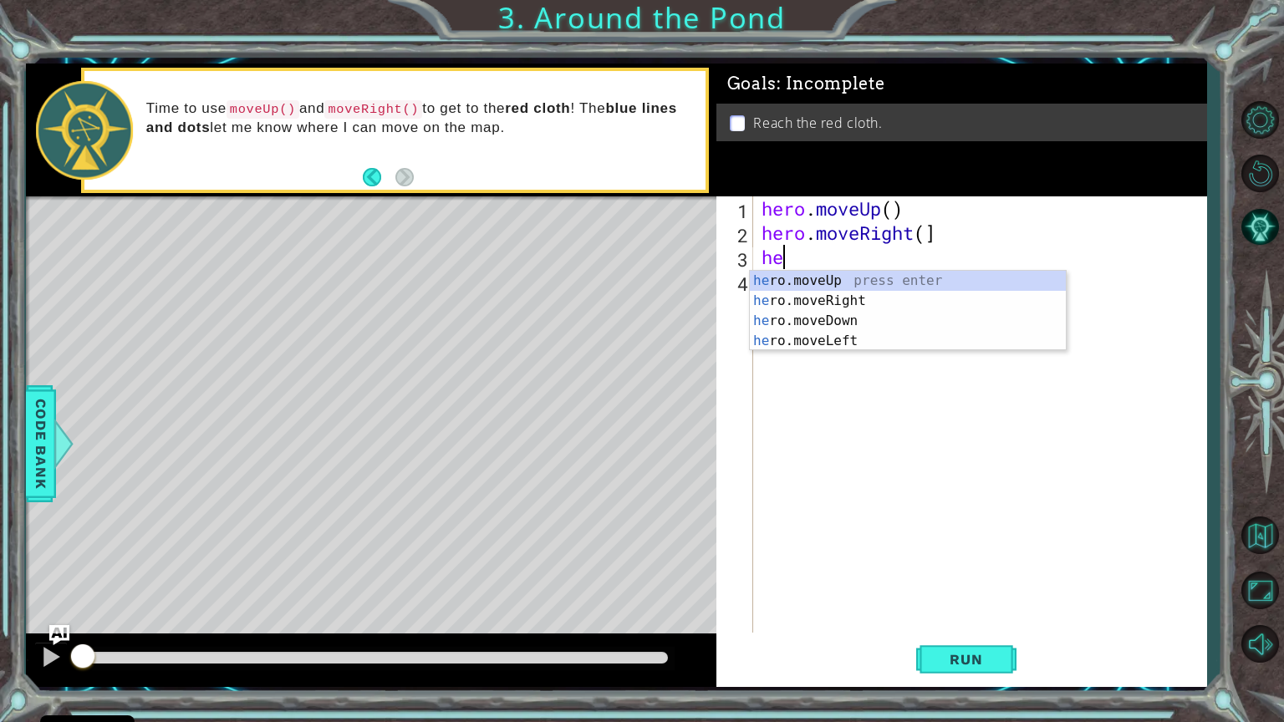
type textarea "her"
click at [813, 277] on div "her o.moveUp press enter her o.moveRight press enter her o.moveDown press enter…" at bounding box center [908, 331] width 316 height 120
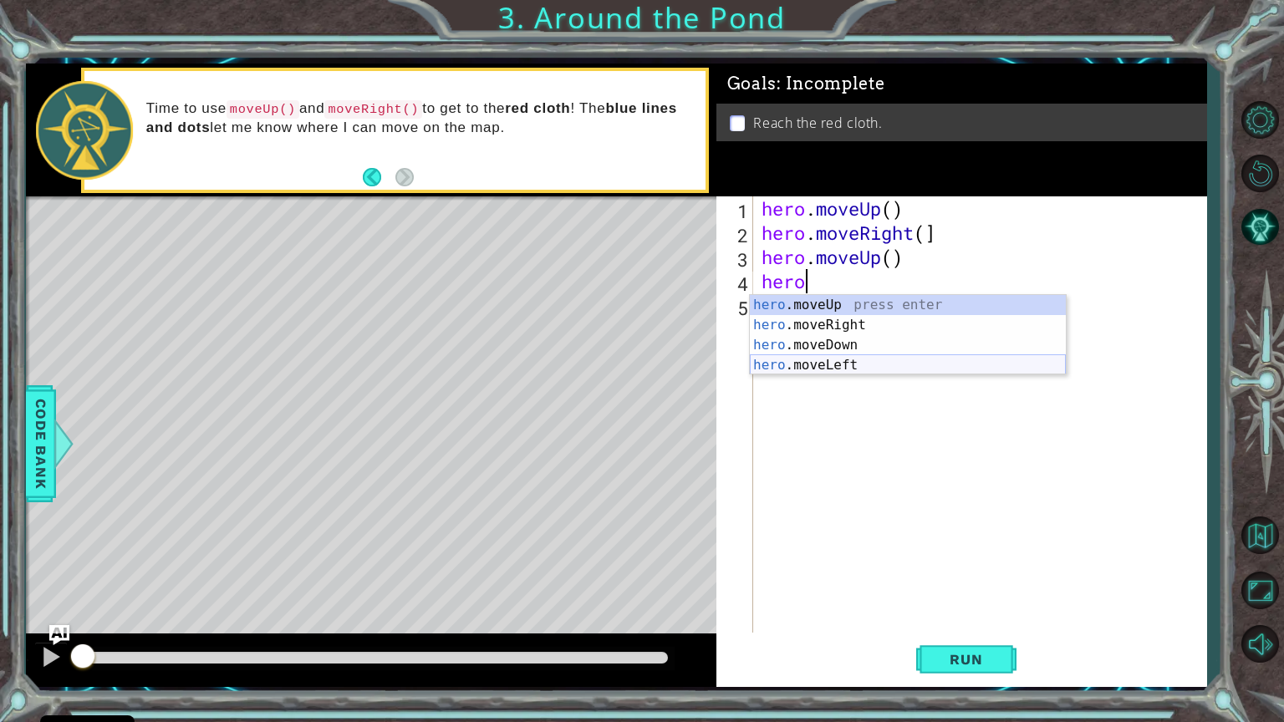
click at [829, 360] on div "hero .moveUp press enter hero .moveRight press enter hero .moveDown press enter…" at bounding box center [908, 355] width 316 height 120
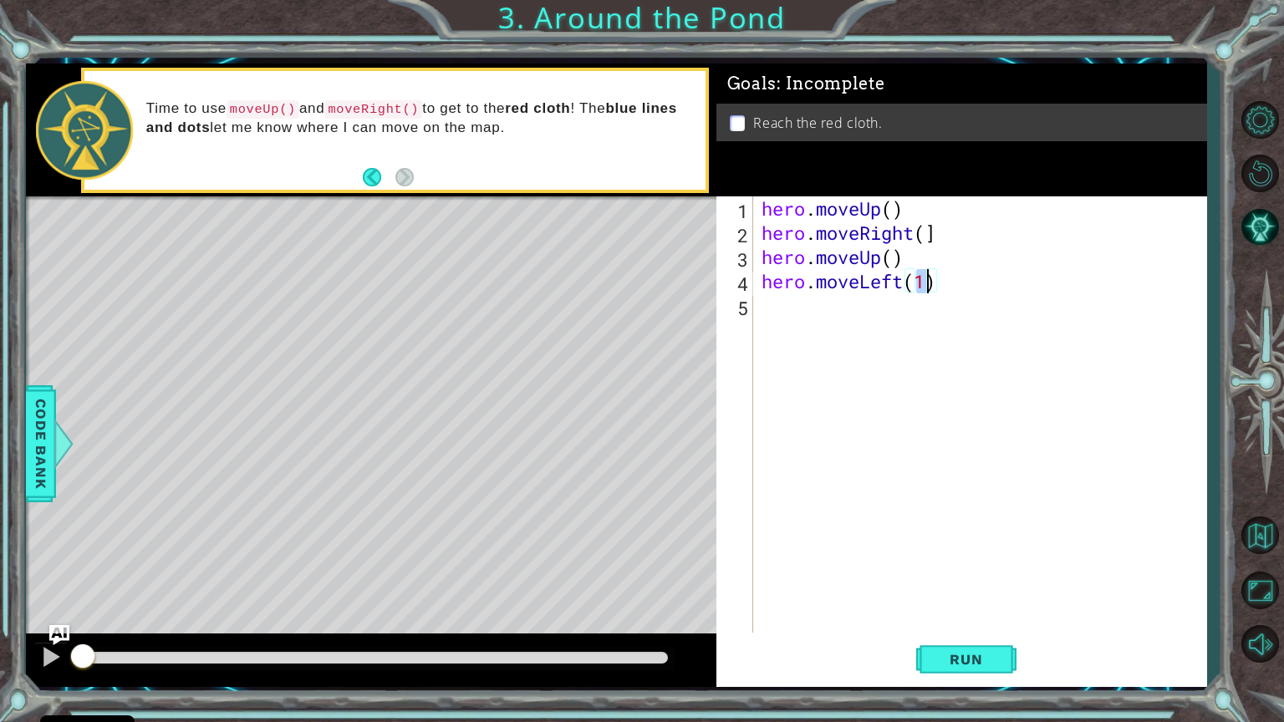
type textarea "hero.moveLeft(2)"
click at [766, 311] on div "hero . moveUp ( ) hero . moveRight ( ] hero . moveUp ( ) hero . moveLeft ( 2 )" at bounding box center [984, 438] width 452 height 485
type textarea "h"
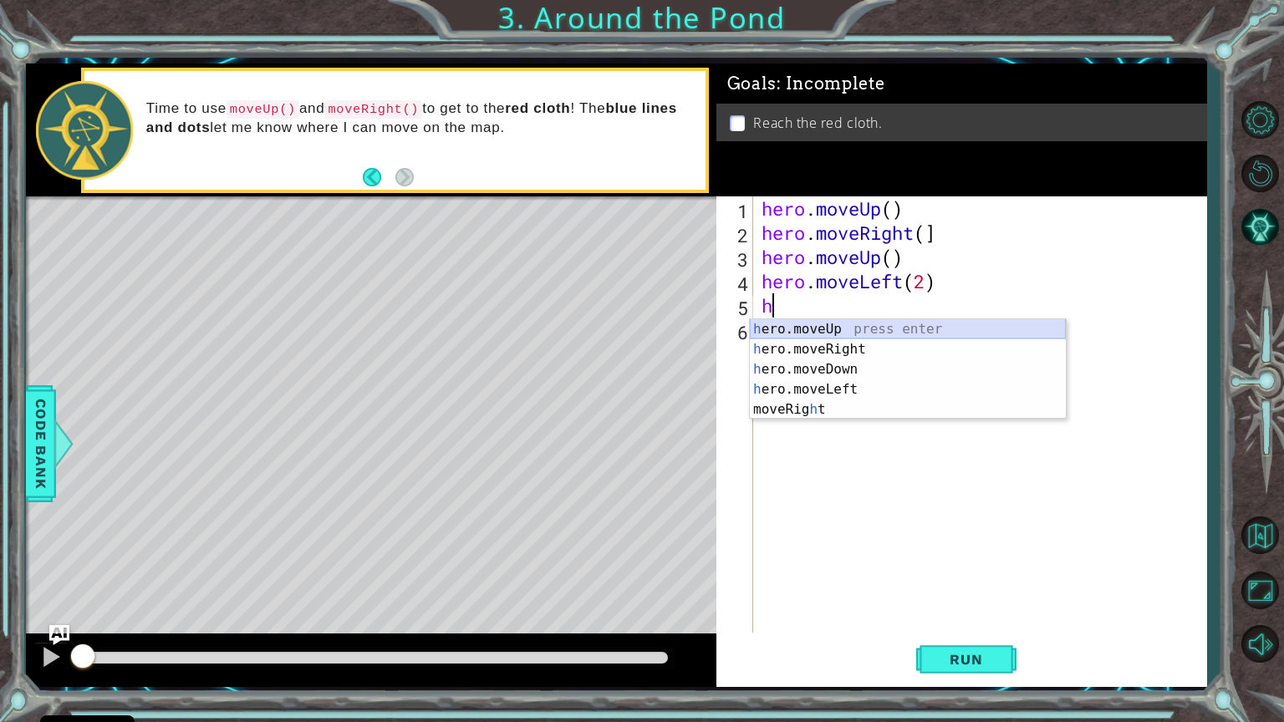
click at [791, 322] on div "h ero.moveUp press enter h ero.moveRight press enter h ero.moveDown press enter…" at bounding box center [908, 389] width 316 height 140
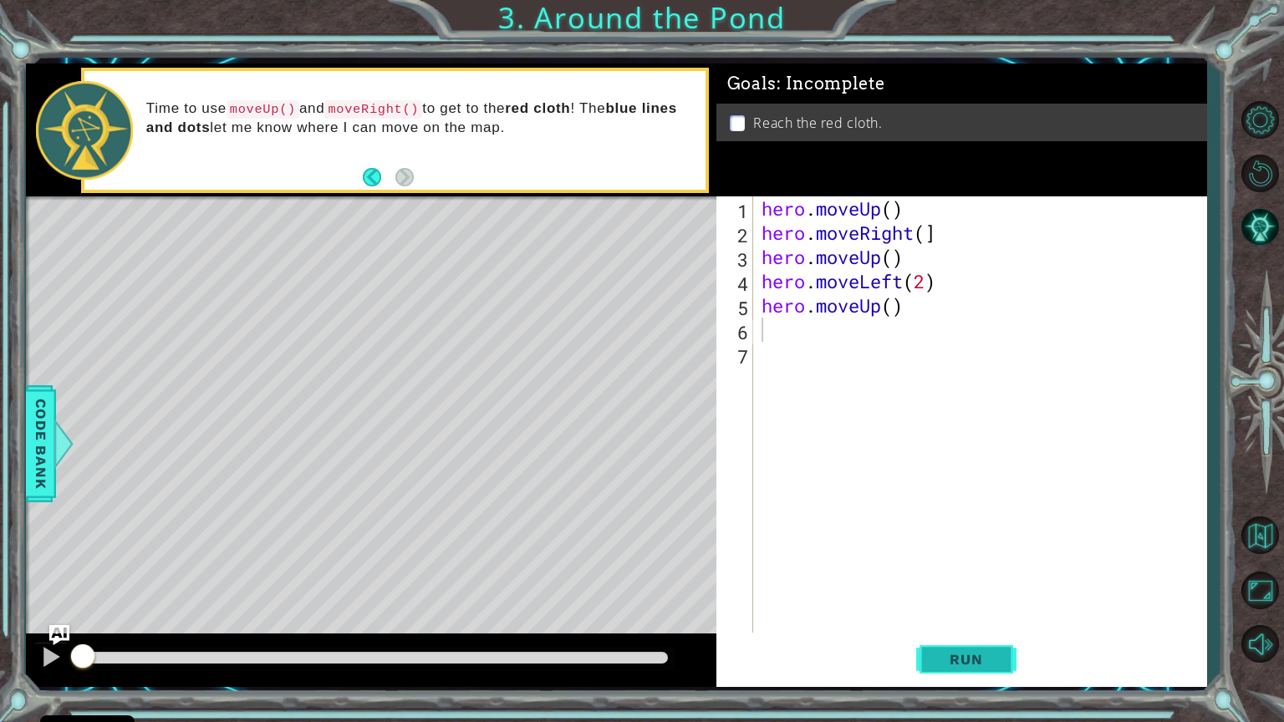
click at [989, 591] on span "Run" at bounding box center [966, 659] width 66 height 17
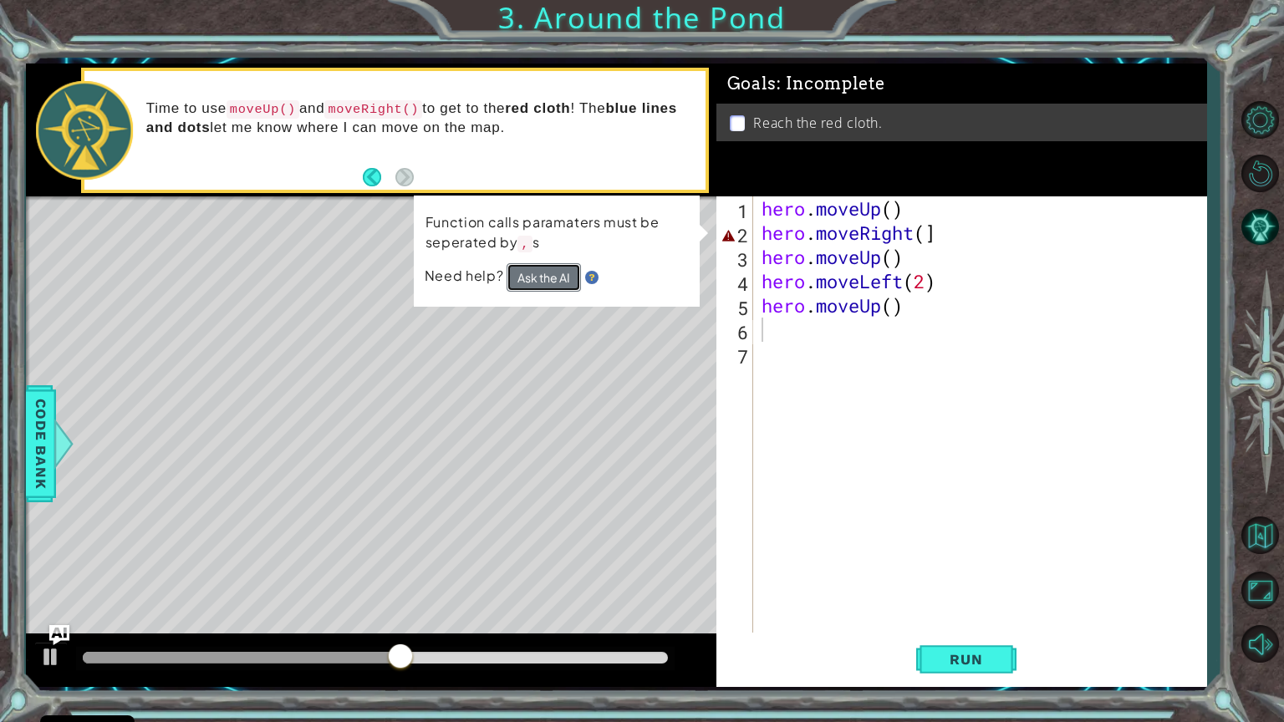
click at [559, 274] on button "Ask the AI" at bounding box center [544, 277] width 74 height 28
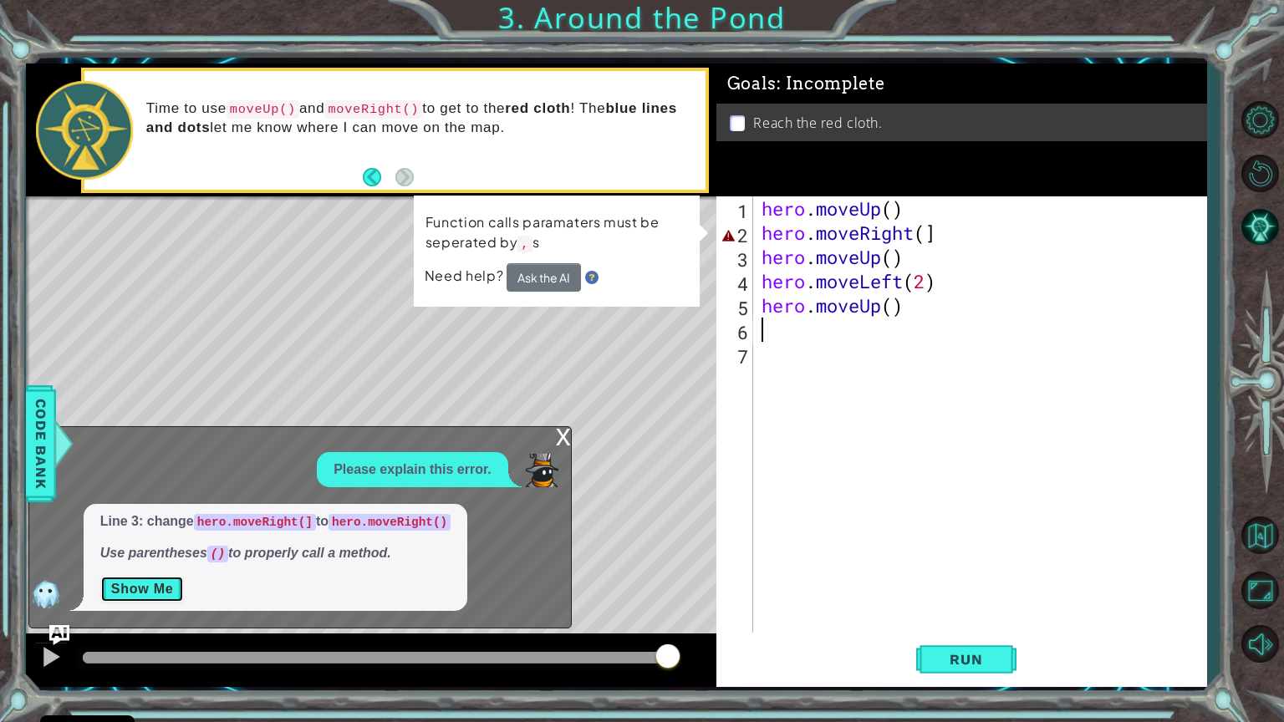
click at [140, 591] on button "Show Me" at bounding box center [142, 589] width 84 height 27
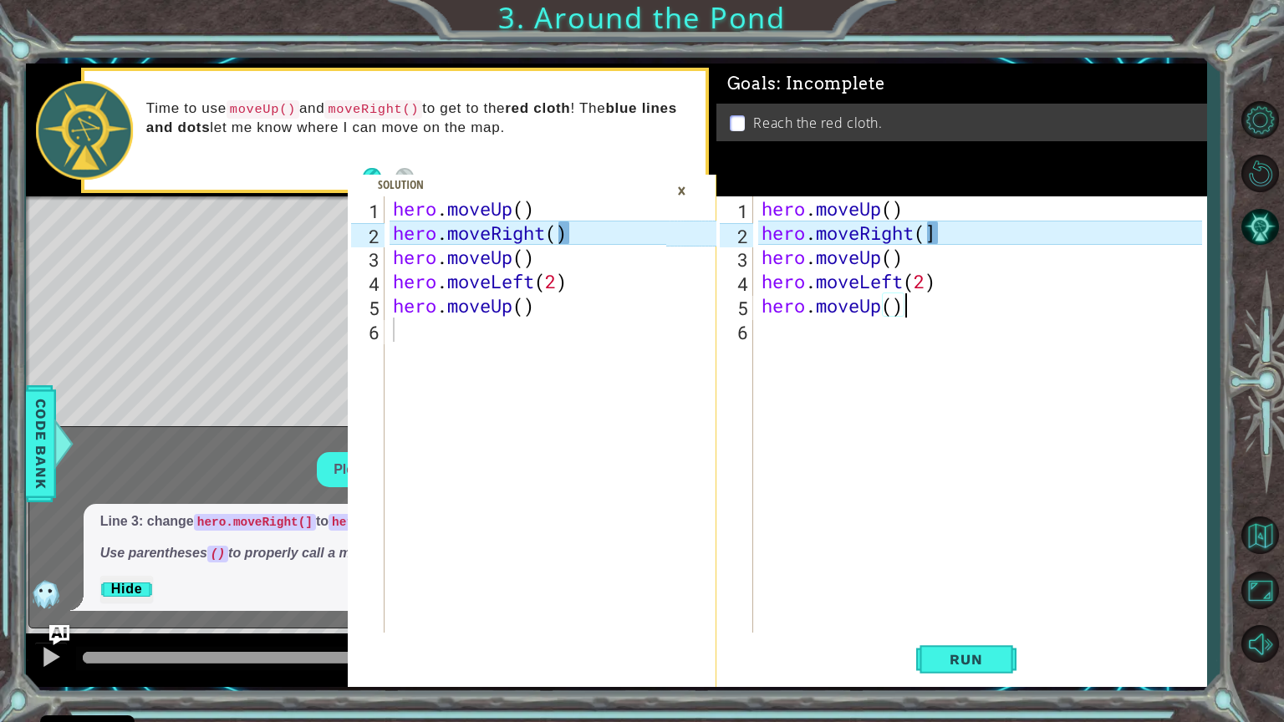
click at [953, 227] on div "hero . moveUp ( ) hero . moveRight ( ] hero . moveUp ( ) hero . moveLeft ( 2 ) …" at bounding box center [984, 438] width 452 height 485
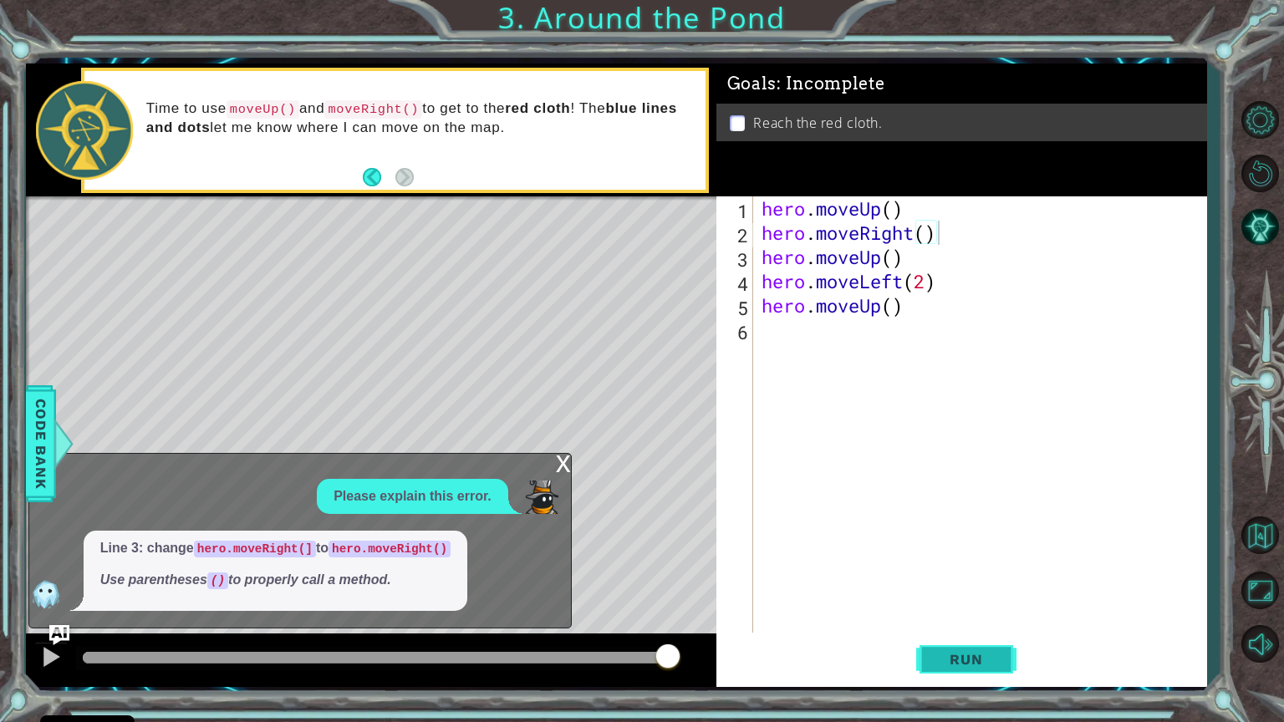
click at [974, 591] on span "Run" at bounding box center [966, 659] width 66 height 17
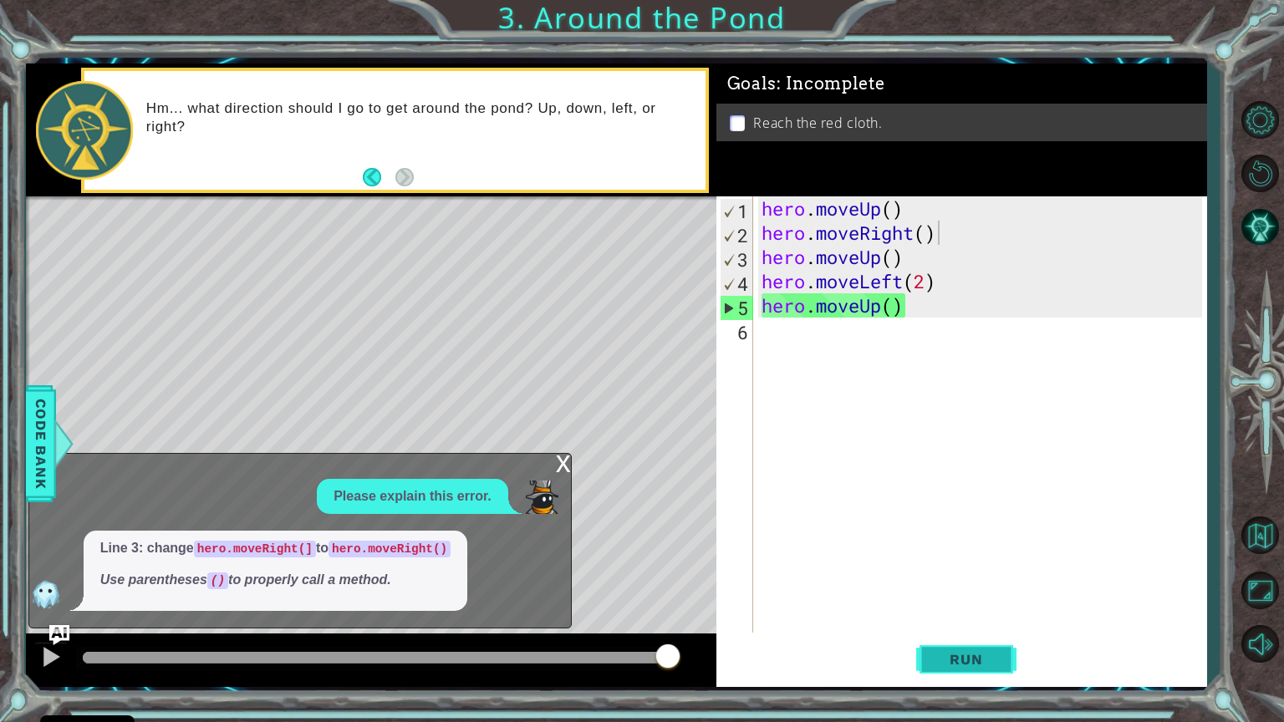
click at [1007, 591] on button "Run" at bounding box center [966, 659] width 100 height 49
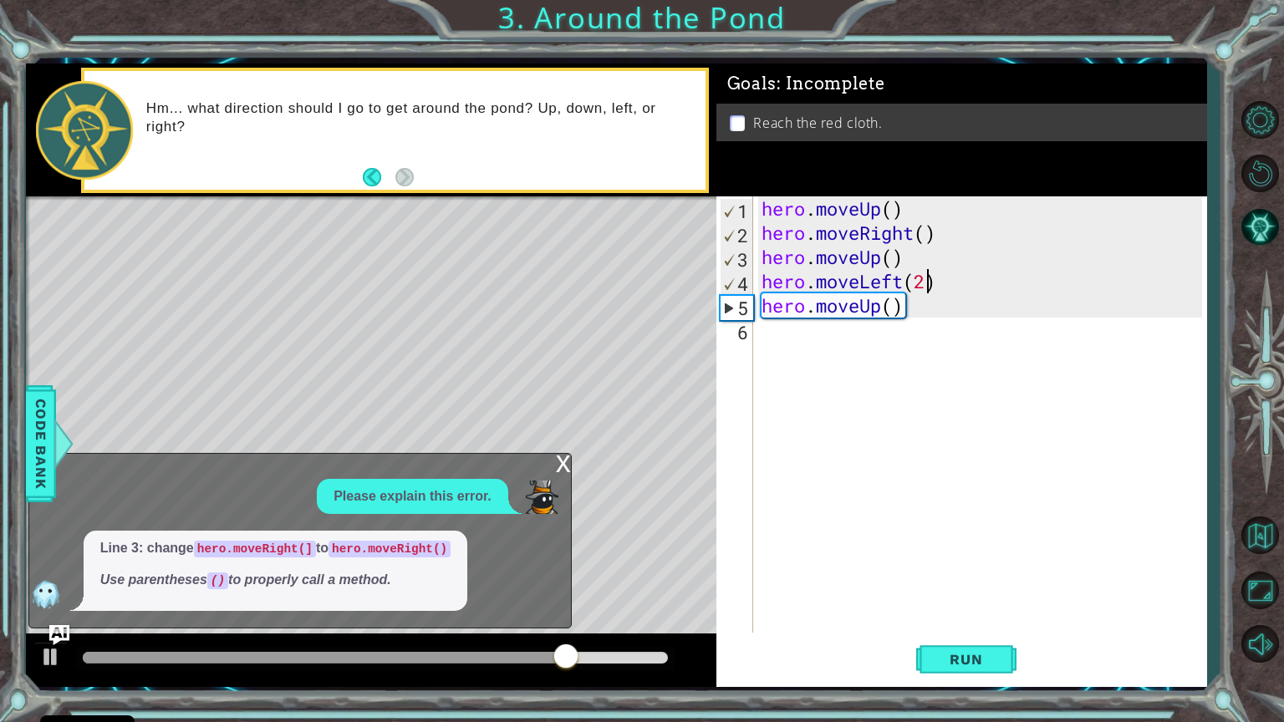
click at [923, 281] on div "hero . moveUp ( ) hero . moveRight ( ) hero . moveUp ( ) hero . moveLeft ( 2 ) …" at bounding box center [984, 438] width 452 height 485
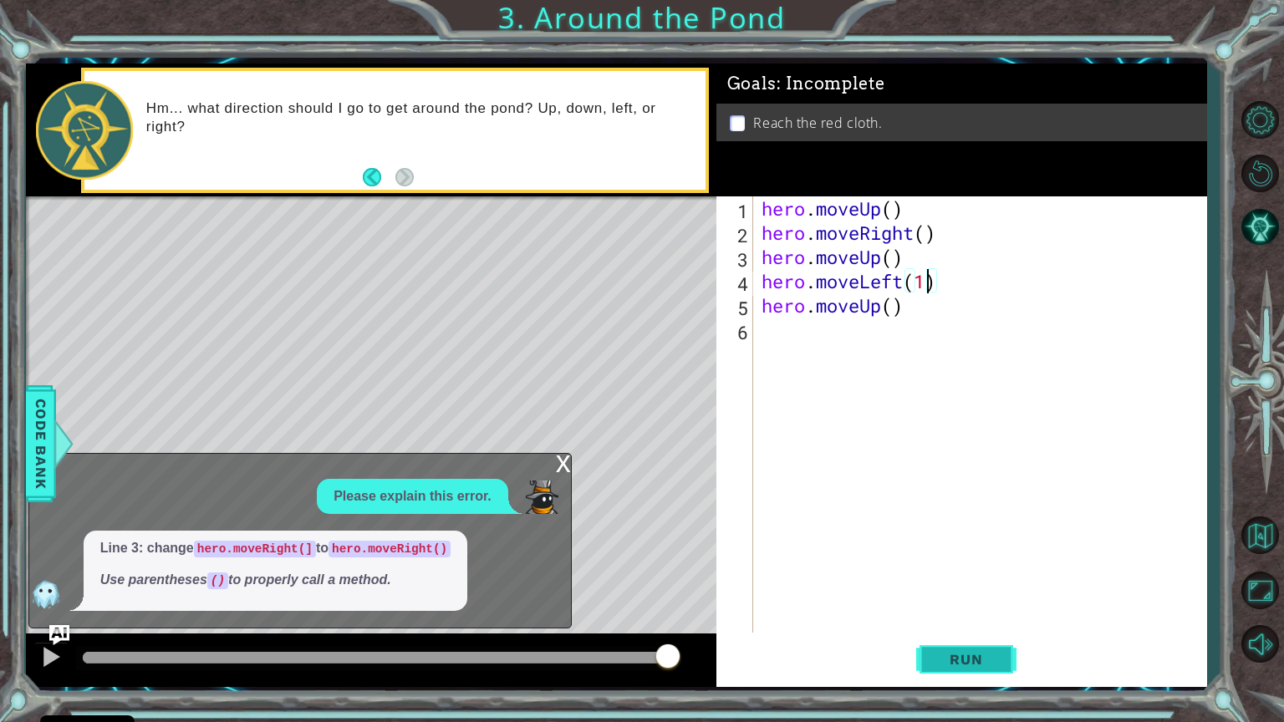
click at [990, 591] on button "Run" at bounding box center [966, 659] width 100 height 49
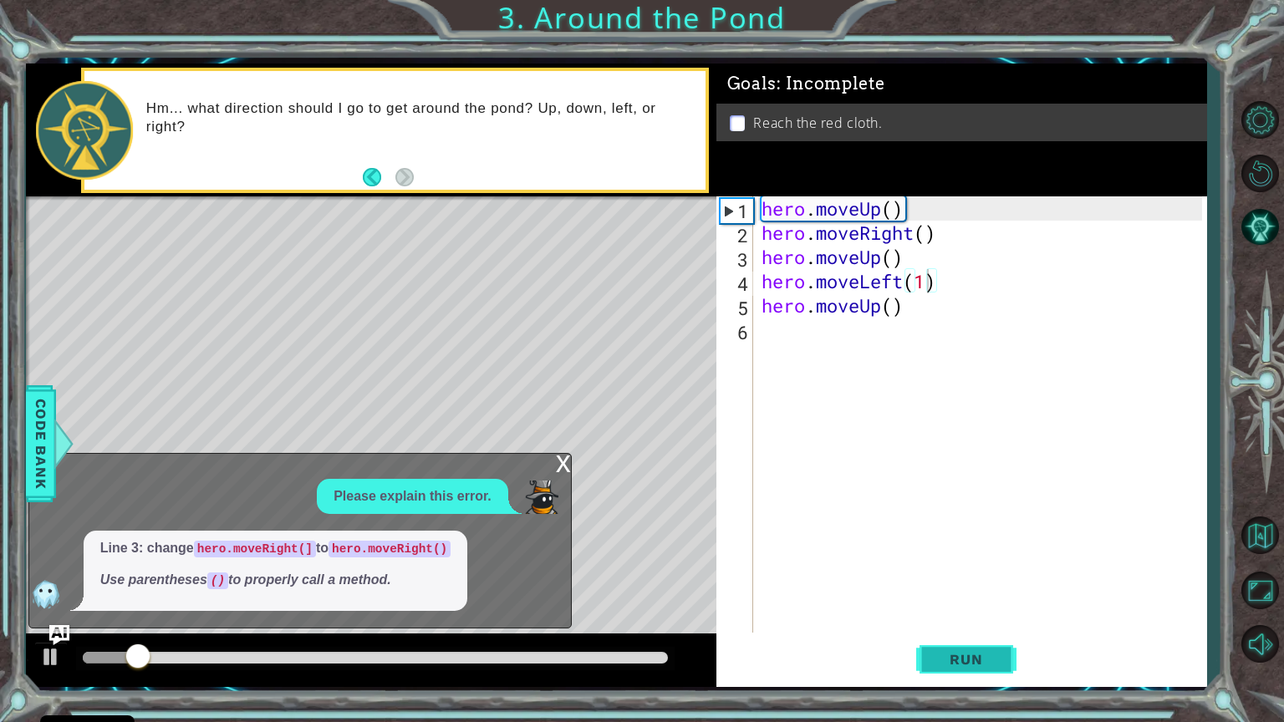
click at [987, 591] on button "Run" at bounding box center [966, 659] width 100 height 49
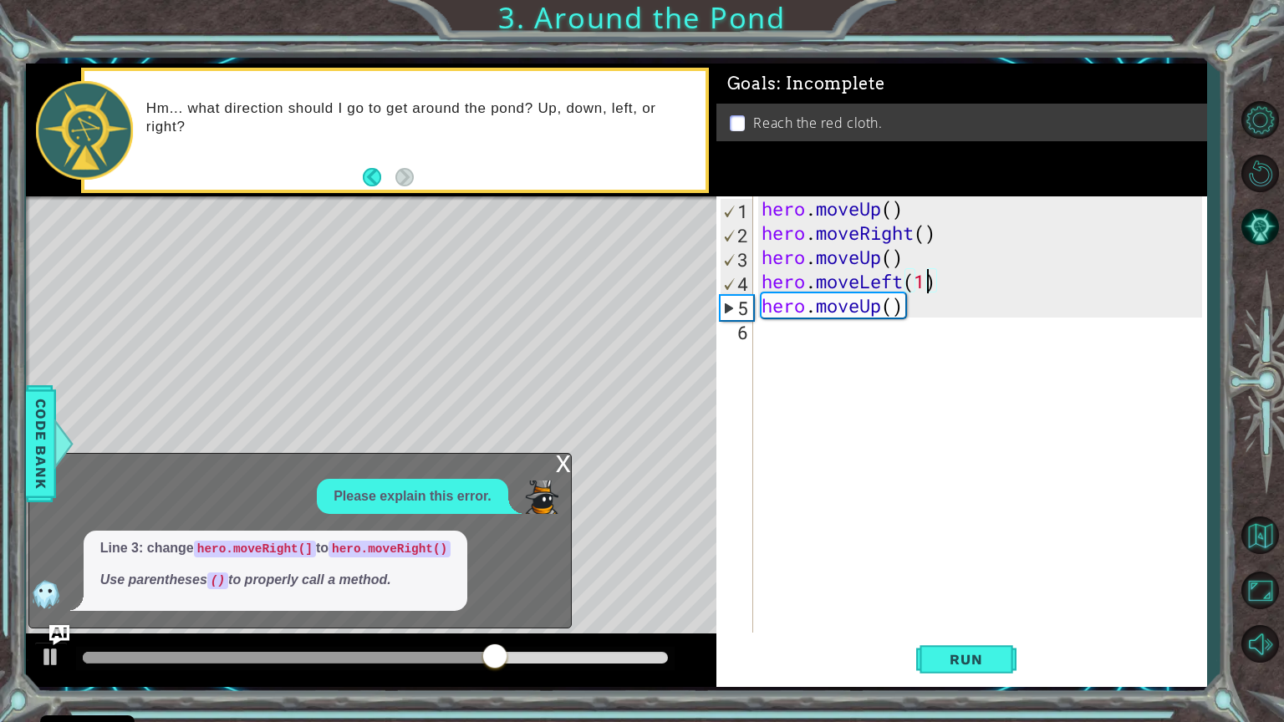
click at [940, 276] on div "hero . moveUp ( ) hero . moveRight ( ) hero . moveUp ( ) hero . moveLeft ( 1 ) …" at bounding box center [984, 438] width 452 height 485
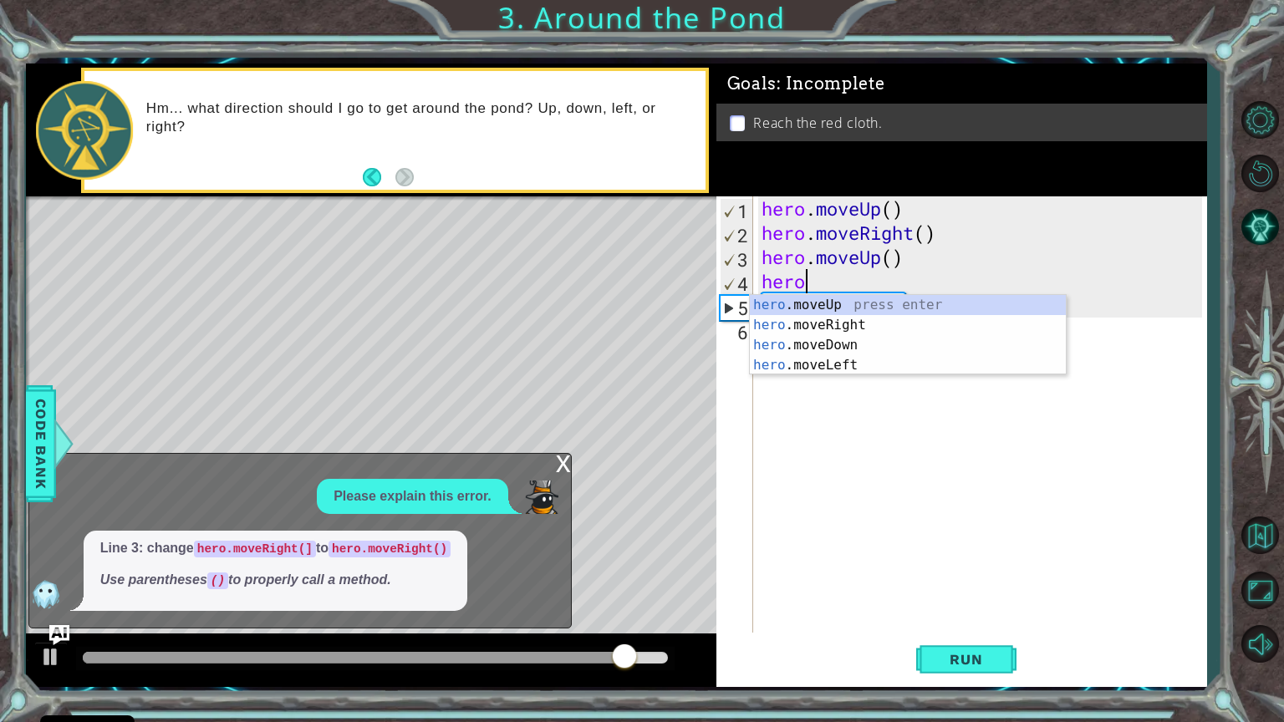
scroll to position [0, 0]
type textarea "h"
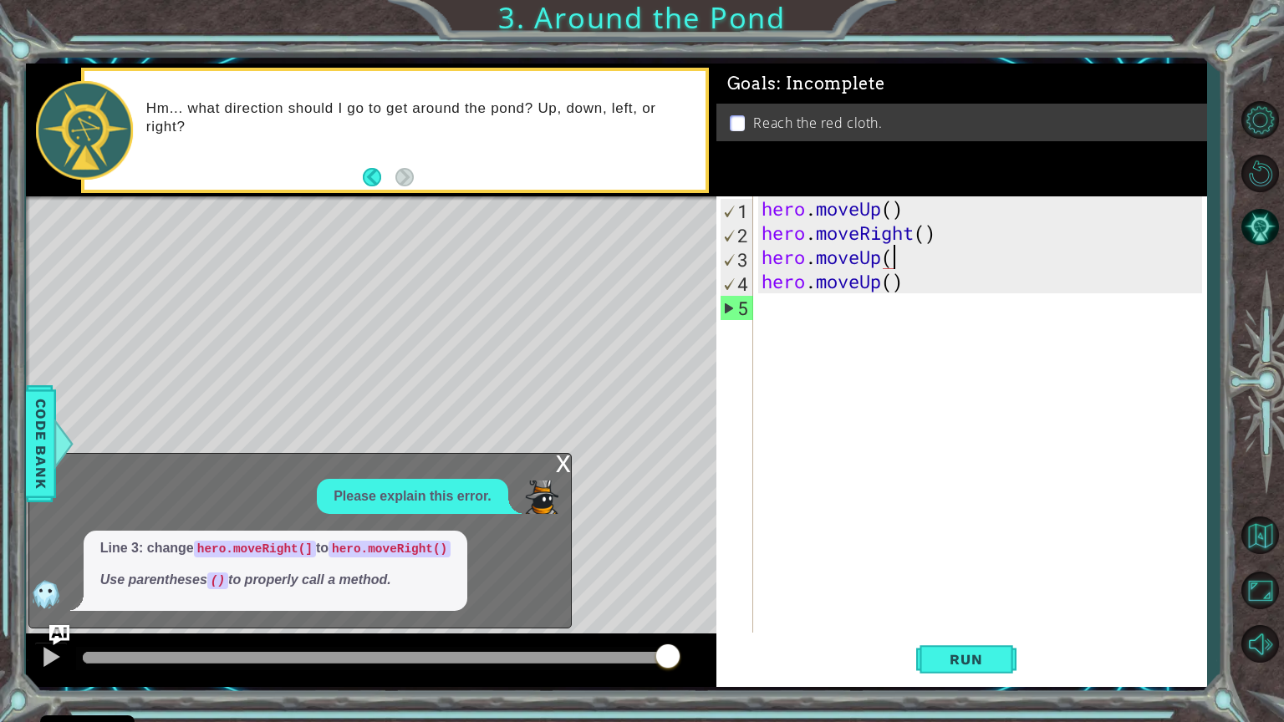
scroll to position [0, 5]
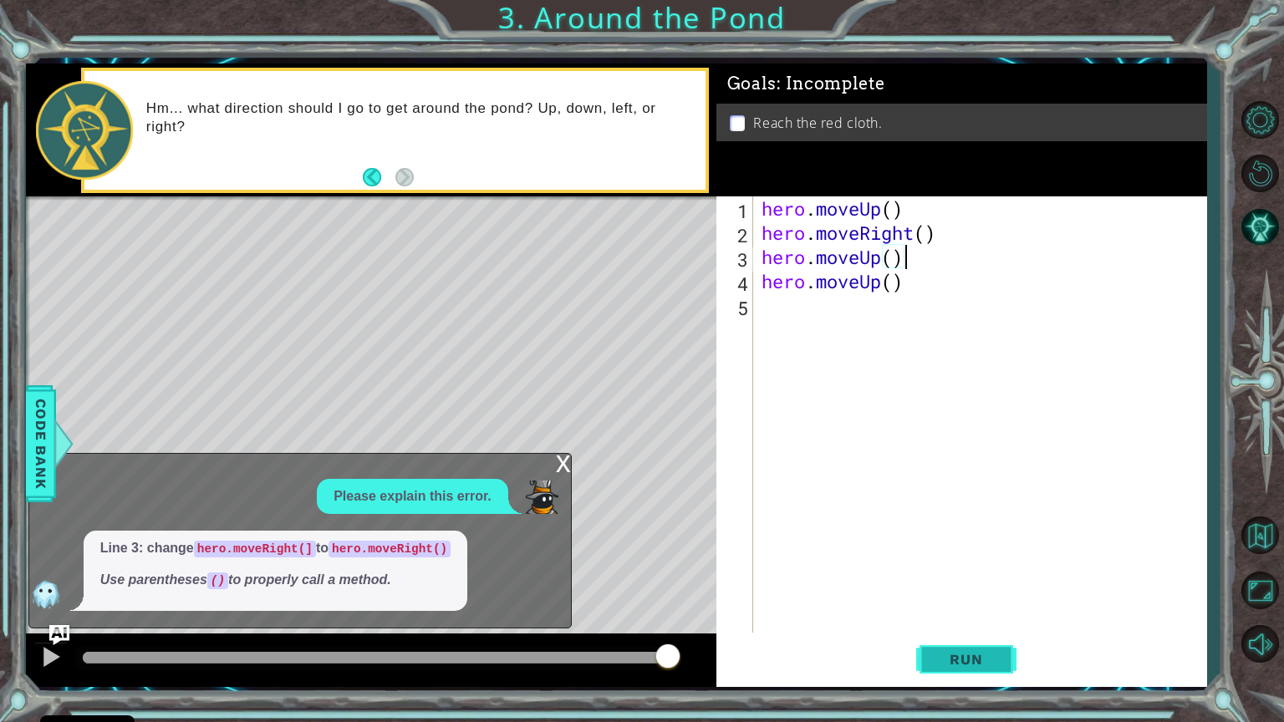
type textarea "hero.moveUp()"
click at [966, 591] on button "Run" at bounding box center [966, 659] width 100 height 49
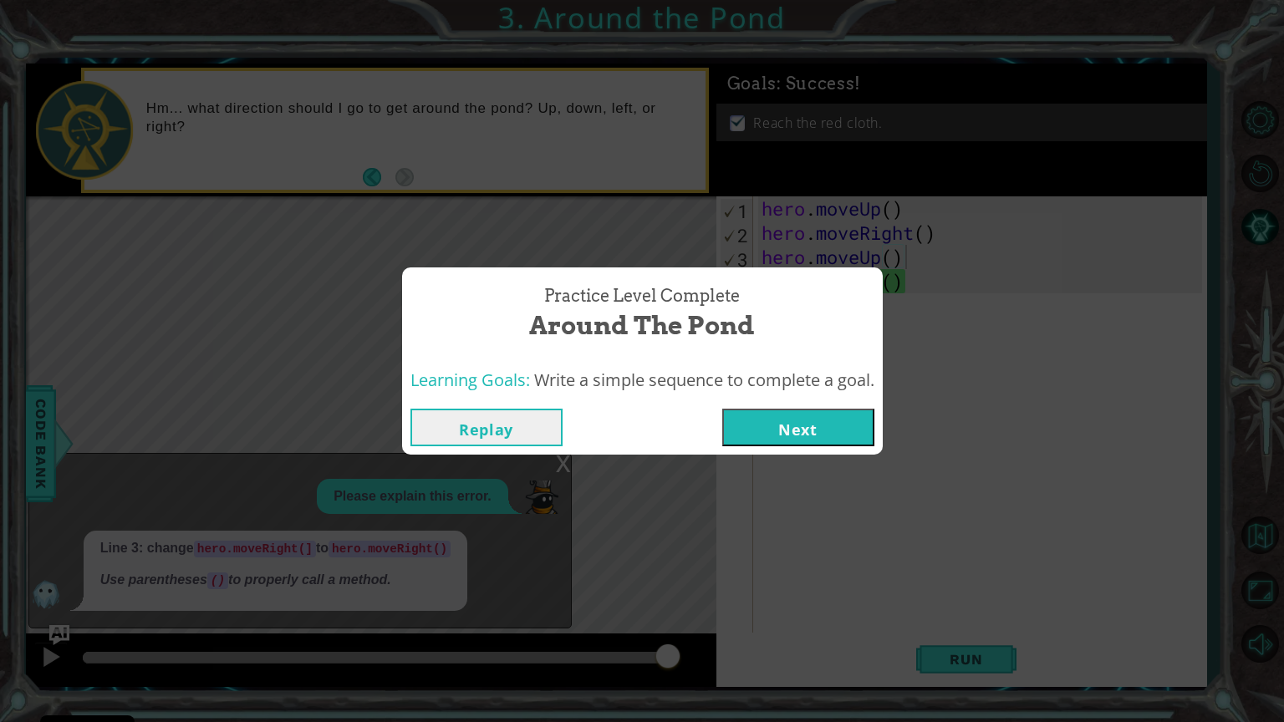
click at [809, 421] on button "Next" at bounding box center [798, 428] width 152 height 38
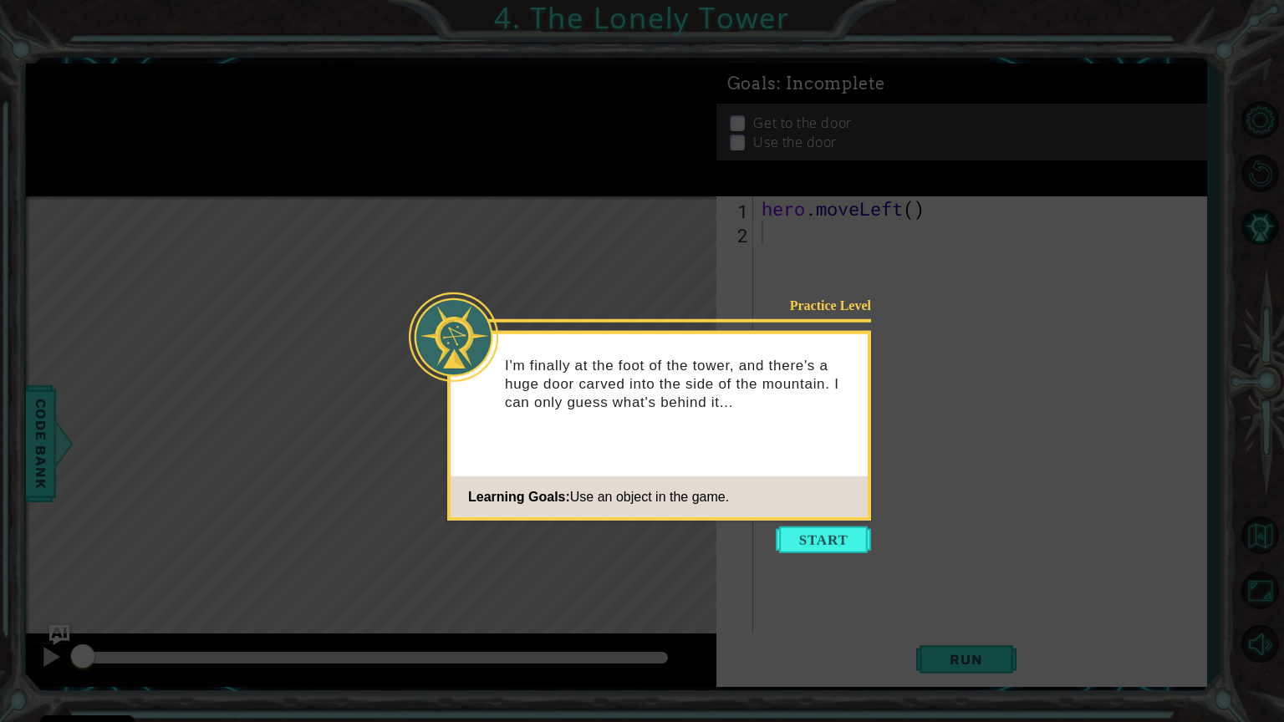
click at [809, 421] on div "I'm finally at the foot of the tower, and there's a huge door carved into the s…" at bounding box center [659, 391] width 417 height 103
click at [839, 528] on button "Start" at bounding box center [823, 540] width 95 height 27
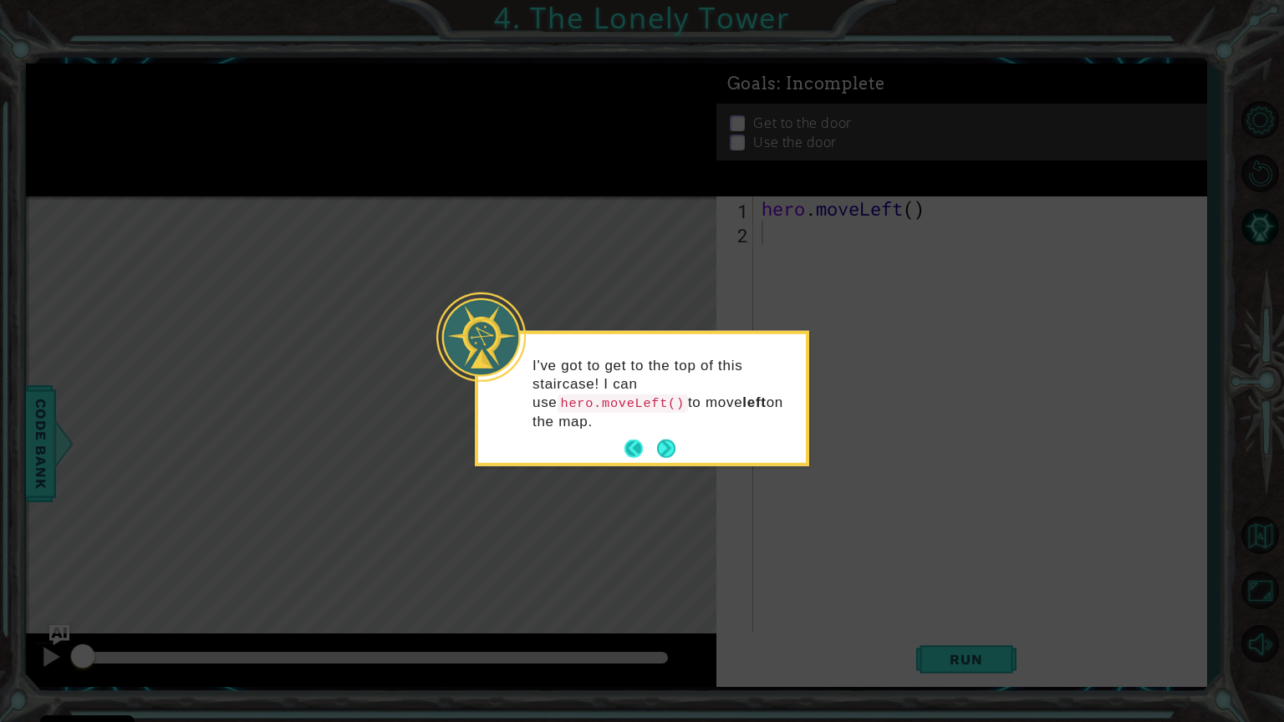
click at [655, 440] on button "Back" at bounding box center [641, 449] width 33 height 18
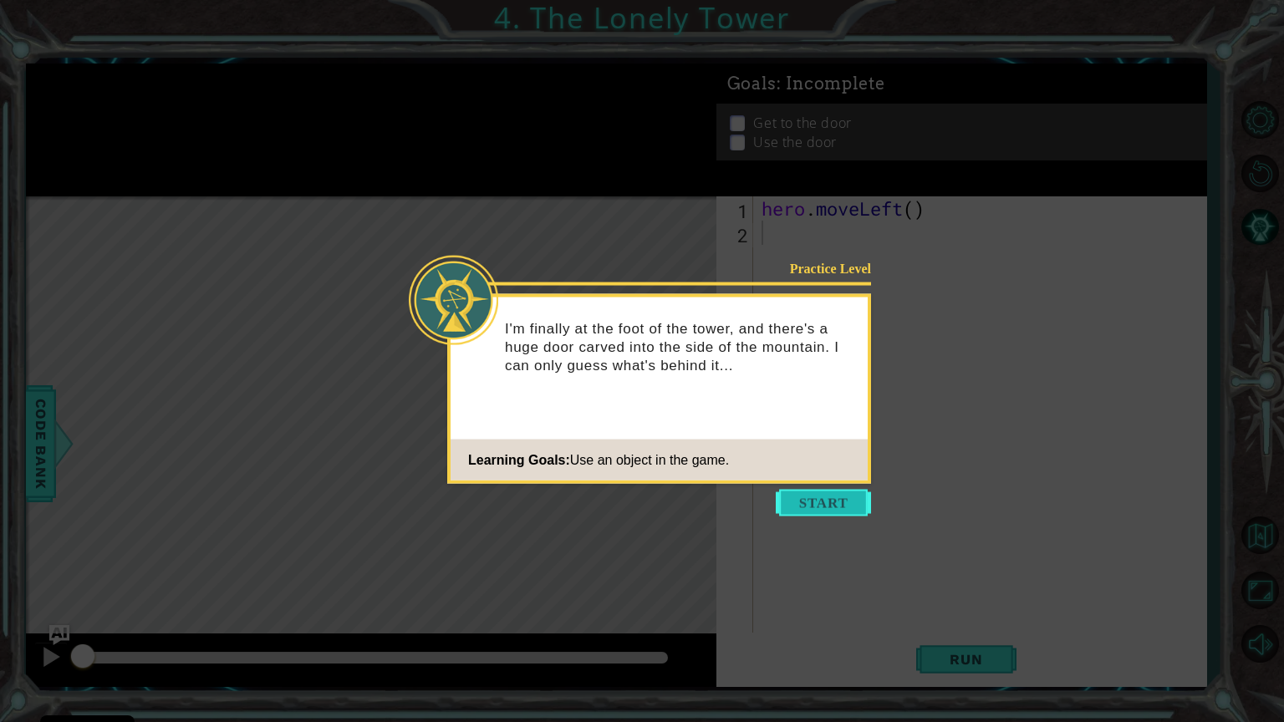
click at [823, 502] on button "Start" at bounding box center [823, 503] width 95 height 27
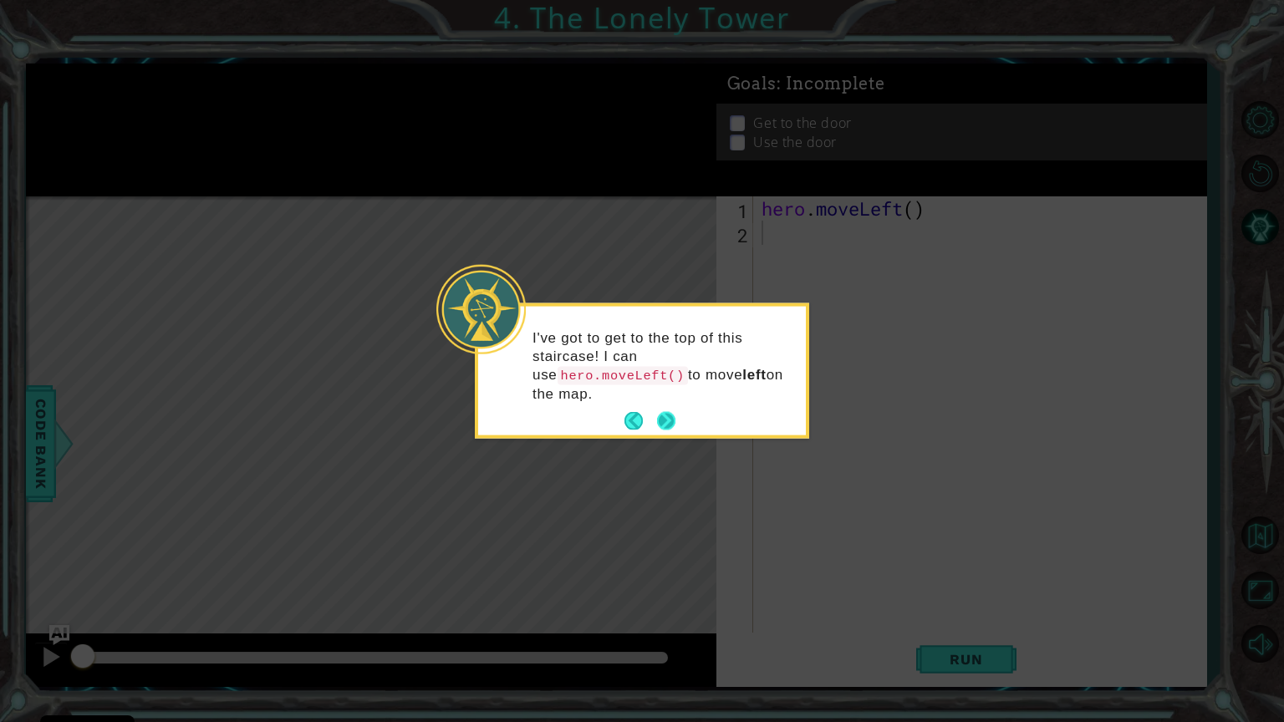
click at [672, 412] on button "Next" at bounding box center [666, 421] width 18 height 18
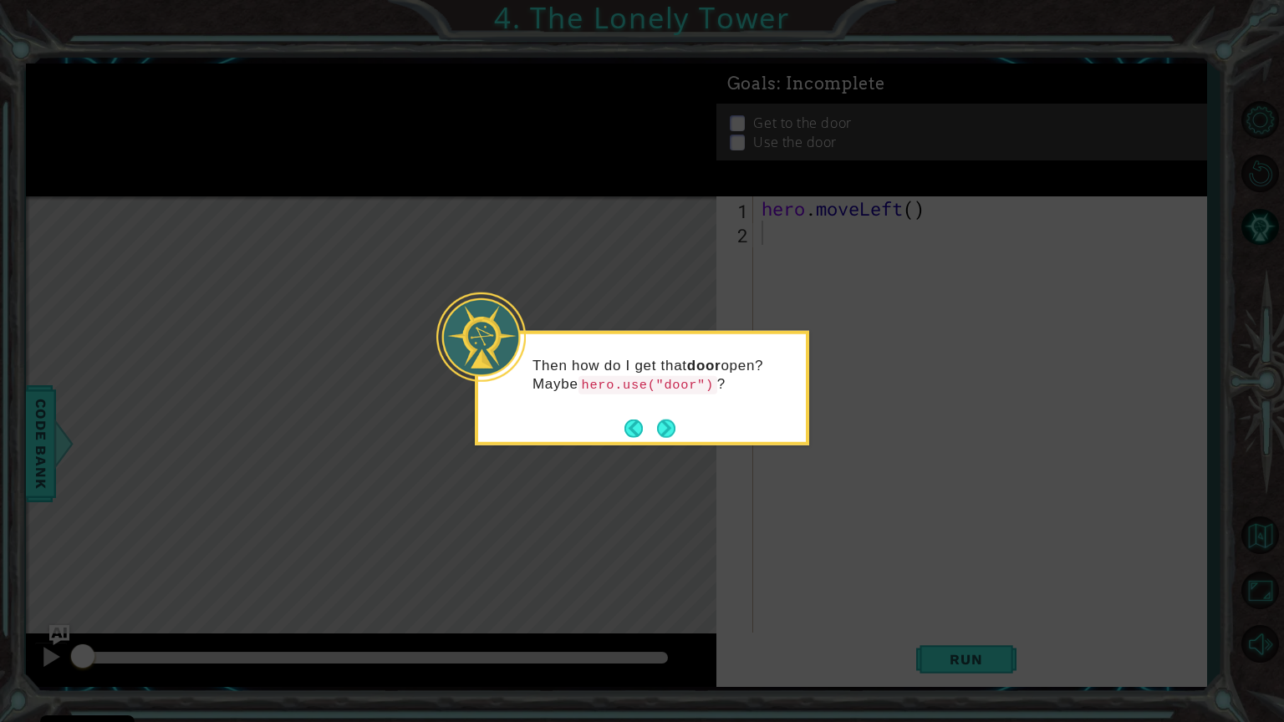
click at [670, 410] on div "Then how do I get that door open? Maybe hero.use("door") ?" at bounding box center [642, 382] width 328 height 85
click at [668, 421] on button "Next" at bounding box center [666, 428] width 18 height 18
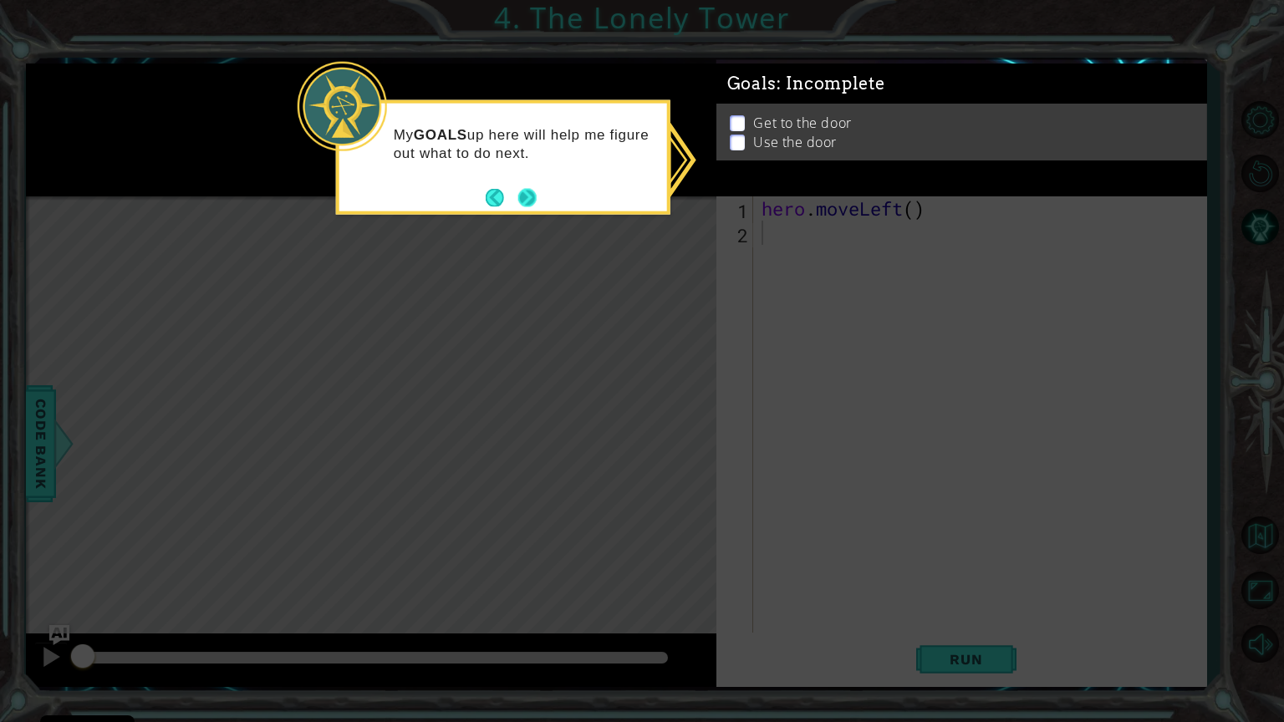
click at [528, 188] on button "Next" at bounding box center [527, 197] width 18 height 18
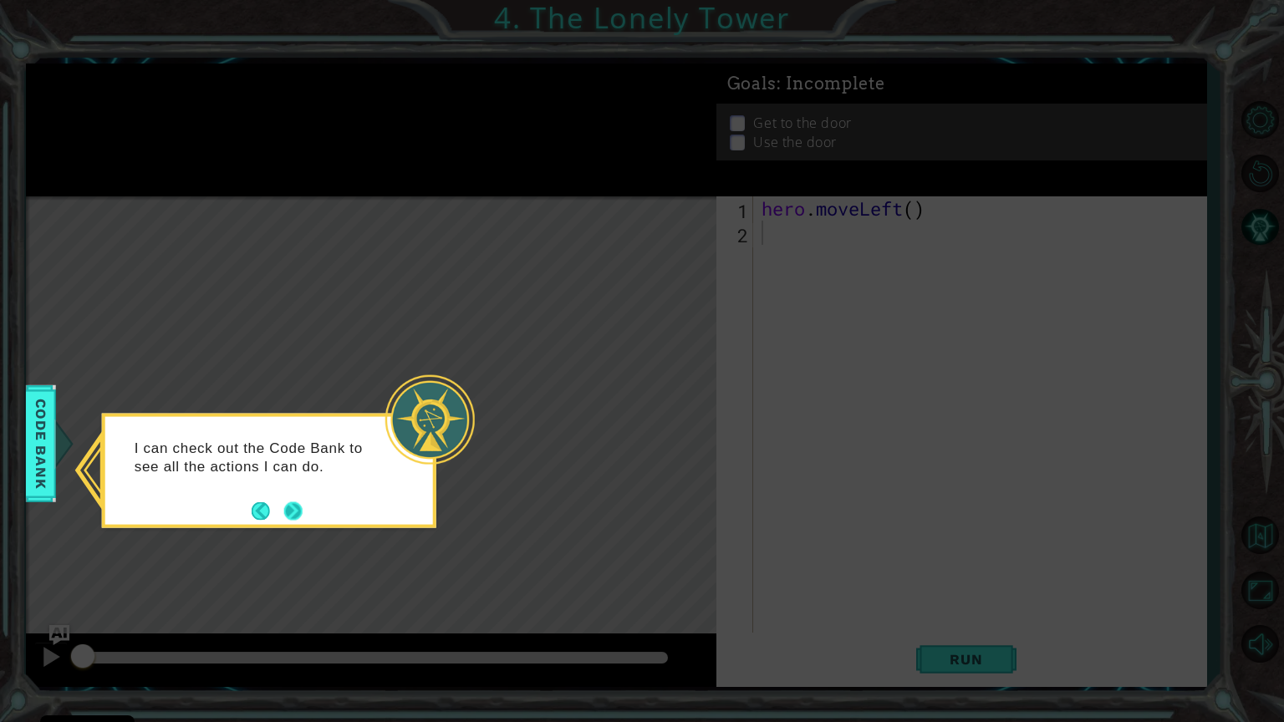
click at [293, 507] on button "Next" at bounding box center [293, 511] width 18 height 18
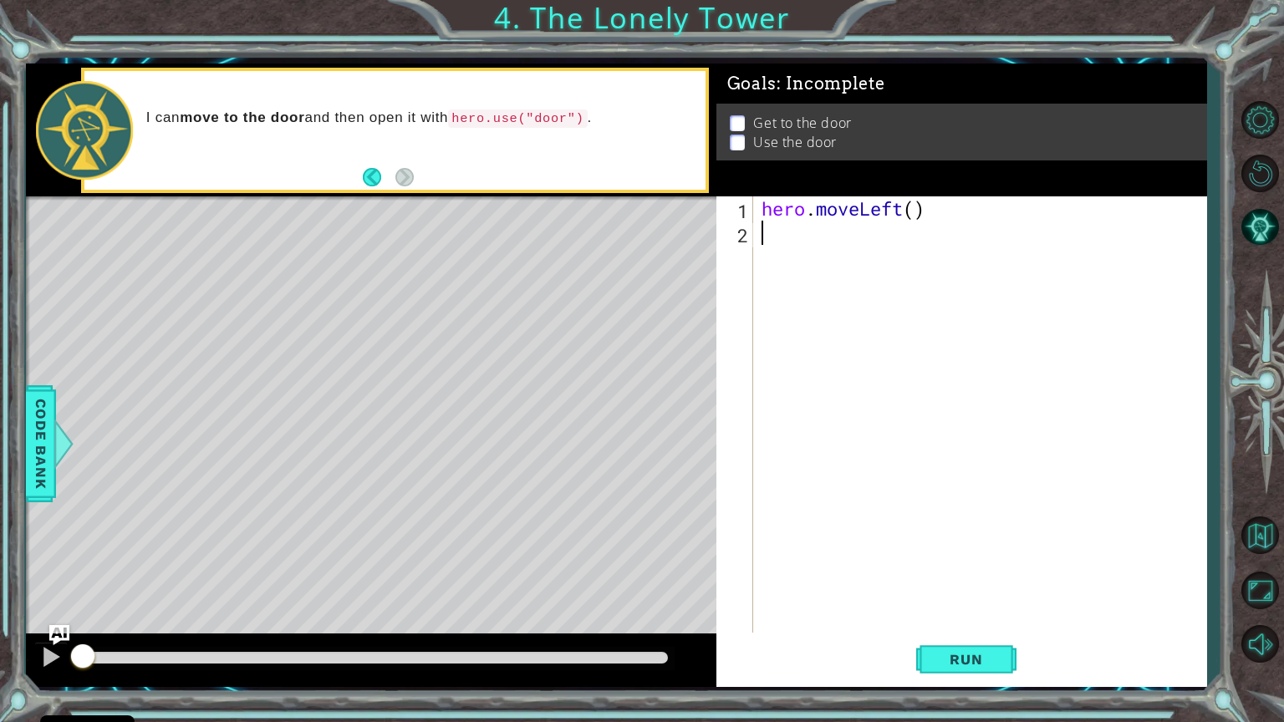
click at [935, 213] on div "hero . moveLeft ( )" at bounding box center [984, 438] width 452 height 485
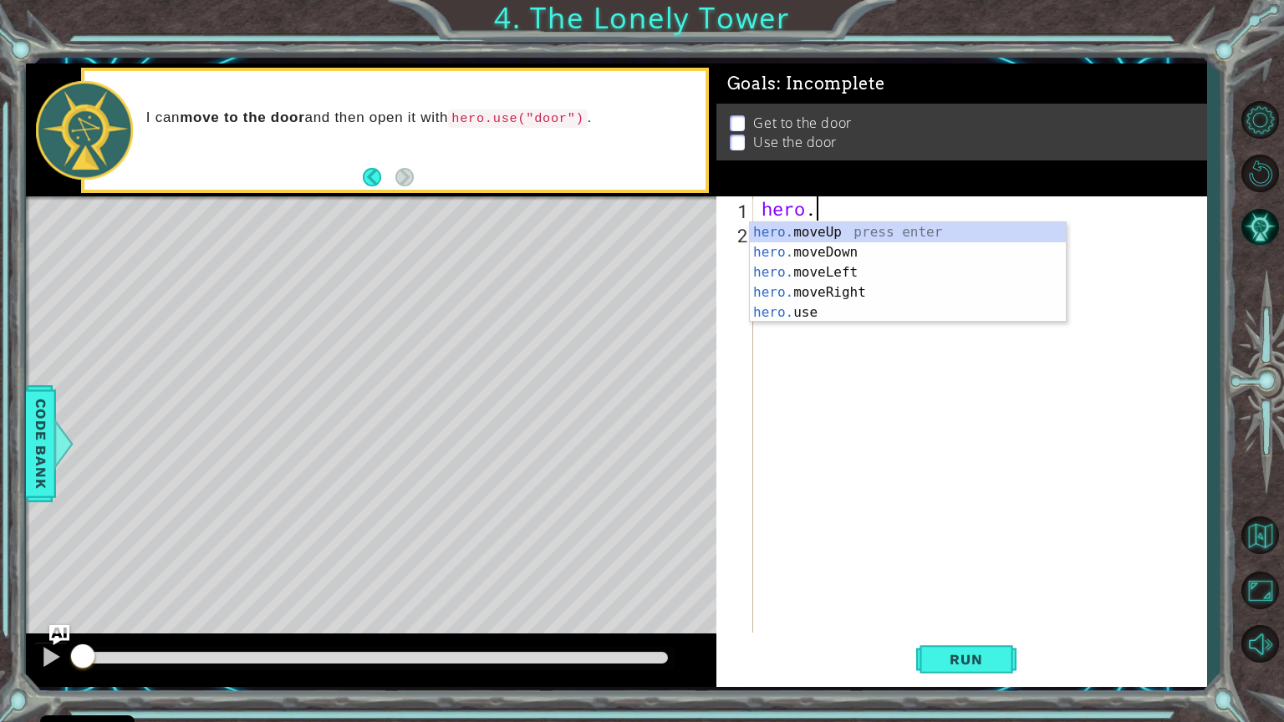
type textarea "h"
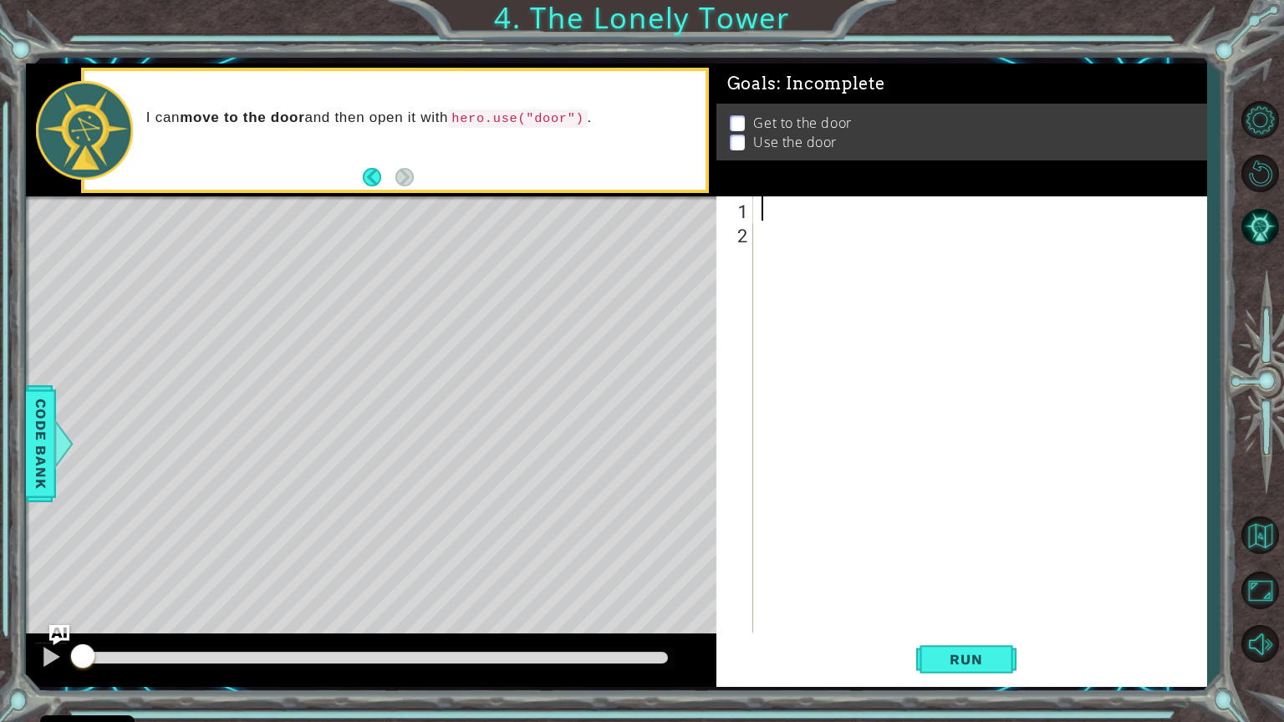
type textarea "h"
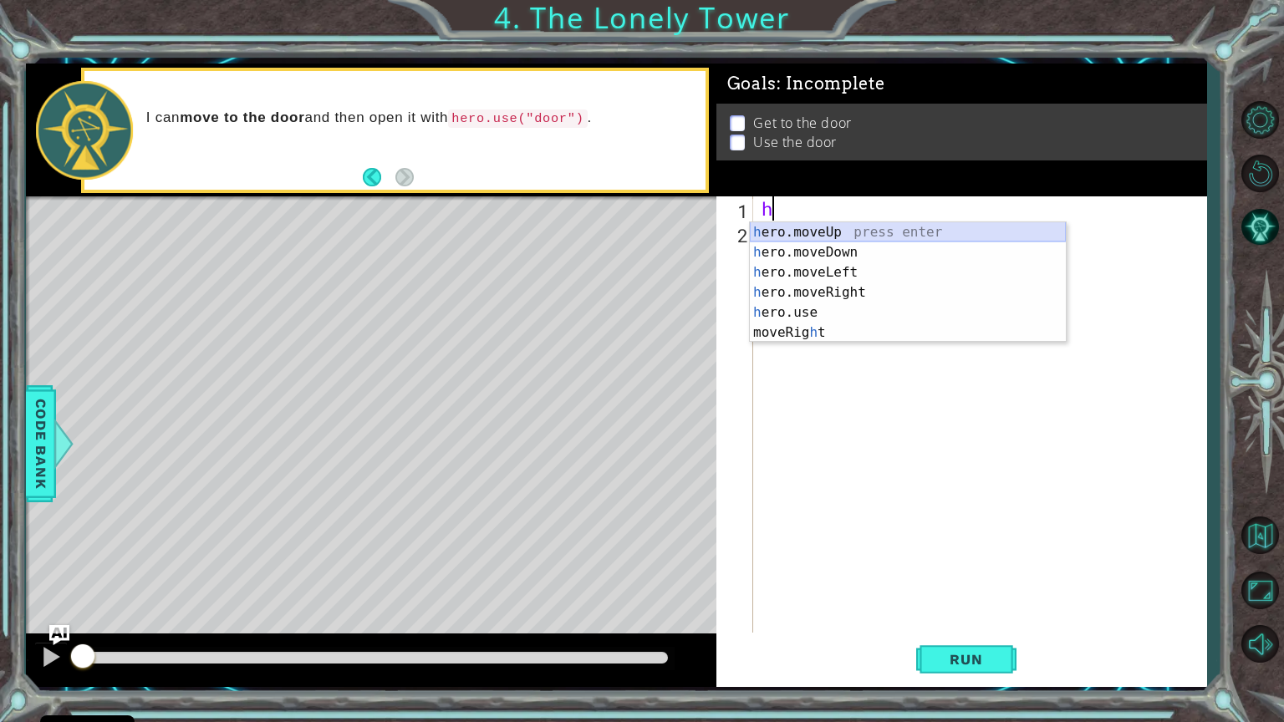
click at [897, 229] on div "h ero.moveUp press enter h ero.moveDown press enter h ero.moveLeft press enter …" at bounding box center [908, 302] width 316 height 161
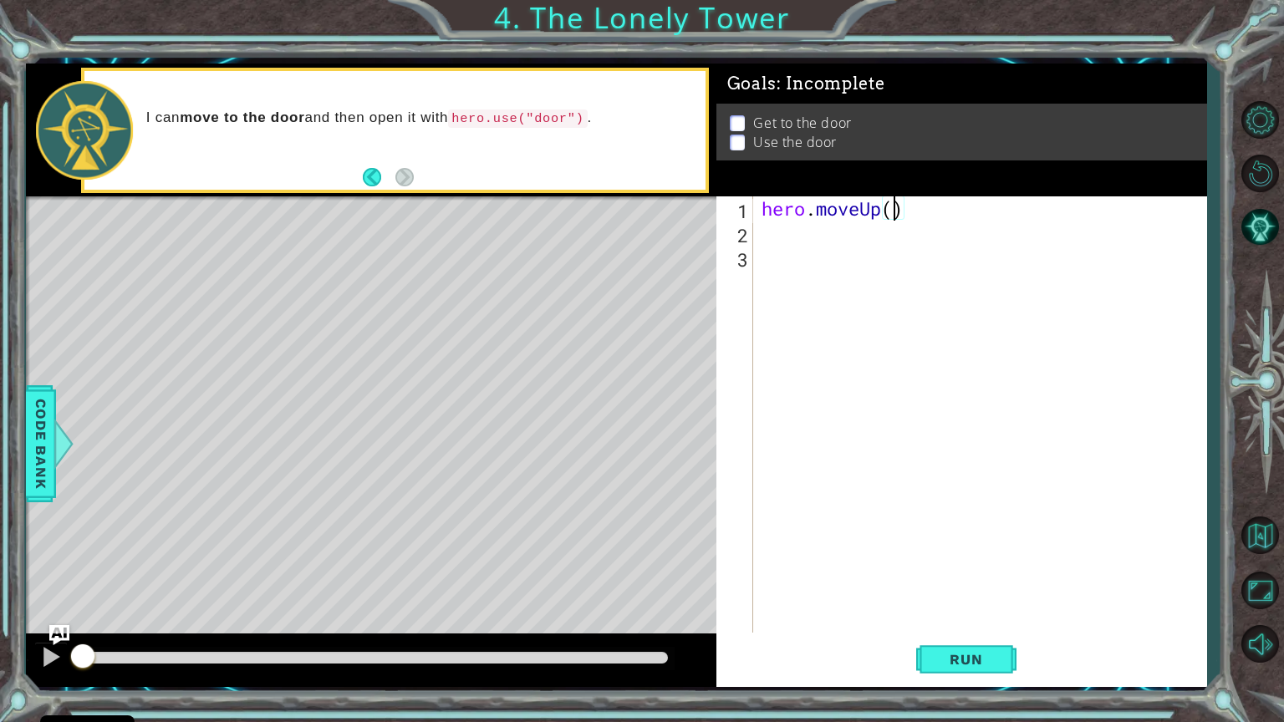
click at [893, 214] on div "hero . moveUp ( )" at bounding box center [984, 438] width 452 height 485
type textarea "hero.moveUp(2)"
drag, startPoint x: 793, startPoint y: 234, endPoint x: 793, endPoint y: 273, distance: 38.5
click at [793, 273] on div "hero . moveUp ( 2 )" at bounding box center [984, 438] width 452 height 485
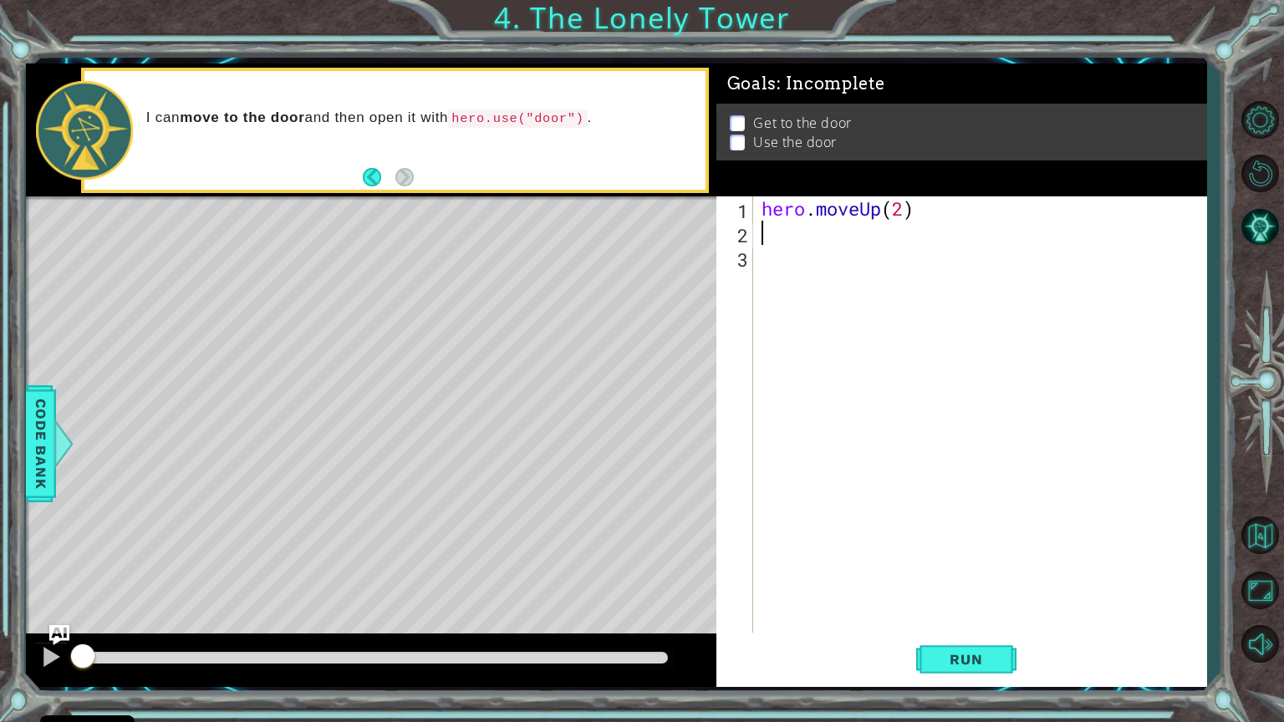
scroll to position [0, 0]
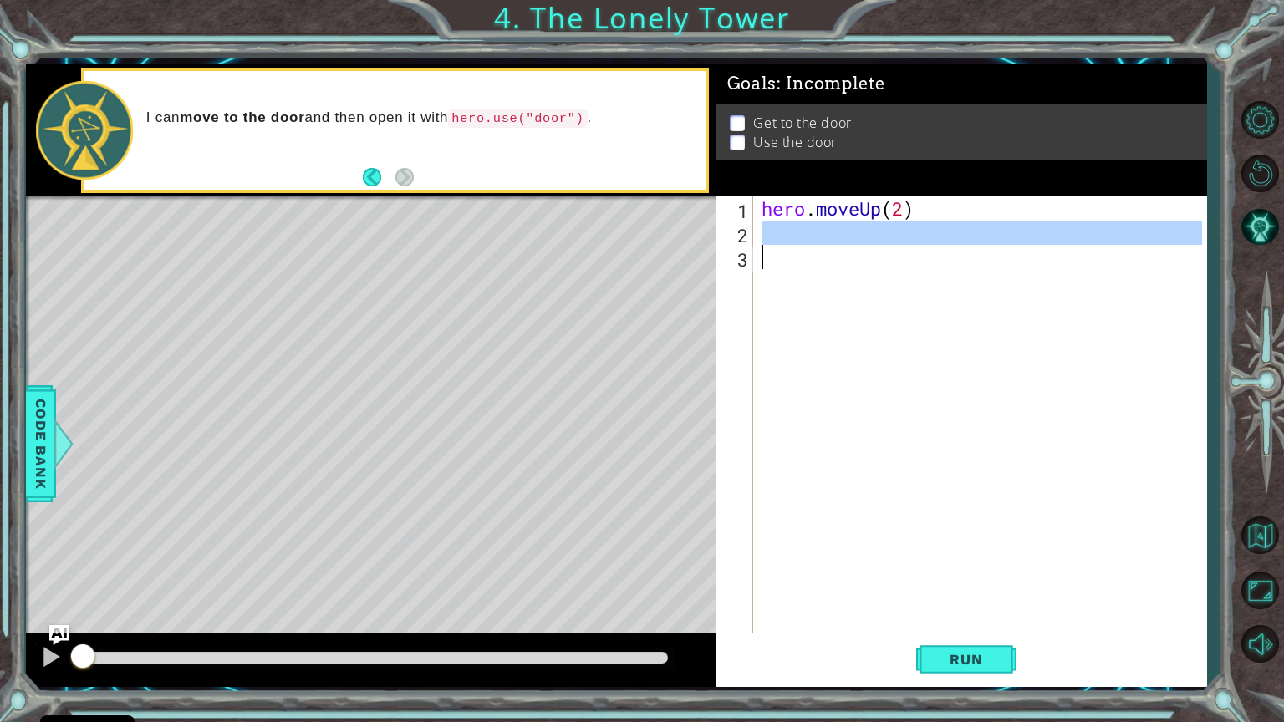
click at [788, 234] on div "hero . moveUp ( 2 )" at bounding box center [980, 414] width 444 height 436
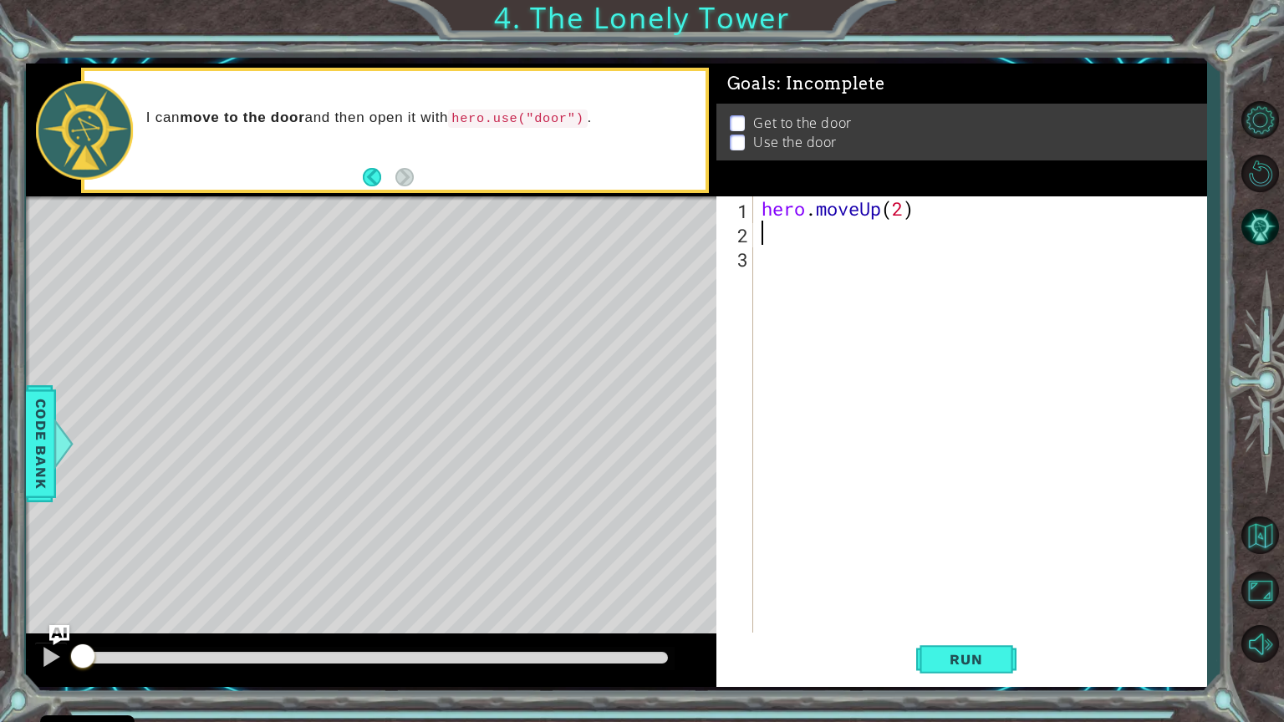
type textarea "h"
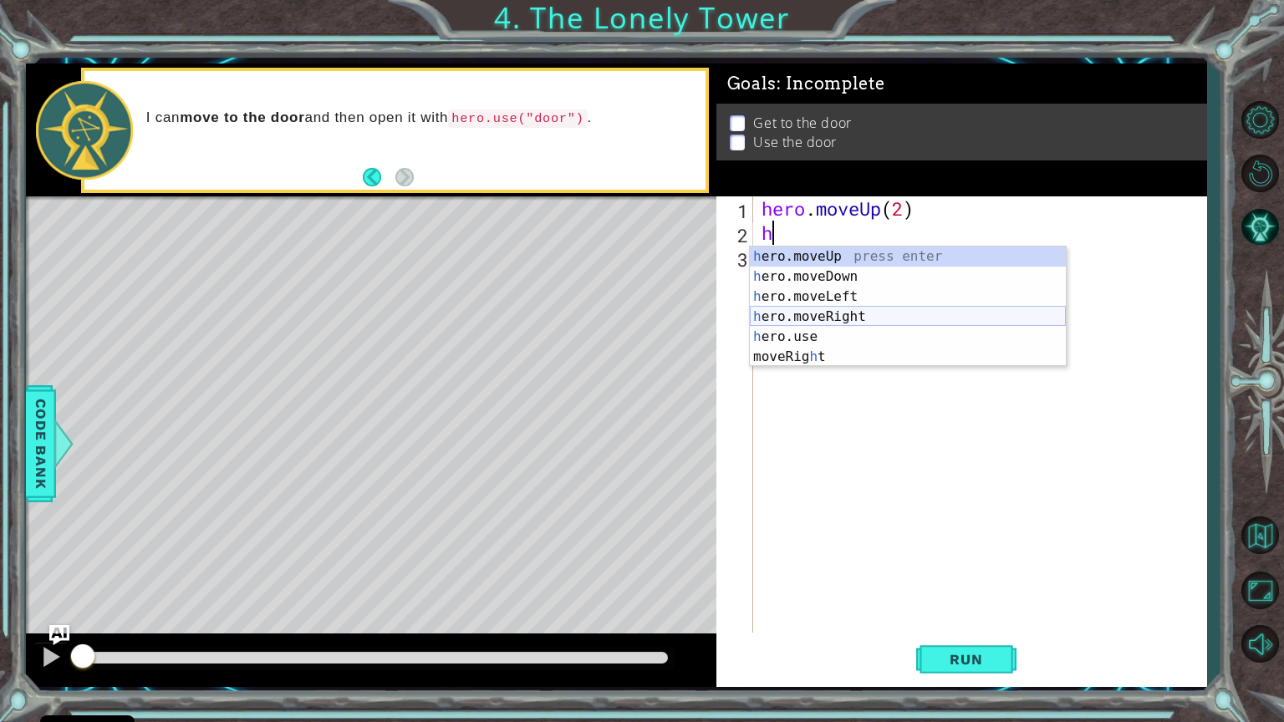
click at [818, 313] on div "h ero.moveUp press enter h ero.moveDown press enter h ero.moveLeft press enter …" at bounding box center [908, 327] width 316 height 161
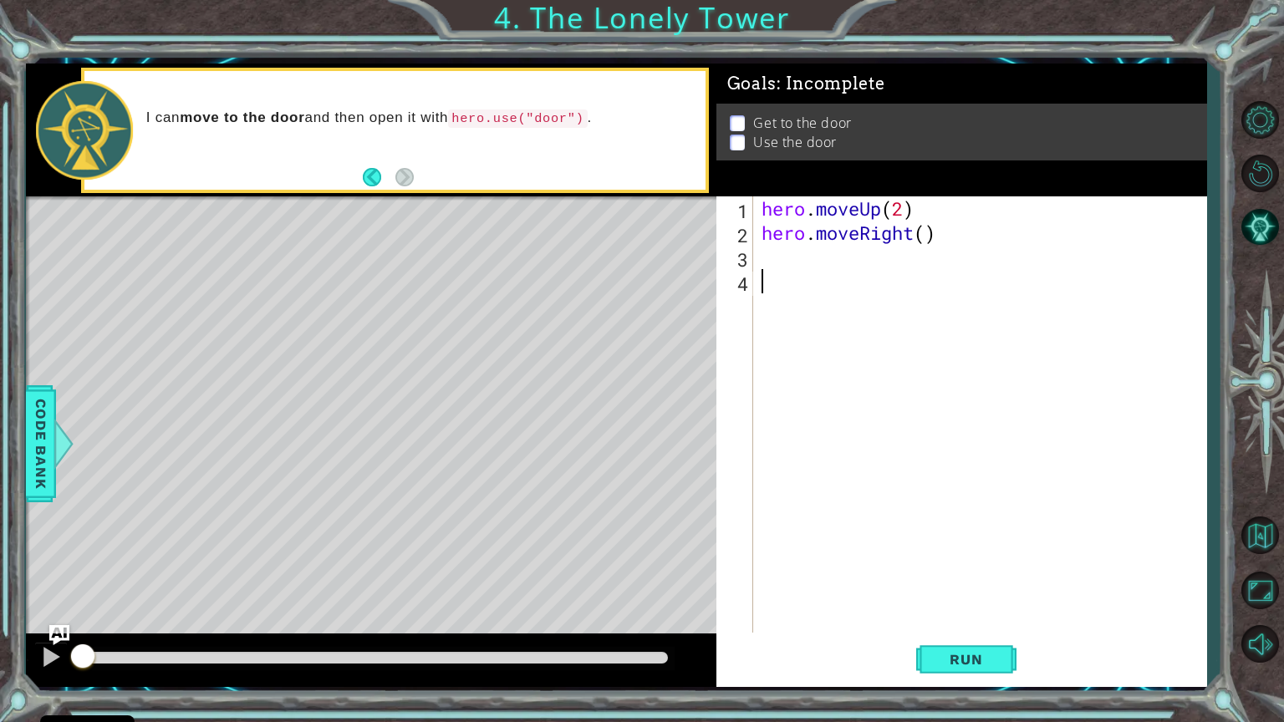
click at [814, 278] on div "hero . moveUp ( 2 ) hero . moveRight ( )" at bounding box center [984, 438] width 452 height 485
click at [912, 231] on div "hero . moveUp ( 2 ) hero . moveRight ( )" at bounding box center [984, 438] width 452 height 485
click at [931, 232] on div "hero . moveUp ( 2 ) hero . moveRight ( )" at bounding box center [984, 438] width 452 height 485
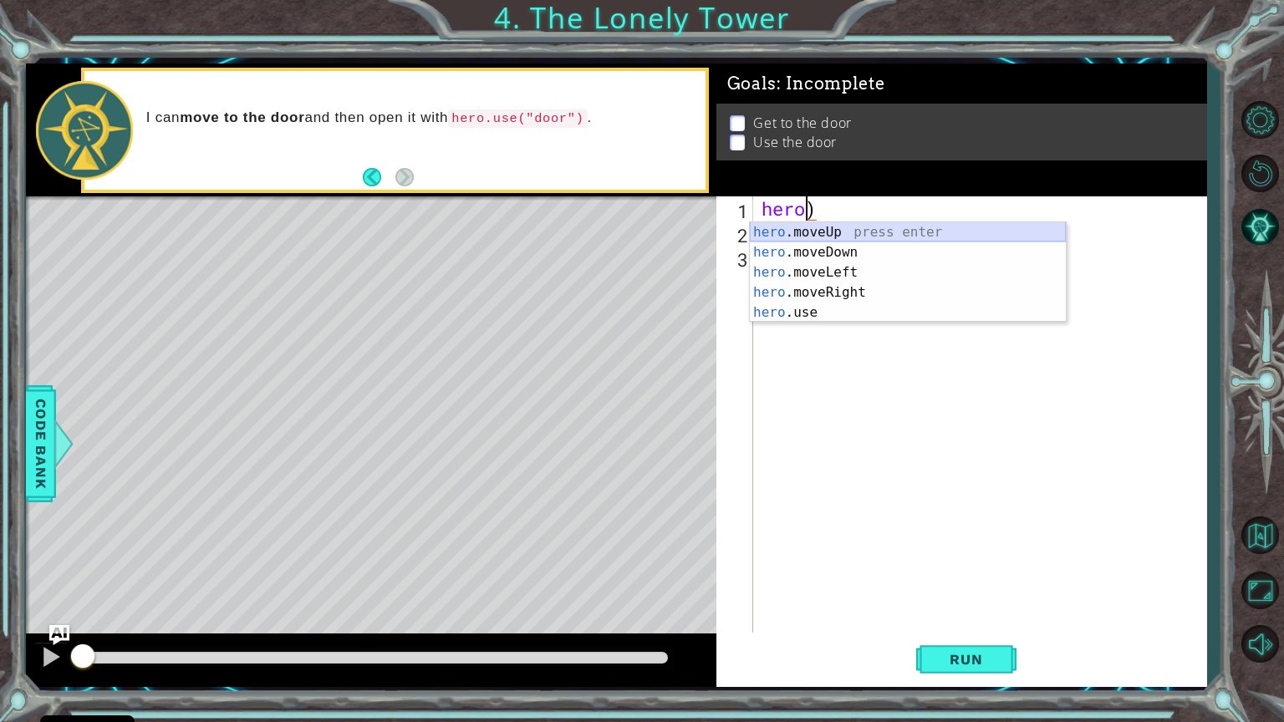
drag, startPoint x: 931, startPoint y: 232, endPoint x: 910, endPoint y: 237, distance: 20.5
click at [910, 237] on div "hero .moveUp press enter hero .moveDown press enter hero .moveLeft press enter …" at bounding box center [908, 292] width 316 height 140
type textarea "hero.moveUp()"
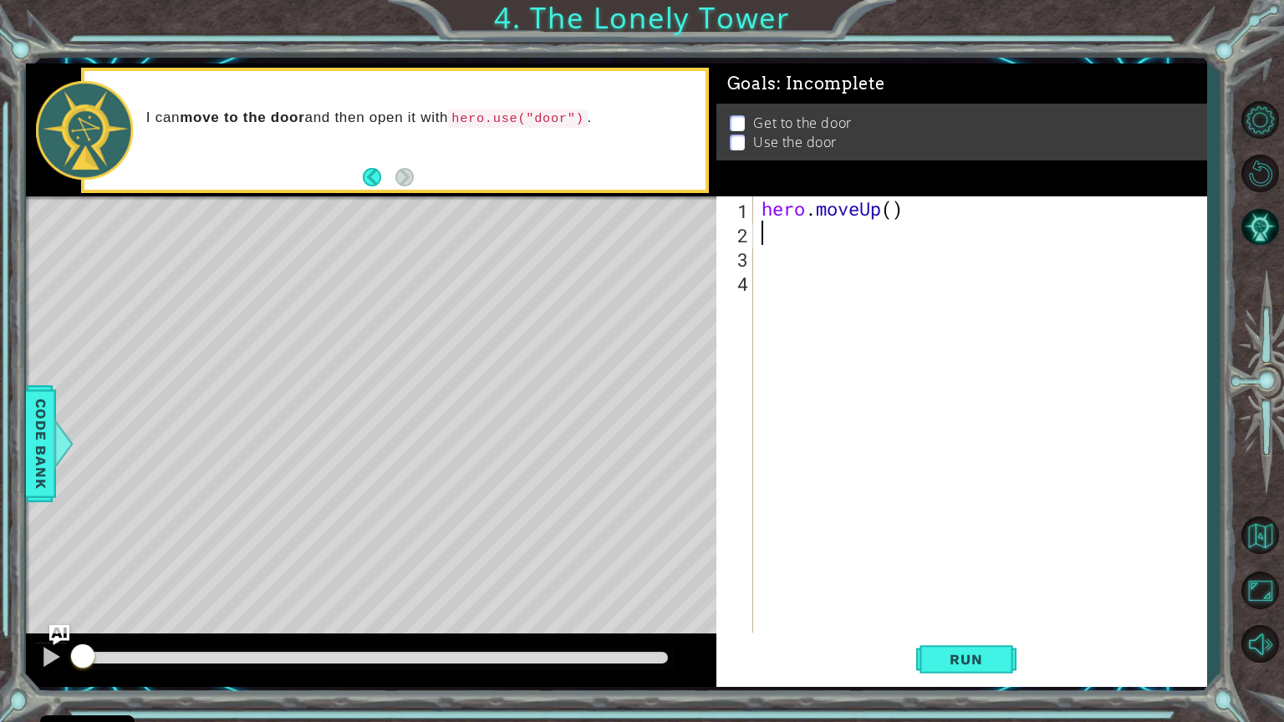
click at [890, 237] on div "hero . moveUp ( )" at bounding box center [984, 438] width 452 height 485
click at [895, 204] on div "hero . moveUp ( )" at bounding box center [984, 438] width 452 height 485
type textarea "hero.moveUp(2)"
click at [814, 234] on div "hero . moveUp ( 2 )" at bounding box center [984, 438] width 452 height 485
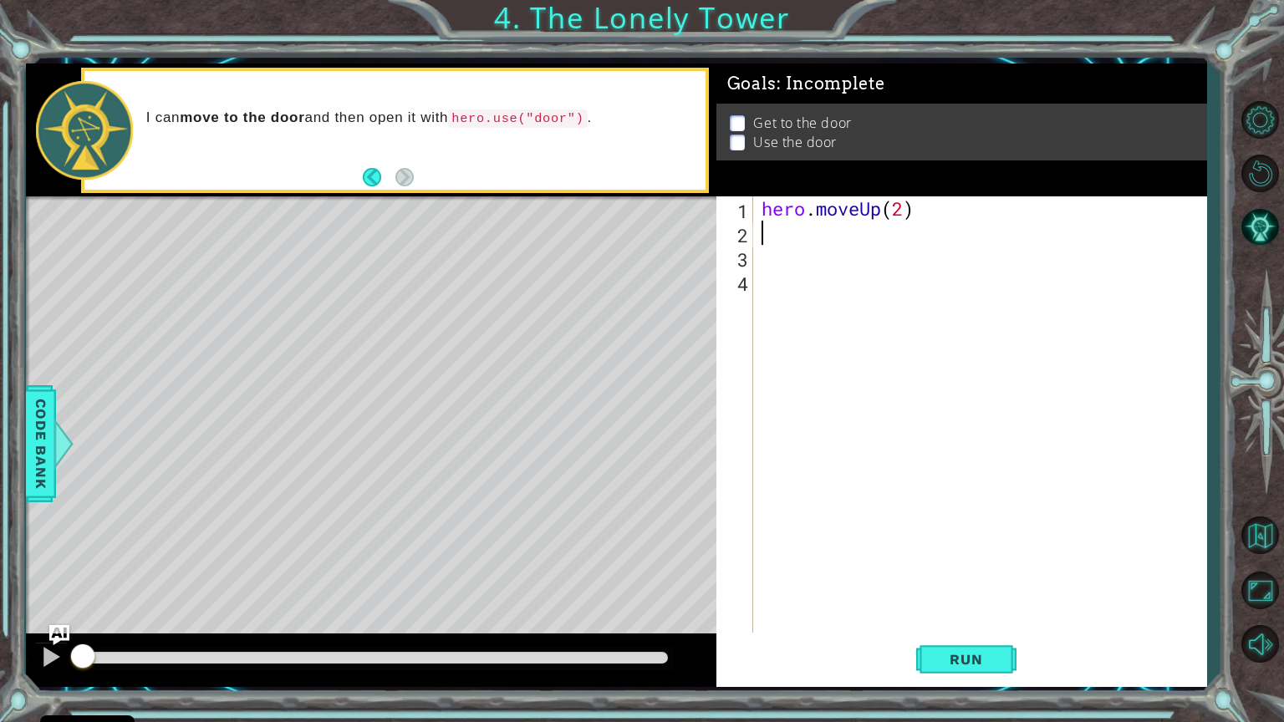
scroll to position [0, 0]
type textarea "h"
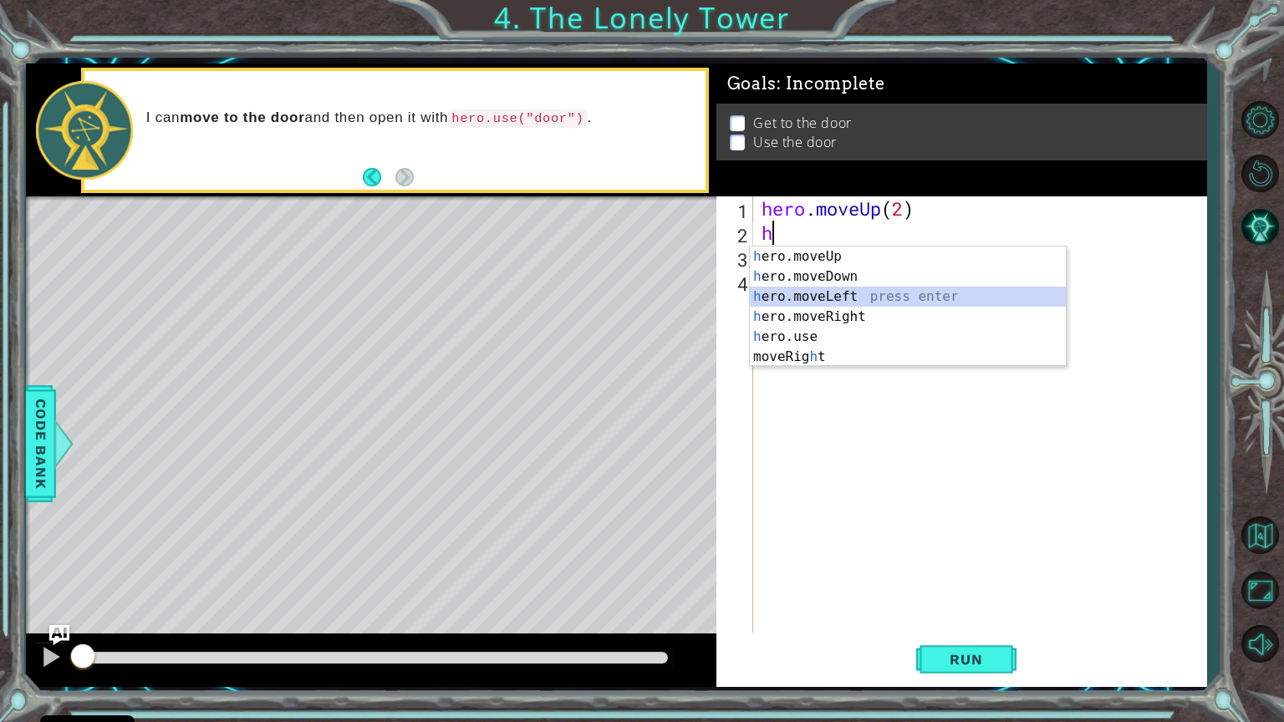
click at [826, 295] on div "h ero.moveUp press enter h ero.moveDown press enter h ero.moveLeft press enter …" at bounding box center [908, 327] width 316 height 161
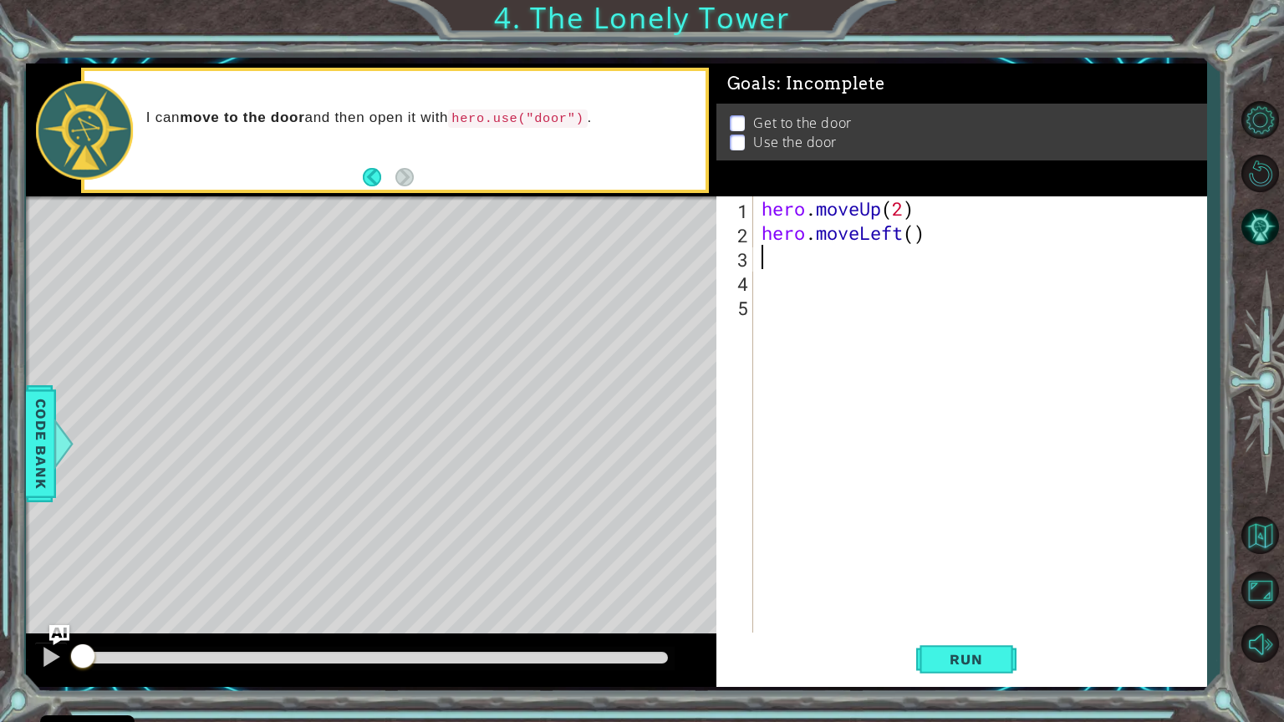
click at [824, 259] on div "hero . moveUp ( 2 ) hero . moveLeft ( )" at bounding box center [984, 438] width 452 height 485
type textarea "h"
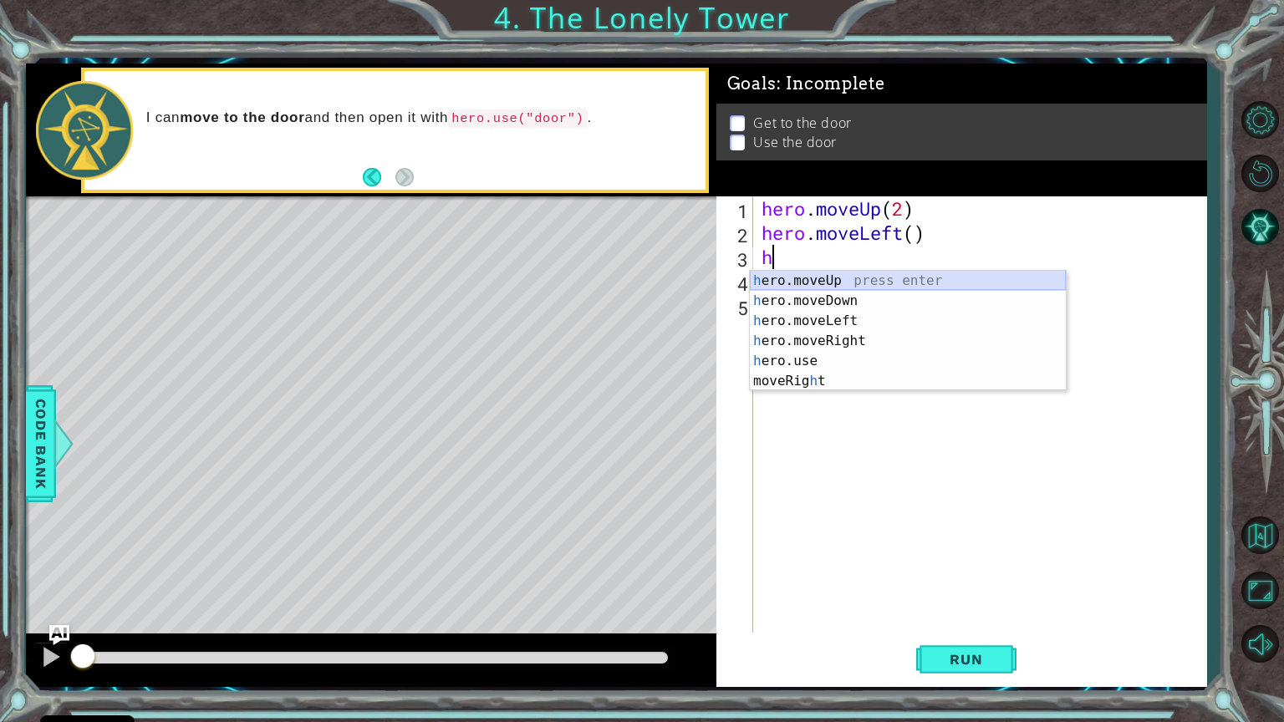
click at [826, 276] on div "h ero.moveUp press enter h ero.moveDown press enter h ero.moveLeft press enter …" at bounding box center [908, 351] width 316 height 161
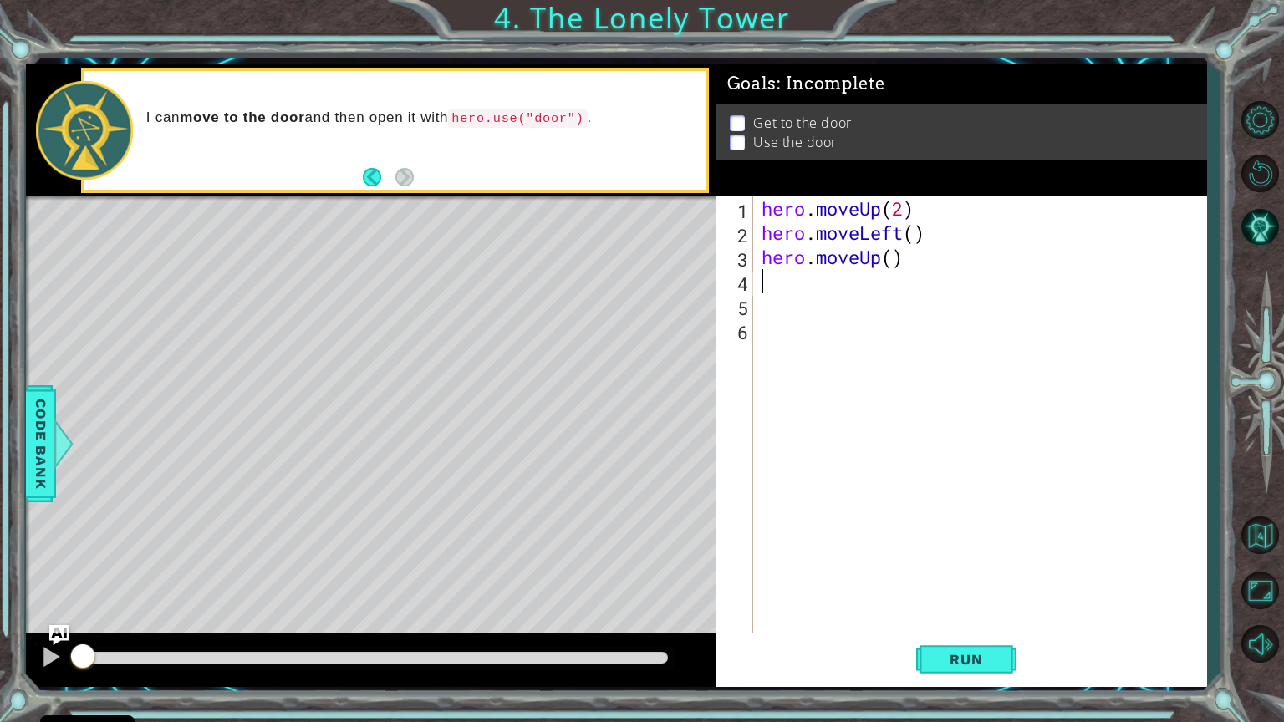
click at [781, 282] on div "hero . moveUp ( 2 ) hero . moveLeft ( ) hero . moveUp ( )" at bounding box center [984, 438] width 452 height 485
type textarea "h"
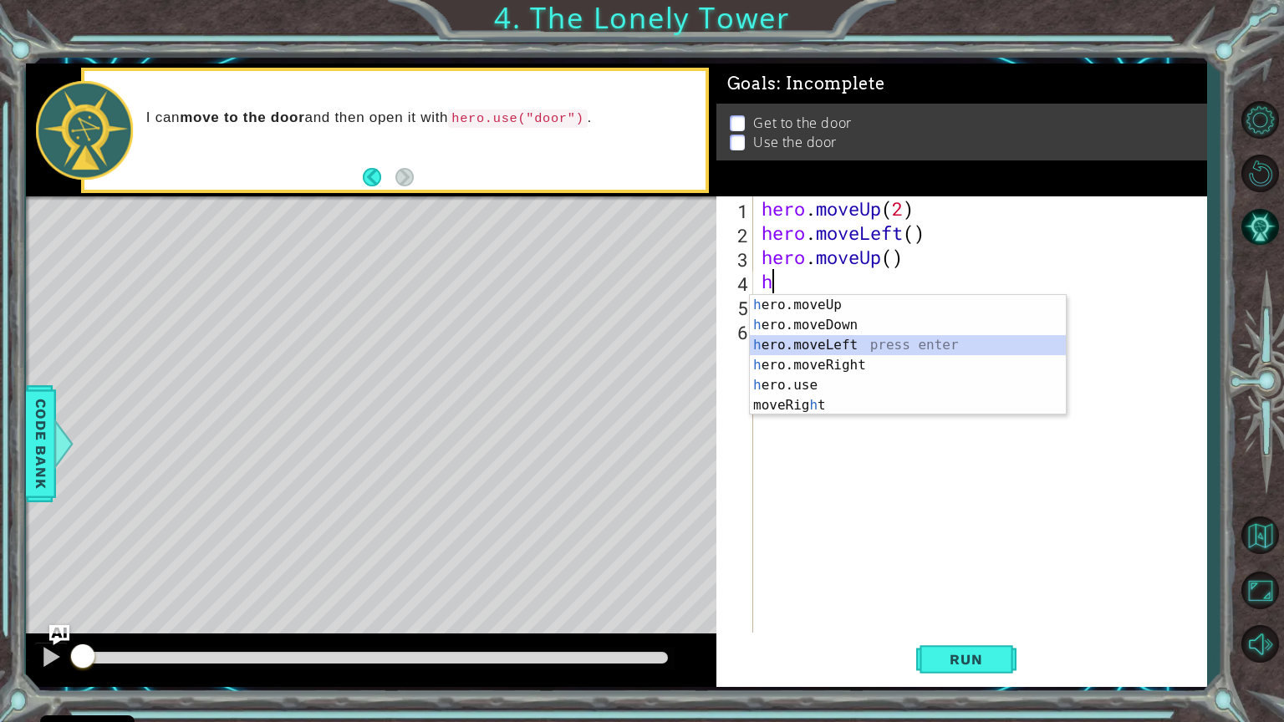
click at [809, 345] on div "h ero.moveUp press enter h ero.moveDown press enter h ero.moveLeft press enter …" at bounding box center [908, 375] width 316 height 161
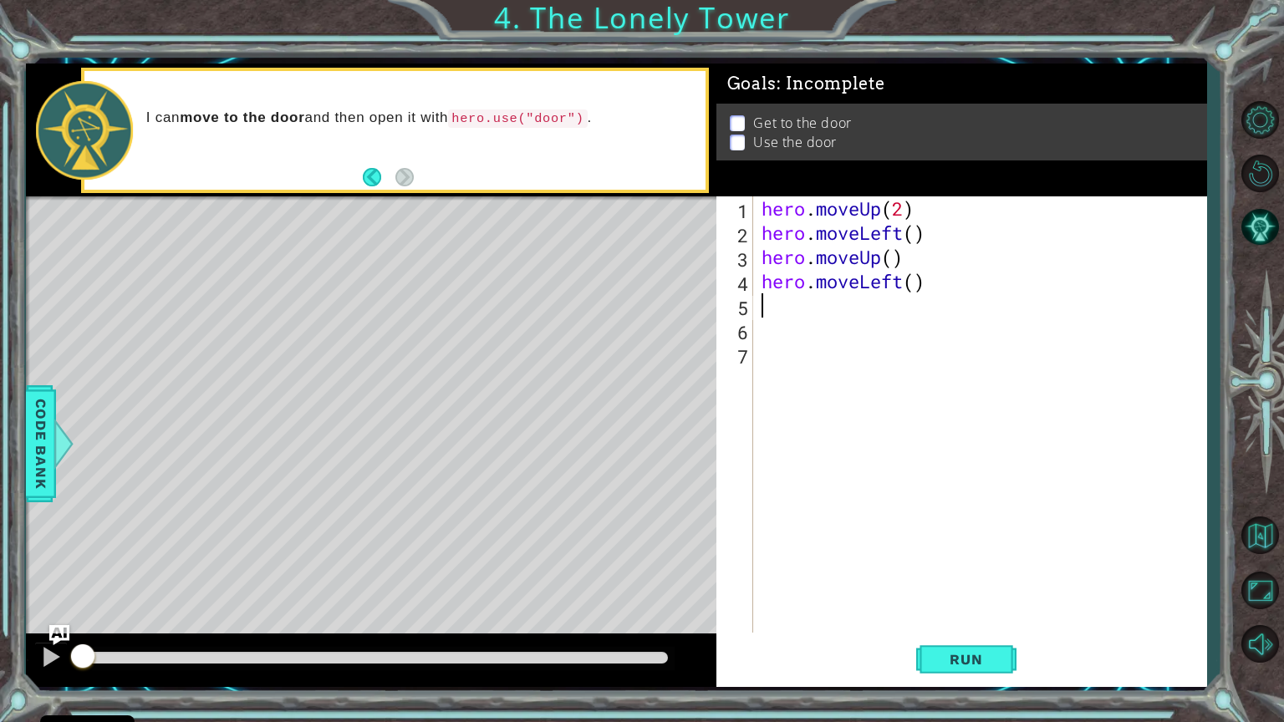
type textarea "h"
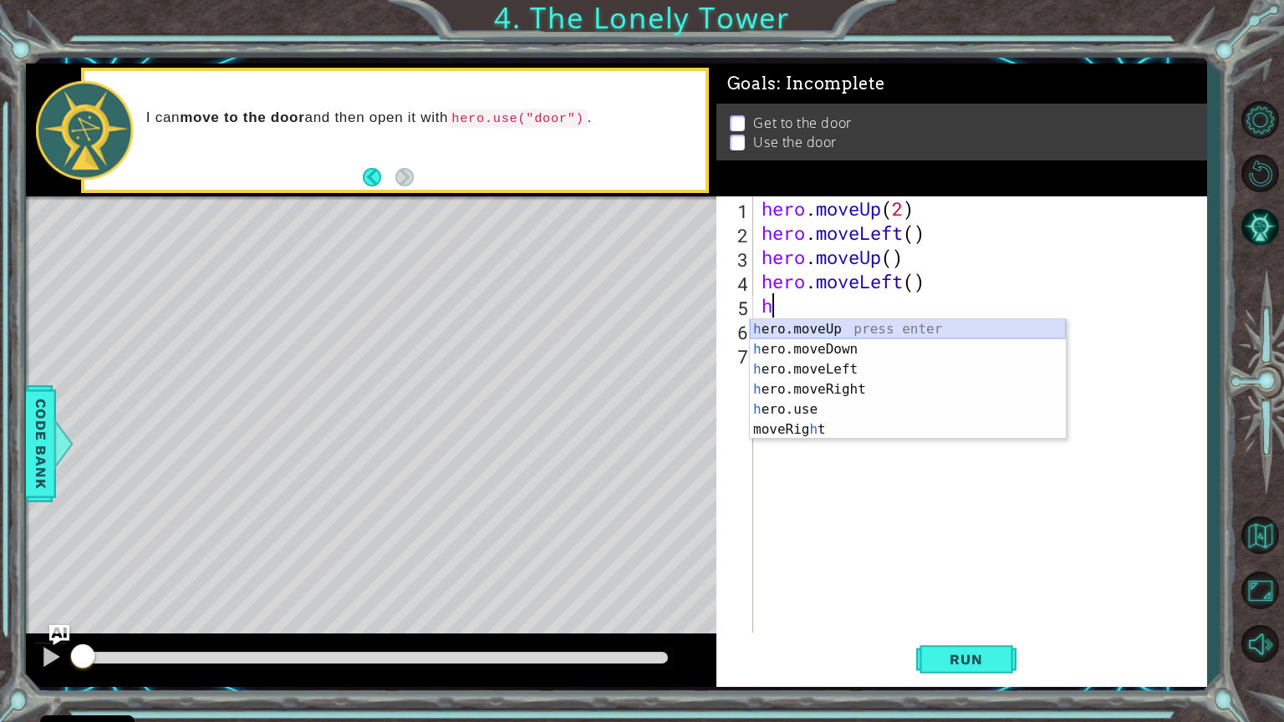
click at [820, 328] on div "h ero.moveUp press enter h ero.moveDown press enter h ero.moveLeft press enter …" at bounding box center [908, 399] width 316 height 161
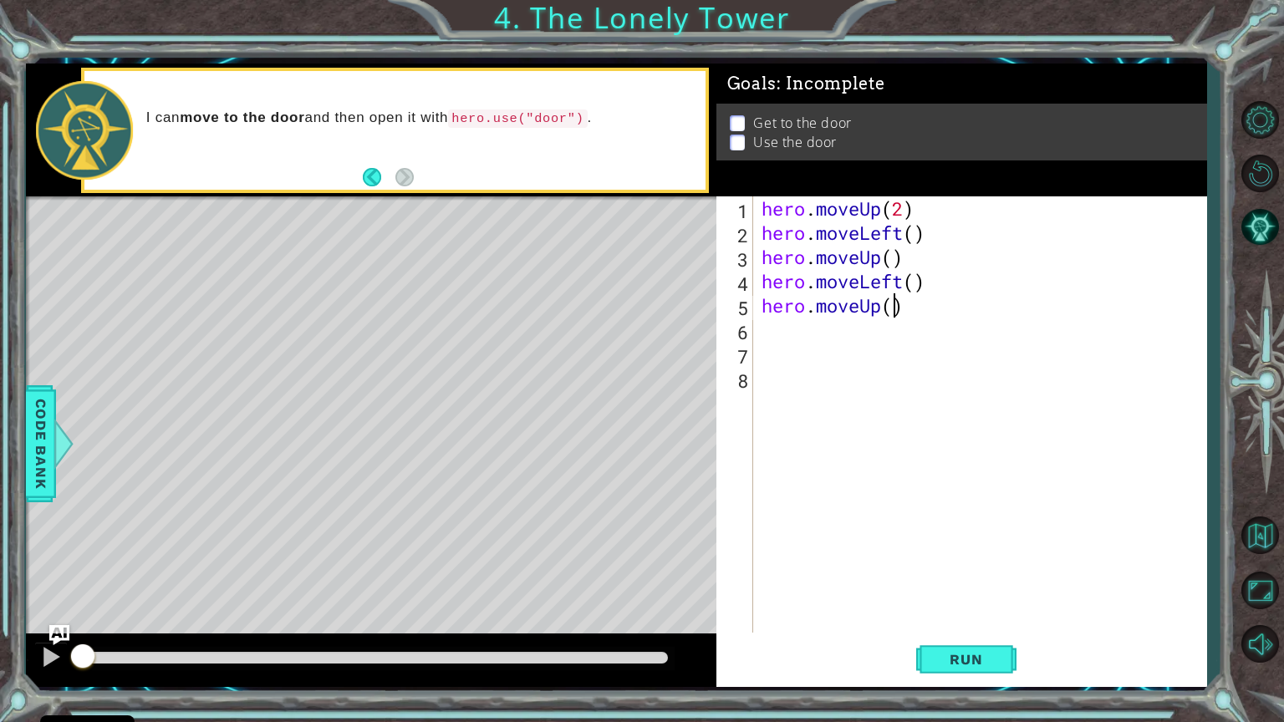
click at [893, 304] on div "hero . moveUp ( 2 ) hero . moveLeft ( ) hero . moveUp ( ) hero . moveLeft ( ) h…" at bounding box center [984, 438] width 452 height 485
click at [973, 591] on button "Run" at bounding box center [966, 659] width 100 height 49
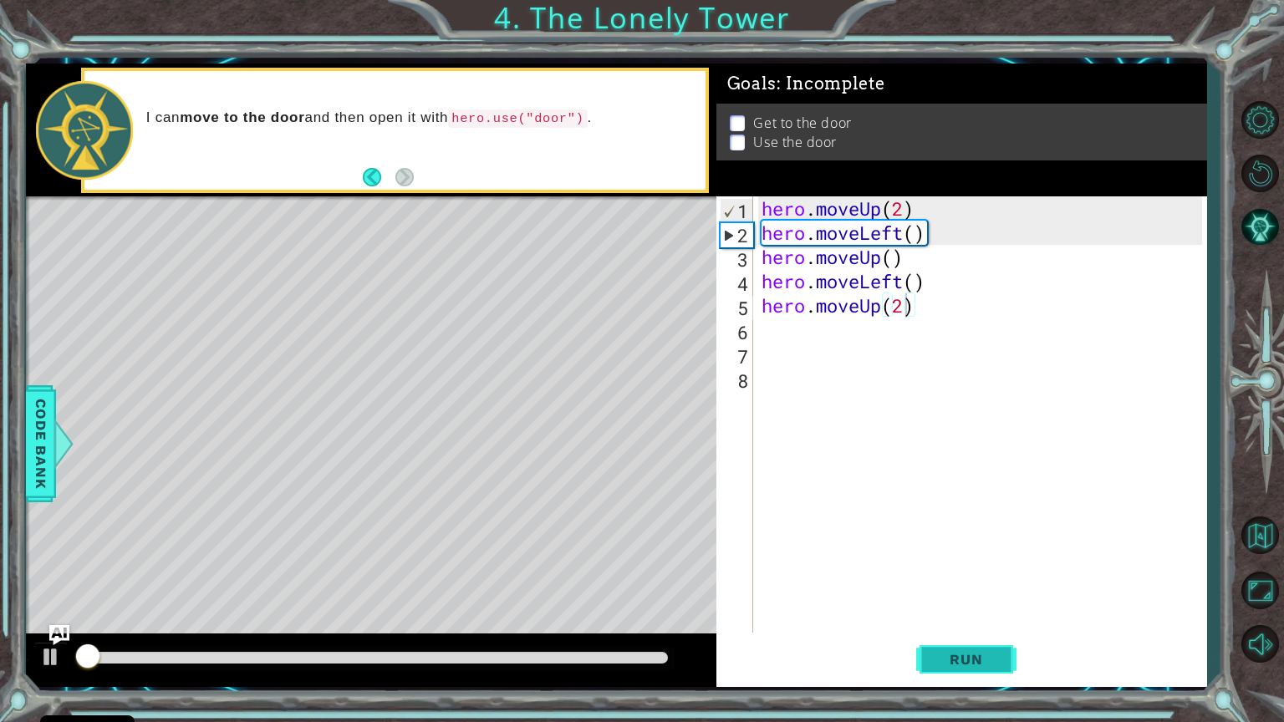
click at [973, 591] on button "Run" at bounding box center [966, 659] width 100 height 49
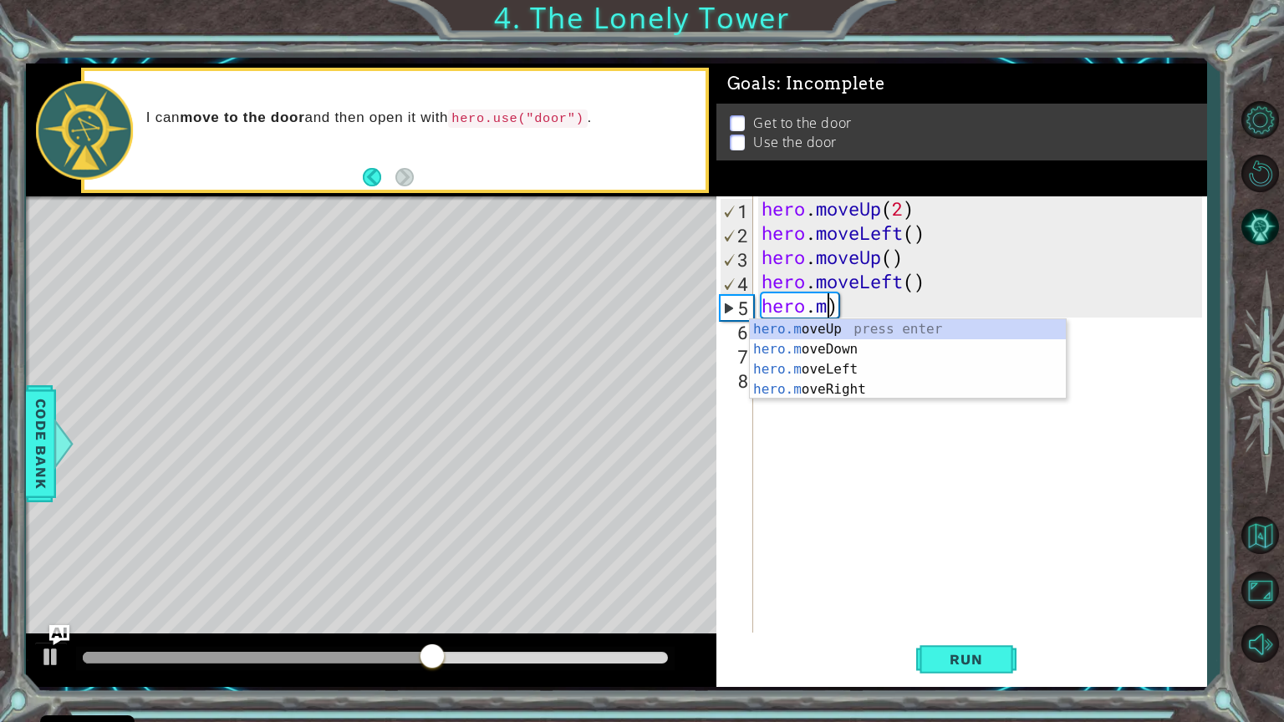
scroll to position [0, 0]
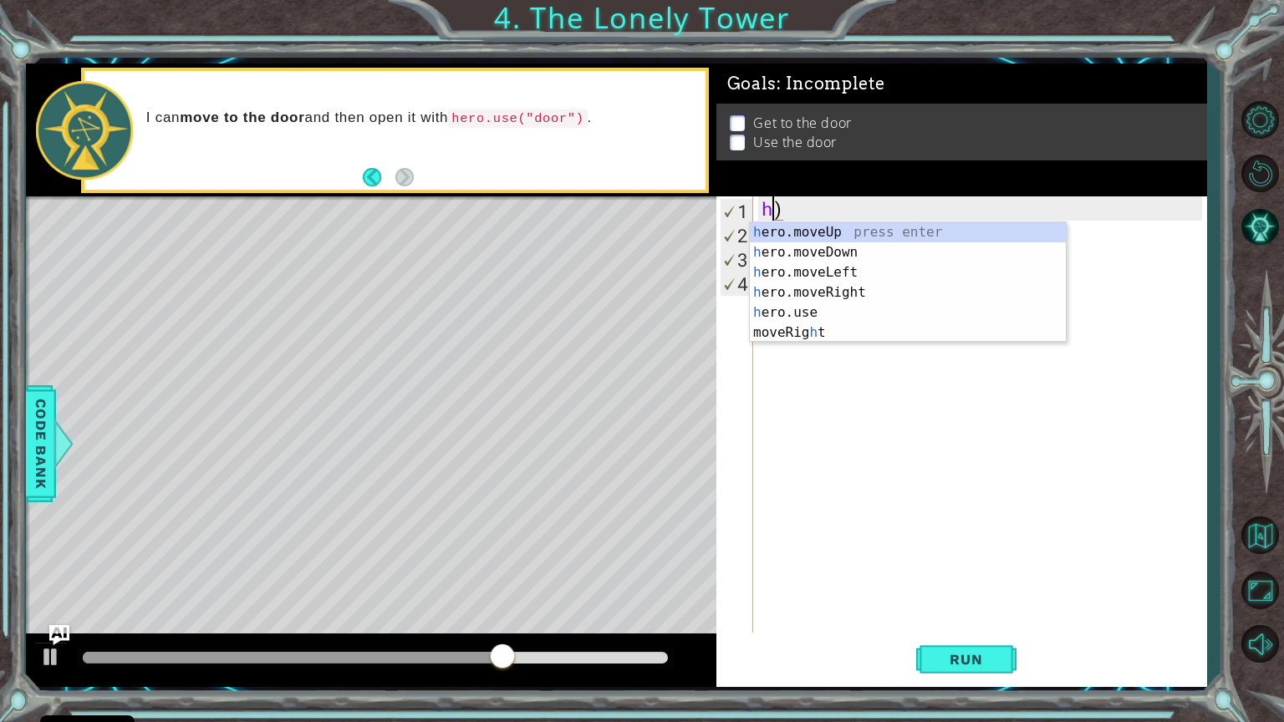
type textarea ")"
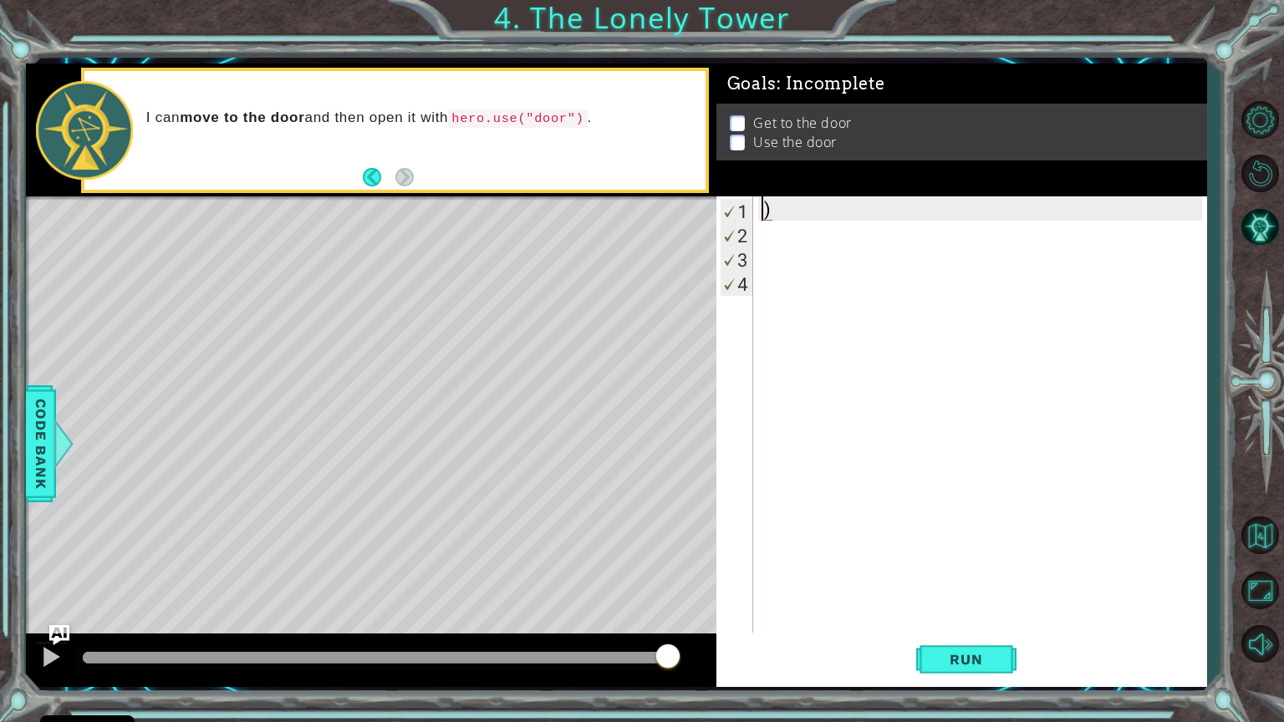
click at [943, 198] on div ")" at bounding box center [984, 438] width 452 height 485
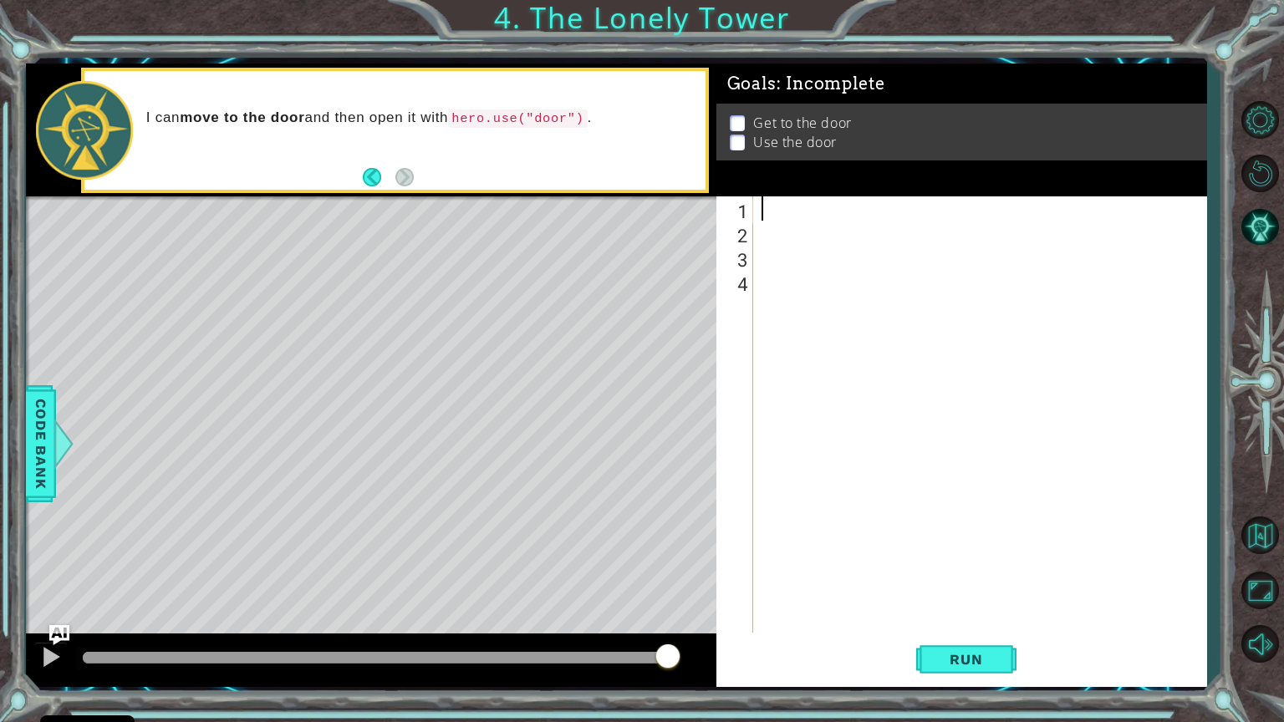
type textarea "h"
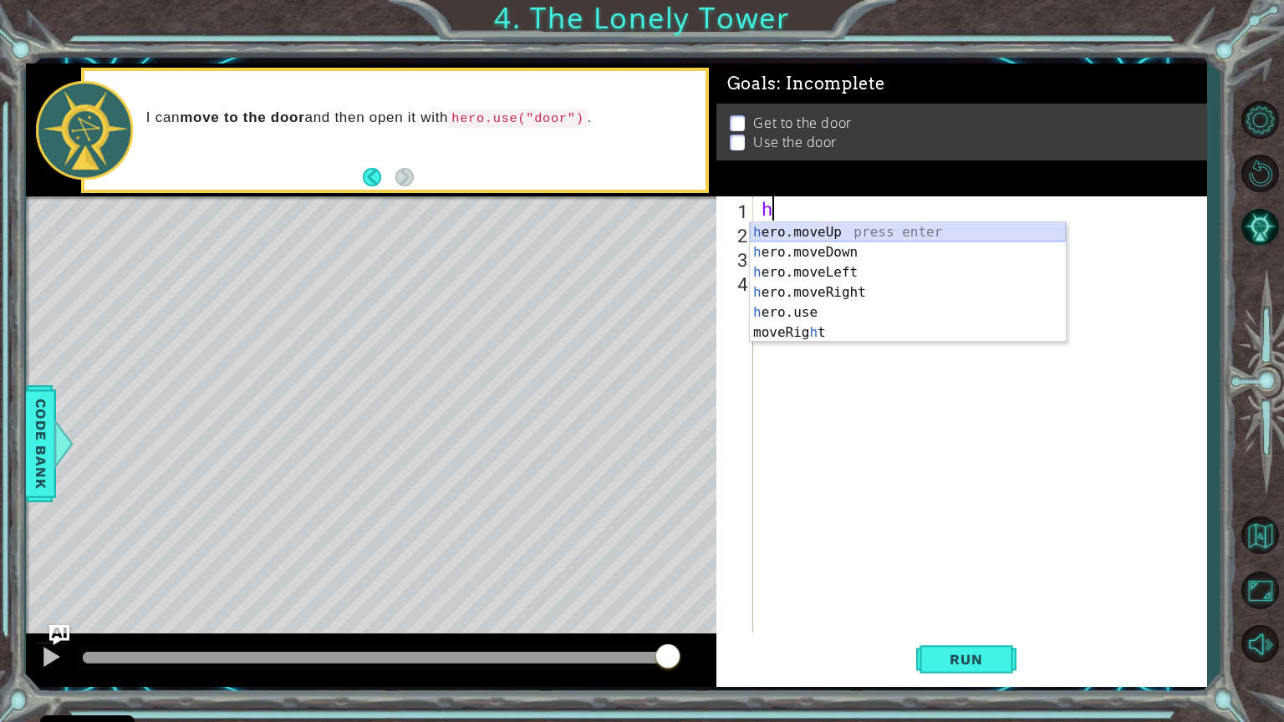
click at [906, 226] on div "h ero.moveUp press enter h ero.moveDown press enter h ero.moveLeft press enter …" at bounding box center [908, 302] width 316 height 161
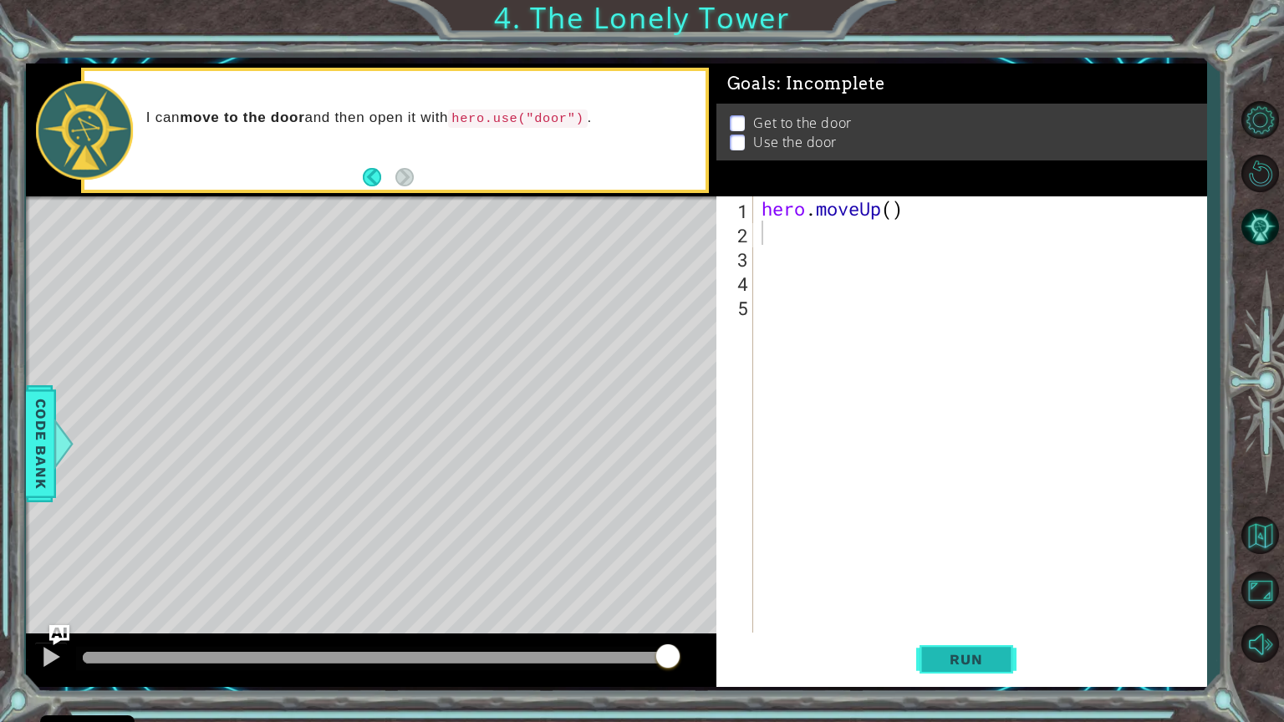
click at [933, 591] on span "Run" at bounding box center [966, 659] width 66 height 17
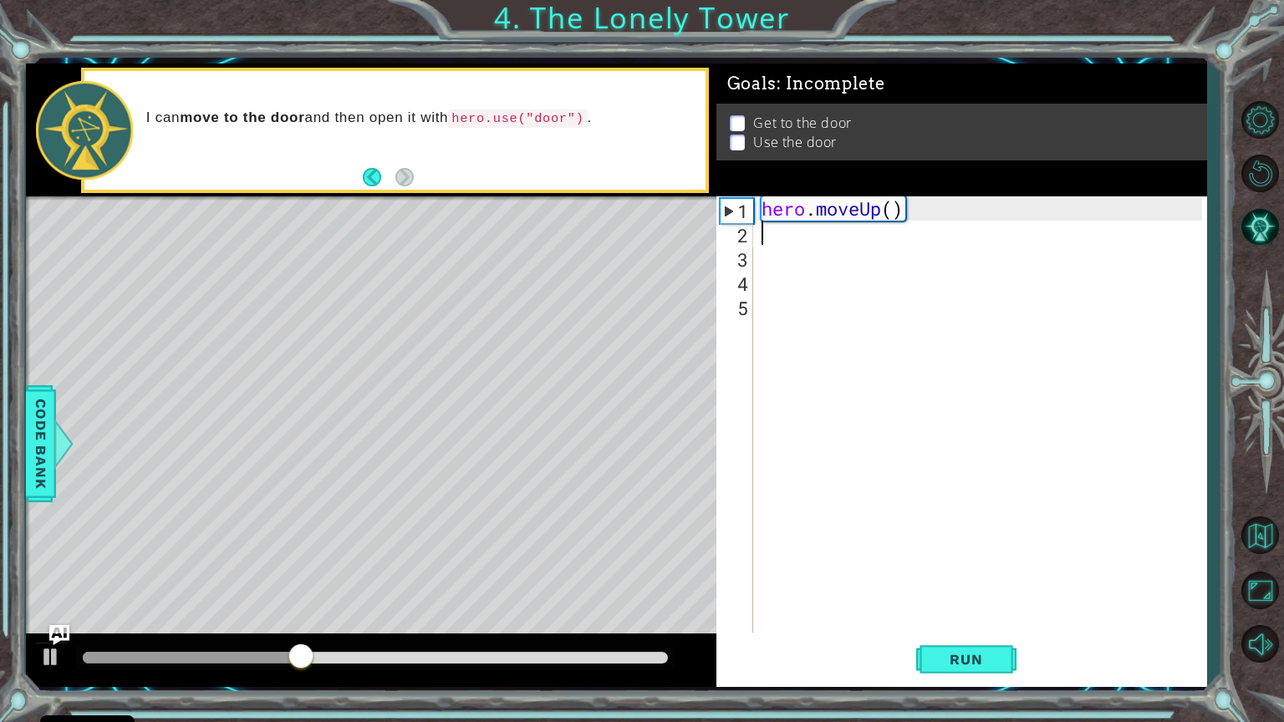
type textarea "hero.moveUp()"
click at [986, 591] on button "Run" at bounding box center [966, 659] width 100 height 49
click at [809, 225] on div "hero . moveUp ( )" at bounding box center [984, 438] width 452 height 485
type textarea "h"
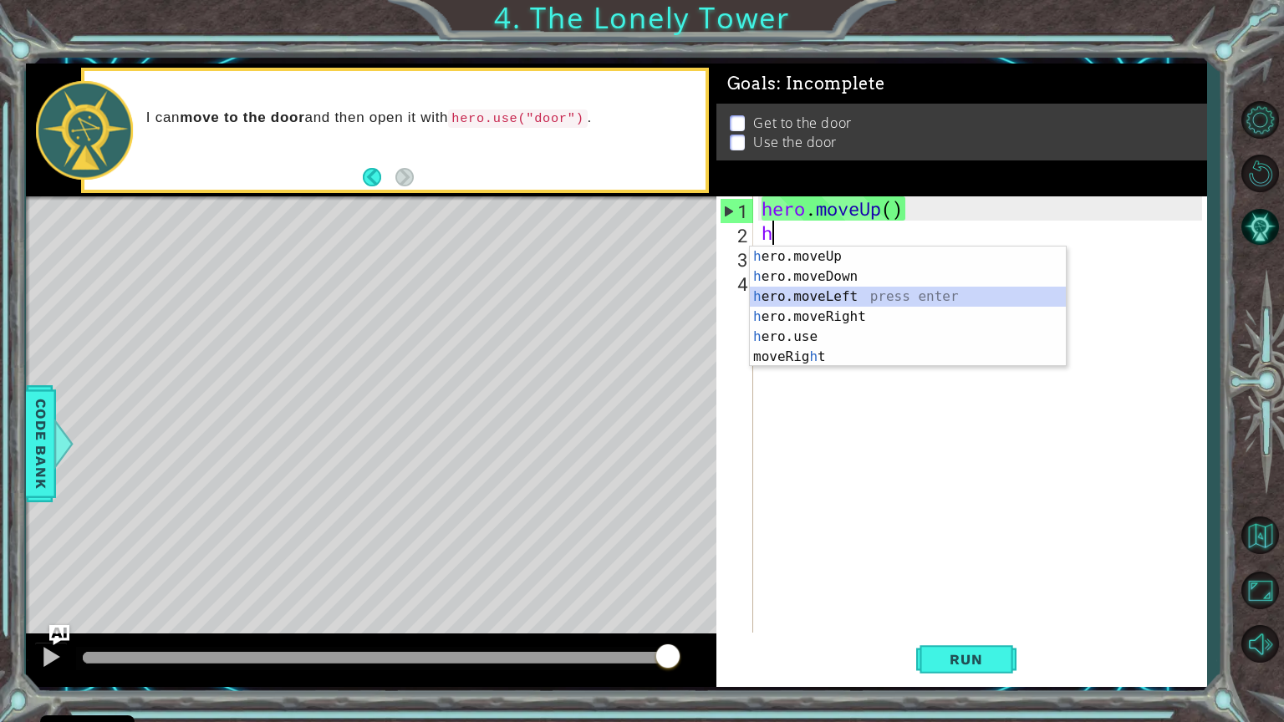
click at [833, 295] on div "h ero.moveUp press enter h ero.moveDown press enter h ero.moveLeft press enter …" at bounding box center [908, 327] width 316 height 161
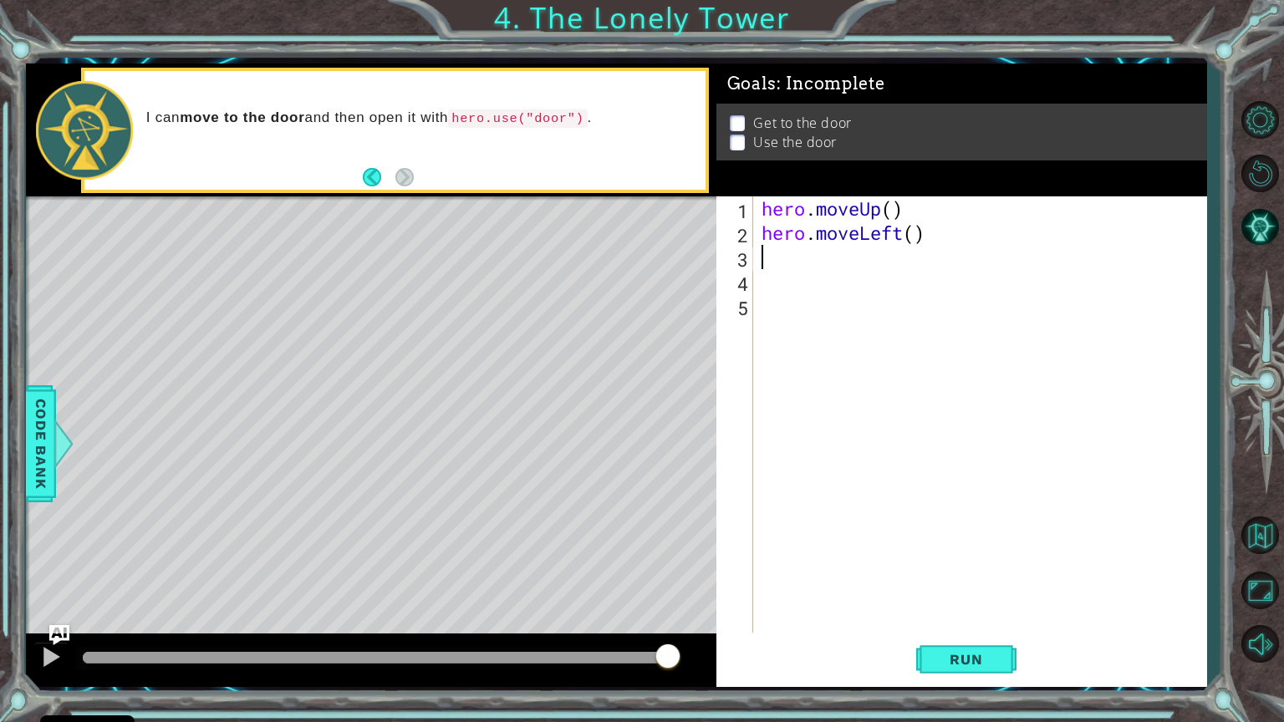
click at [777, 264] on div "hero . moveUp ( ) hero . moveLeft ( )" at bounding box center [984, 438] width 452 height 485
type textarea "h"
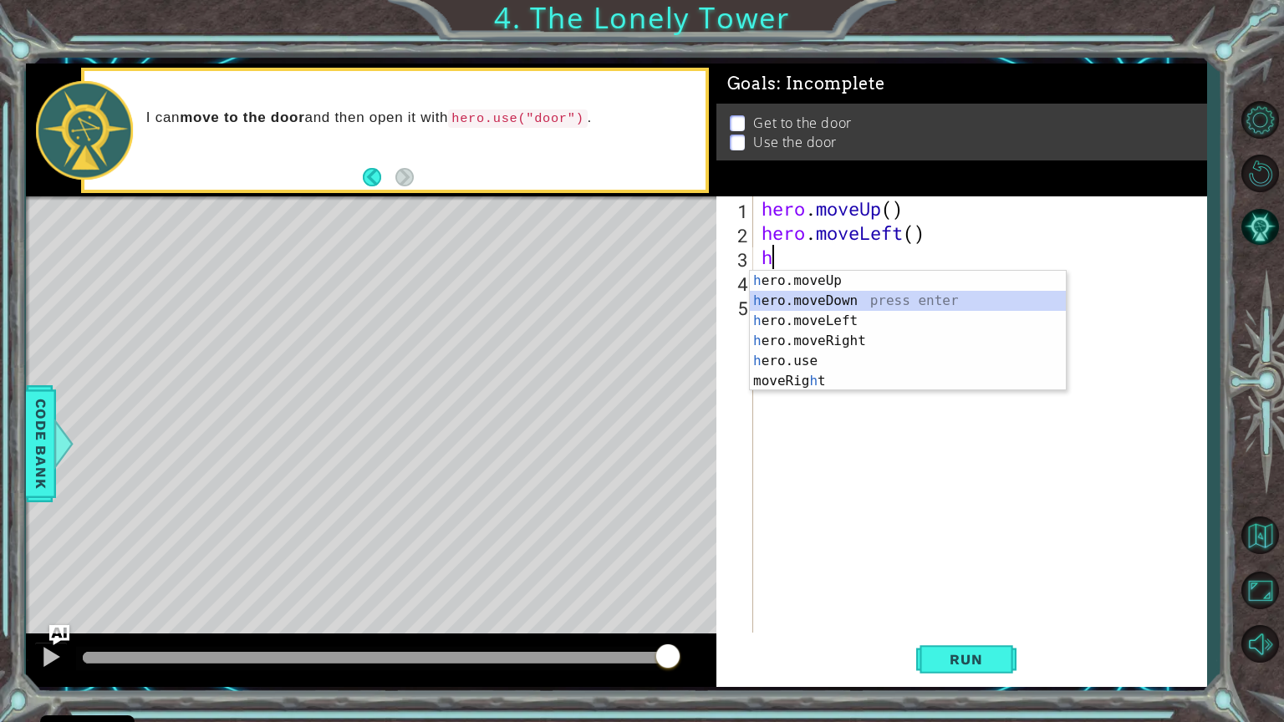
click at [798, 303] on div "h ero.moveUp press enter h ero.moveDown press enter h ero.moveLeft press enter …" at bounding box center [908, 351] width 316 height 161
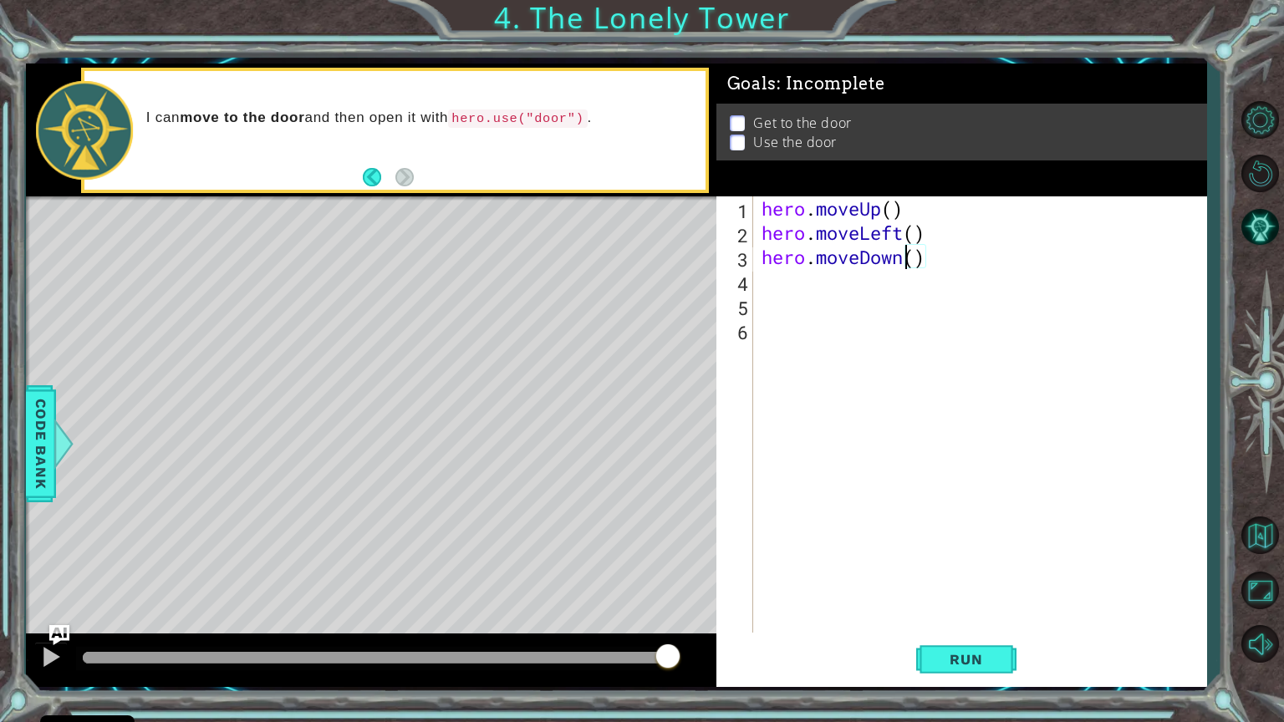
click at [905, 254] on div "hero . moveUp ( ) hero . moveLeft ( ) hero . moveDown ( )" at bounding box center [984, 438] width 452 height 485
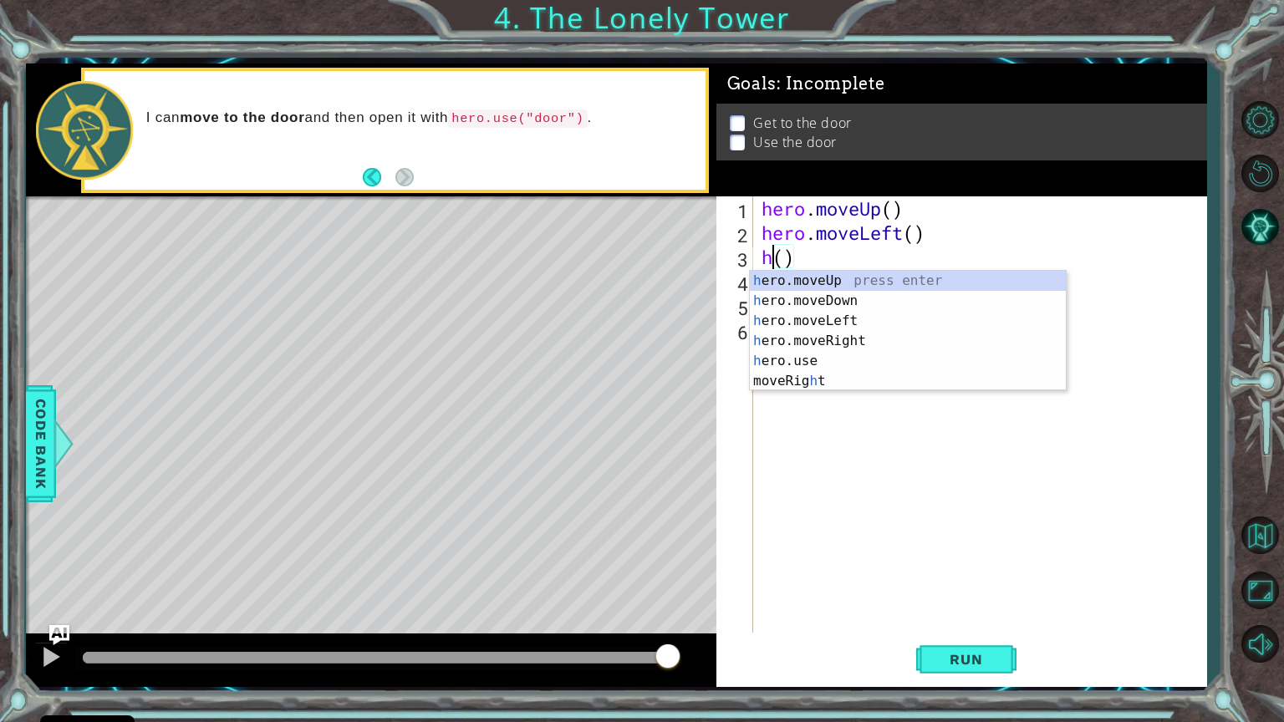
click at [909, 269] on div "hero . moveUp ( ) hero . moveLeft ( ) h ( )" at bounding box center [984, 438] width 452 height 485
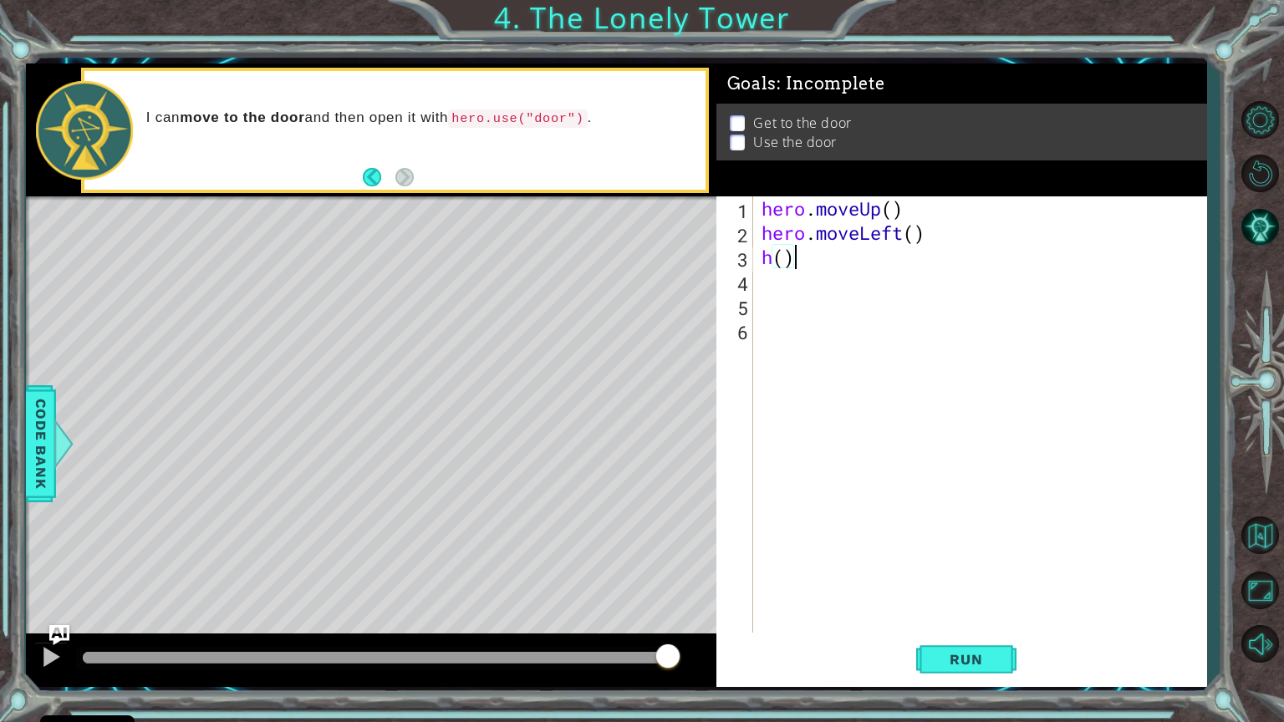
type textarea "h"
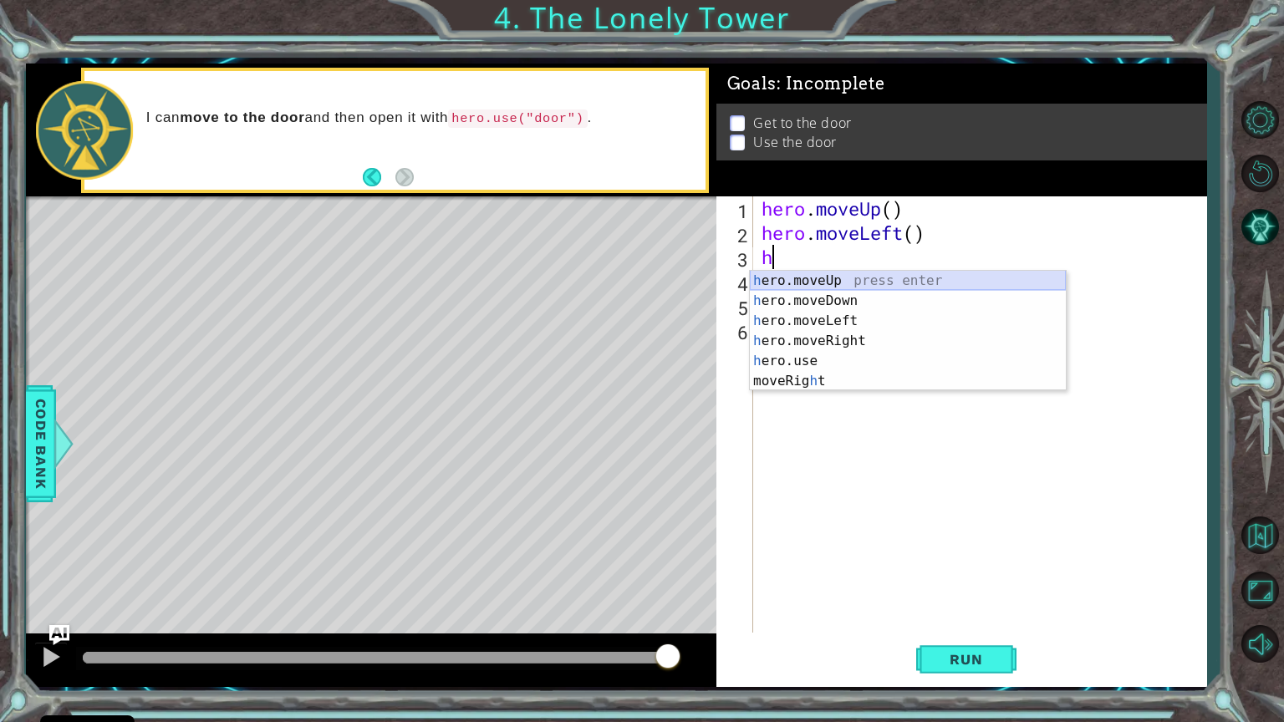
click at [864, 274] on div "h ero.moveUp press enter h ero.moveDown press enter h ero.moveLeft press enter …" at bounding box center [908, 351] width 316 height 161
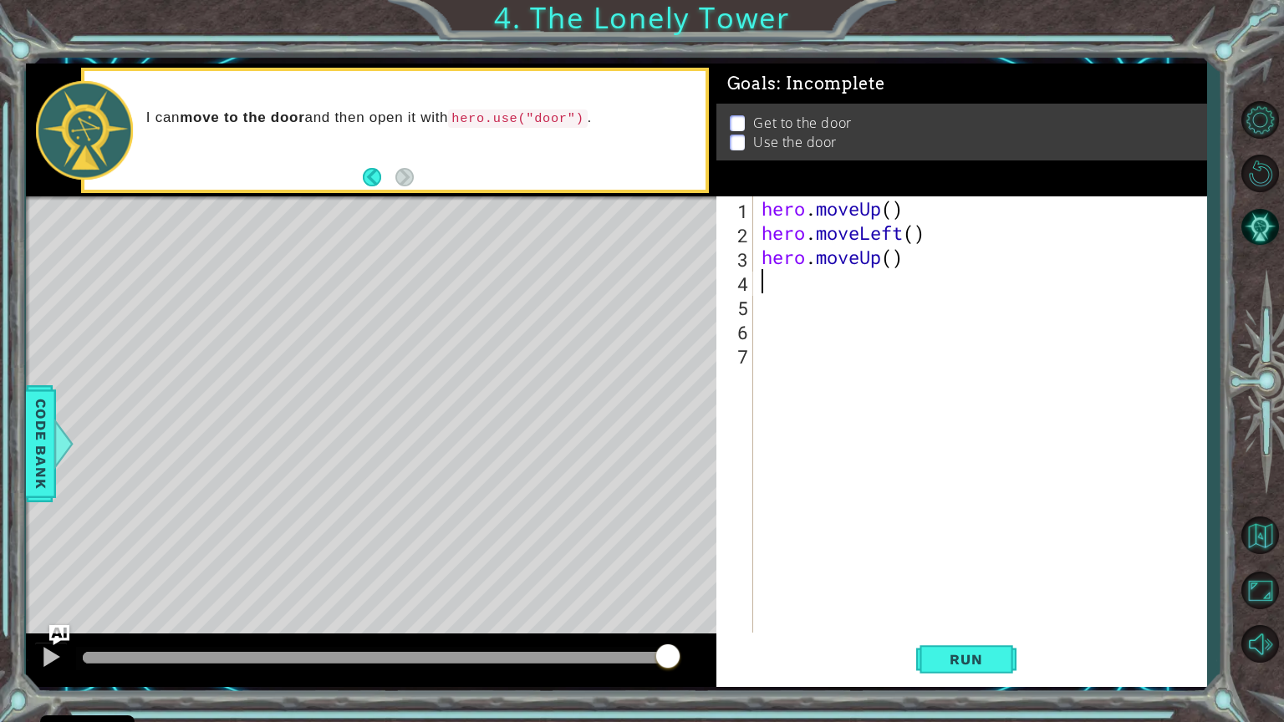
click at [933, 200] on div "hero . moveUp ( ) hero . moveLeft ( ) hero . moveUp ( )" at bounding box center [984, 438] width 452 height 485
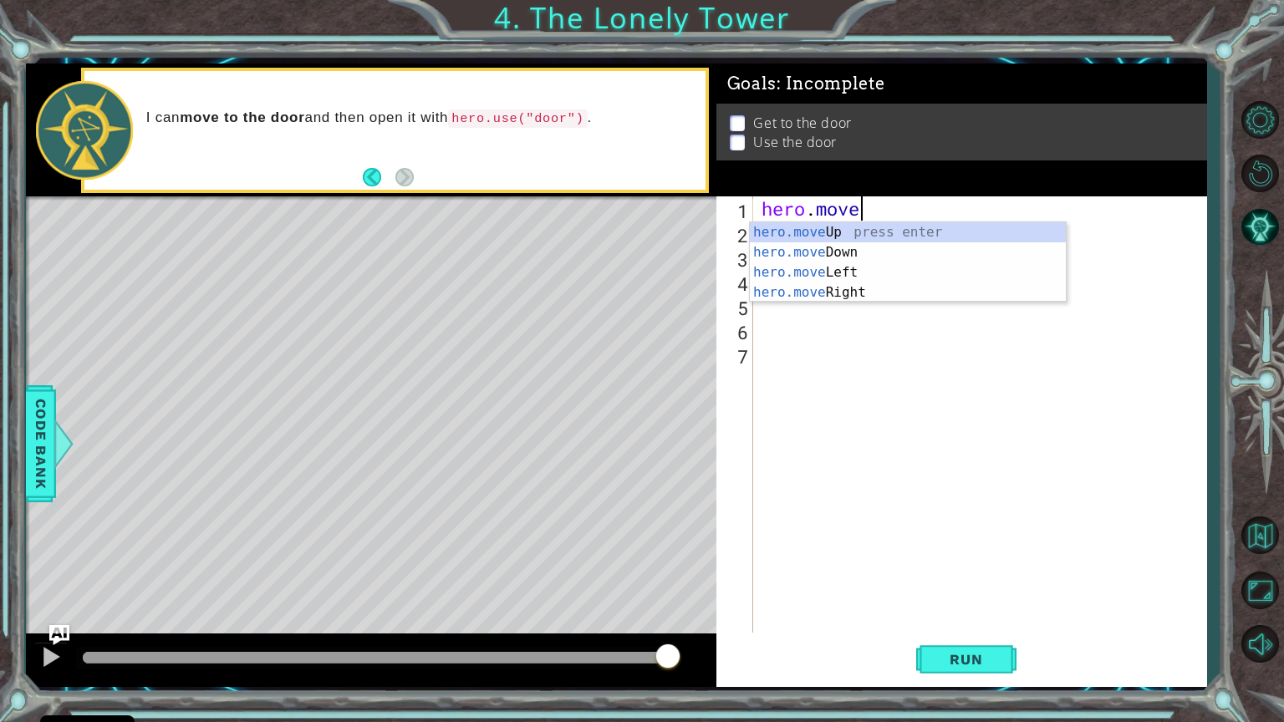
type textarea "h"
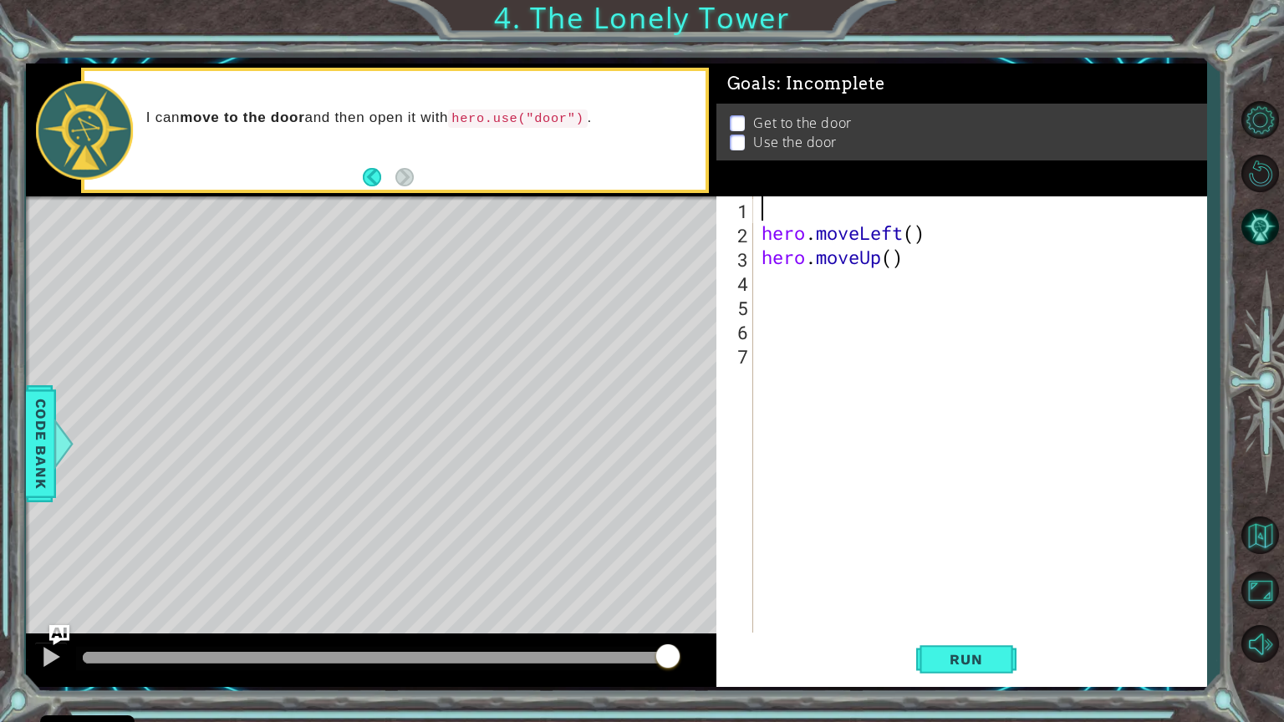
type textarea "h"
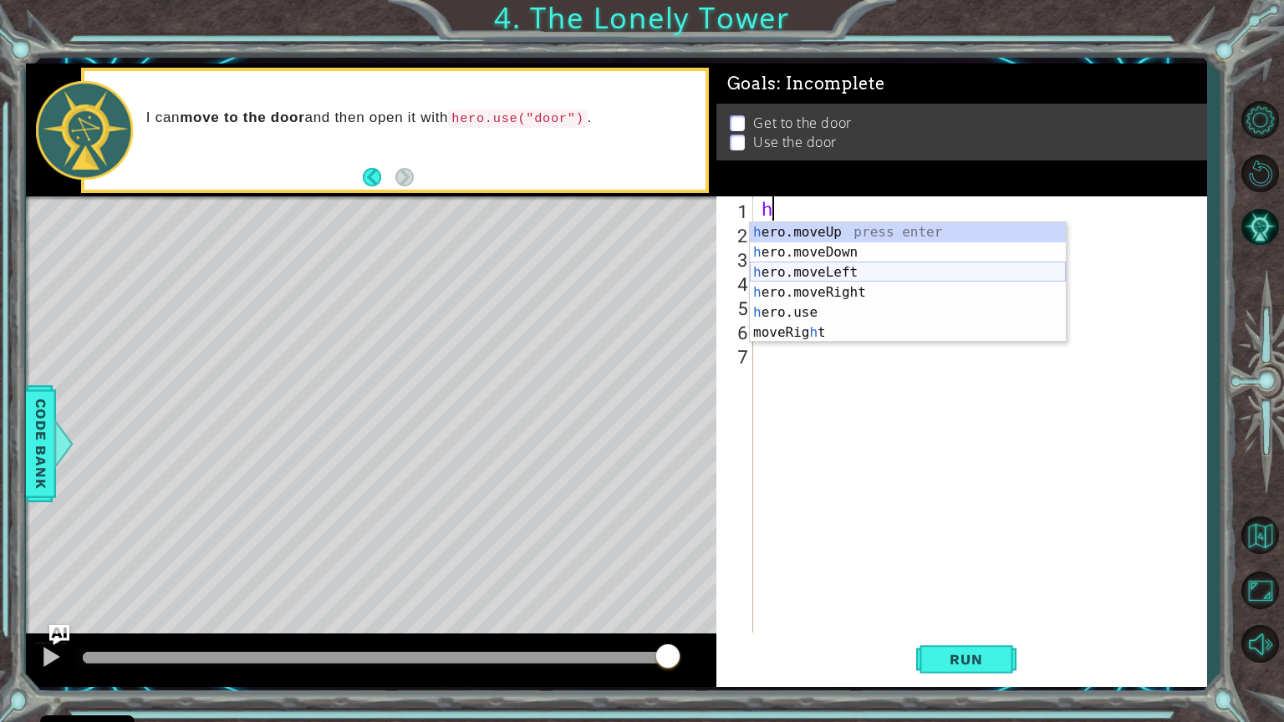
click at [841, 266] on div "h ero.moveUp press enter h ero.moveDown press enter h ero.moveLeft press enter …" at bounding box center [908, 302] width 316 height 161
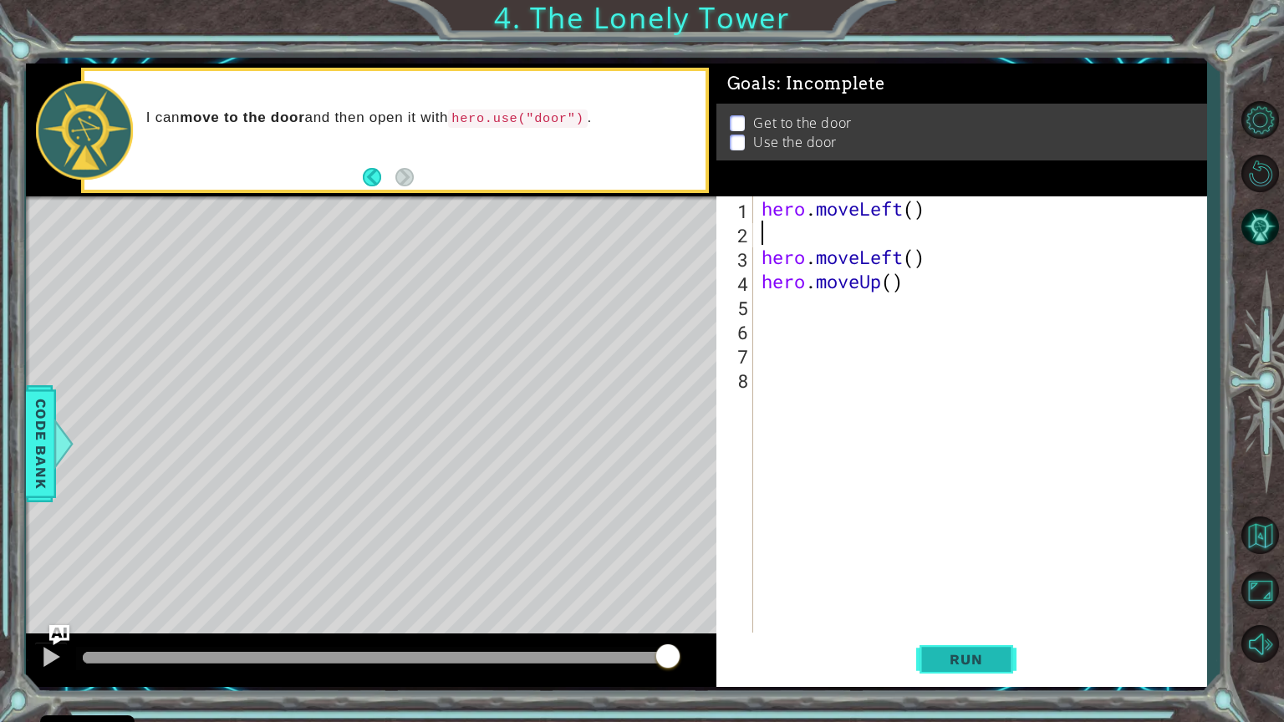
click at [926, 591] on button "Run" at bounding box center [966, 659] width 100 height 49
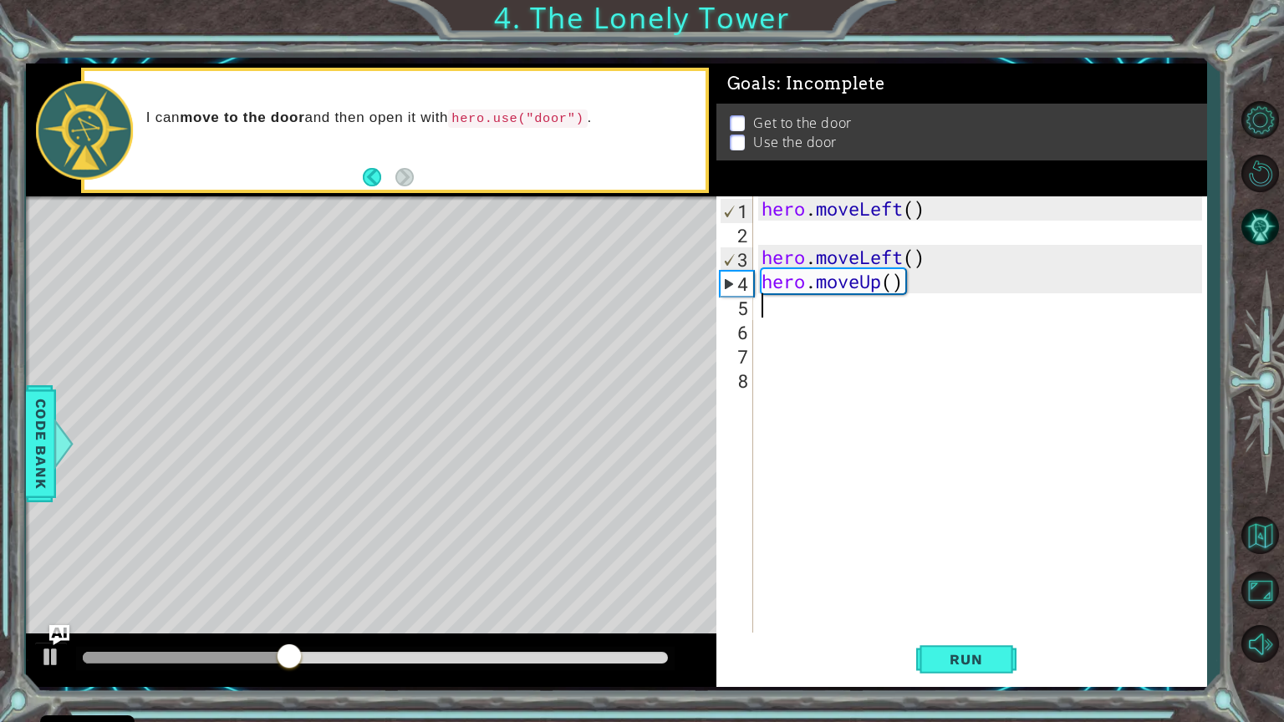
click at [759, 305] on div "hero . moveLeft ( ) hero . moveLeft ( ) hero . moveUp ( )" at bounding box center [984, 438] width 452 height 485
type textarea "h"
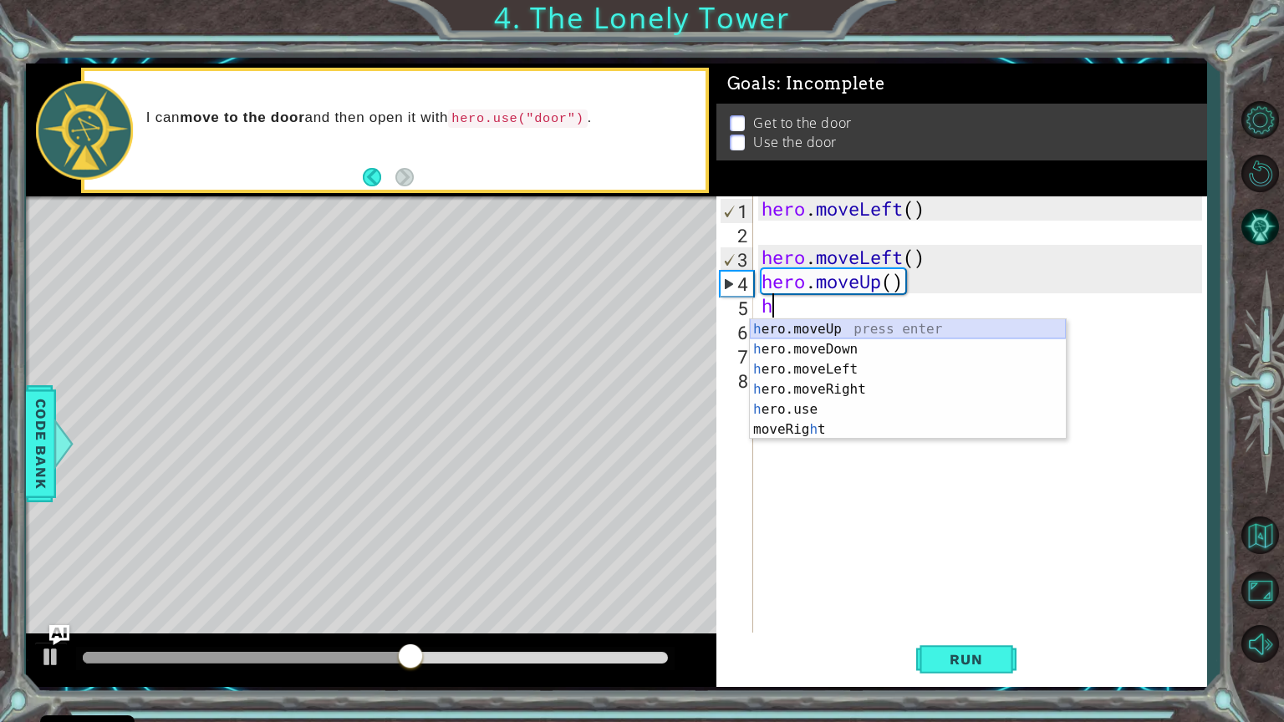
click at [822, 321] on div "h ero.moveUp press enter h ero.moveDown press enter h ero.moveLeft press enter …" at bounding box center [908, 399] width 316 height 161
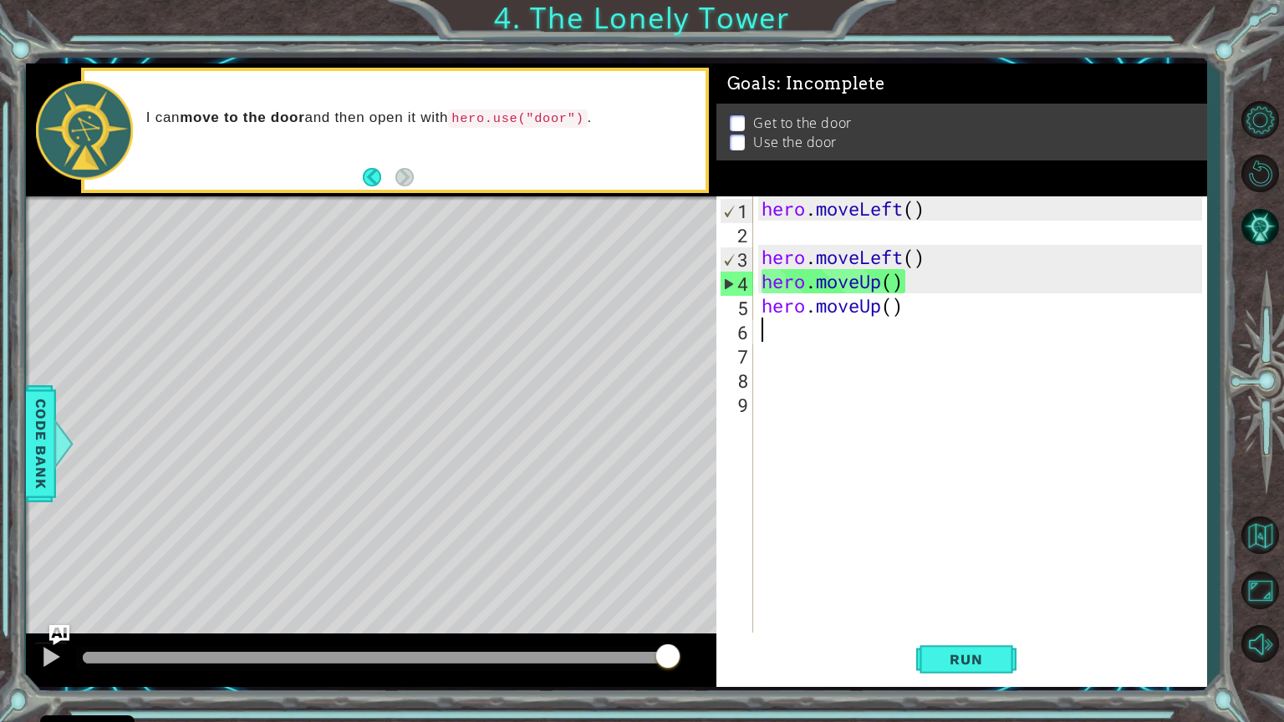
type textarea "h"
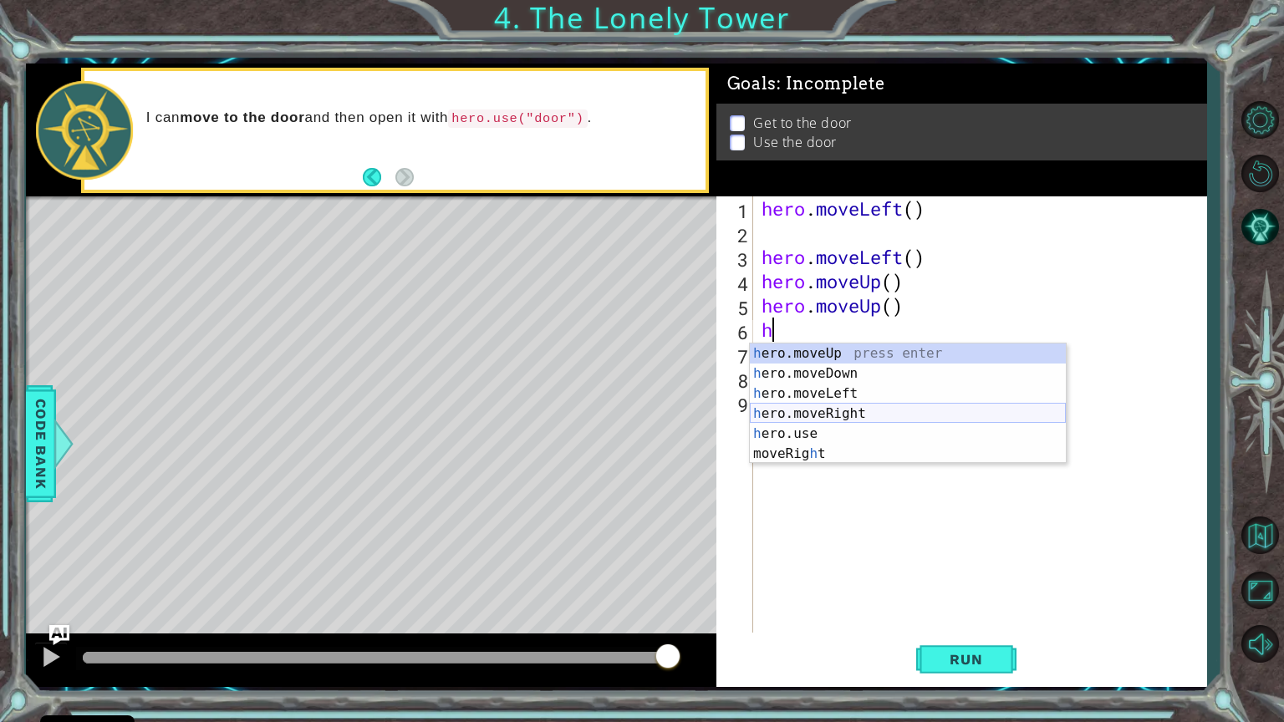
click at [813, 406] on div "h ero.moveUp press enter h ero.moveDown press enter h ero.moveLeft press enter …" at bounding box center [908, 424] width 316 height 161
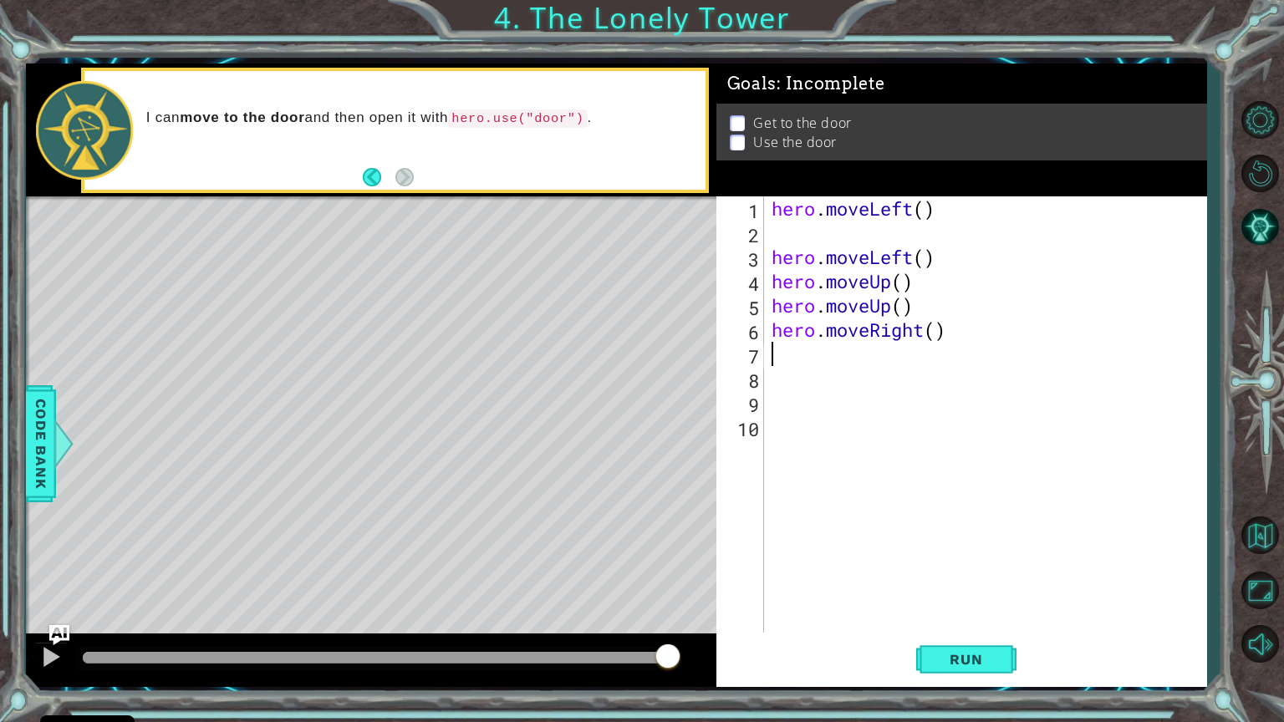
type textarea "h"
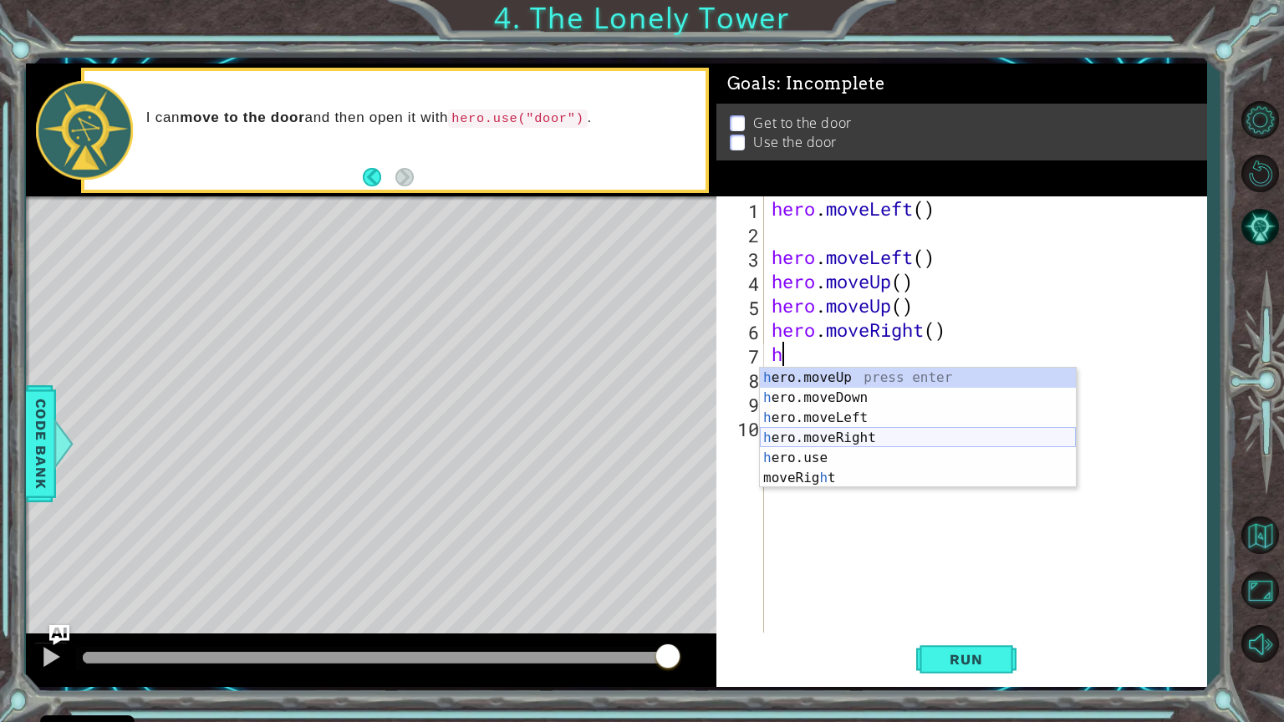
click at [829, 436] on div "h ero.moveUp press enter h ero.moveDown press enter h ero.moveLeft press enter …" at bounding box center [918, 448] width 316 height 161
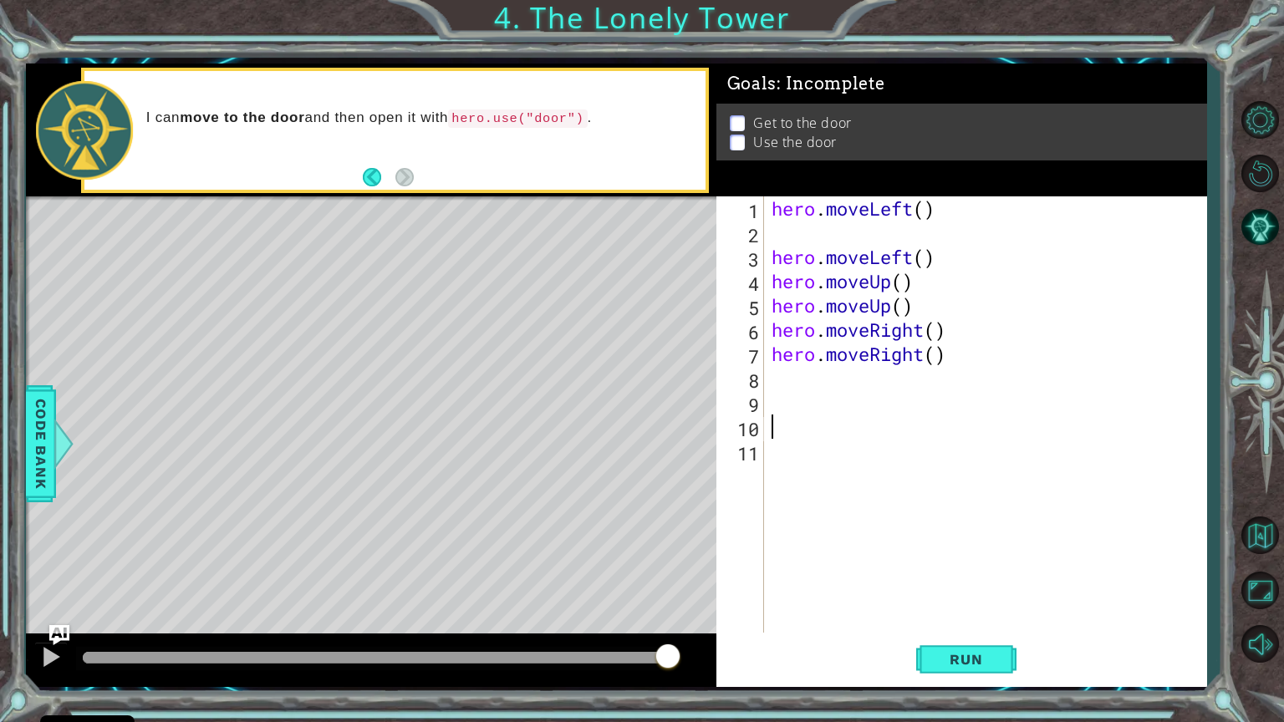
click at [829, 436] on div "hero . moveLeft ( ) hero . moveLeft ( ) hero . moveUp ( ) hero . moveUp ( ) her…" at bounding box center [989, 438] width 442 height 485
click at [964, 591] on button "Run" at bounding box center [966, 659] width 100 height 49
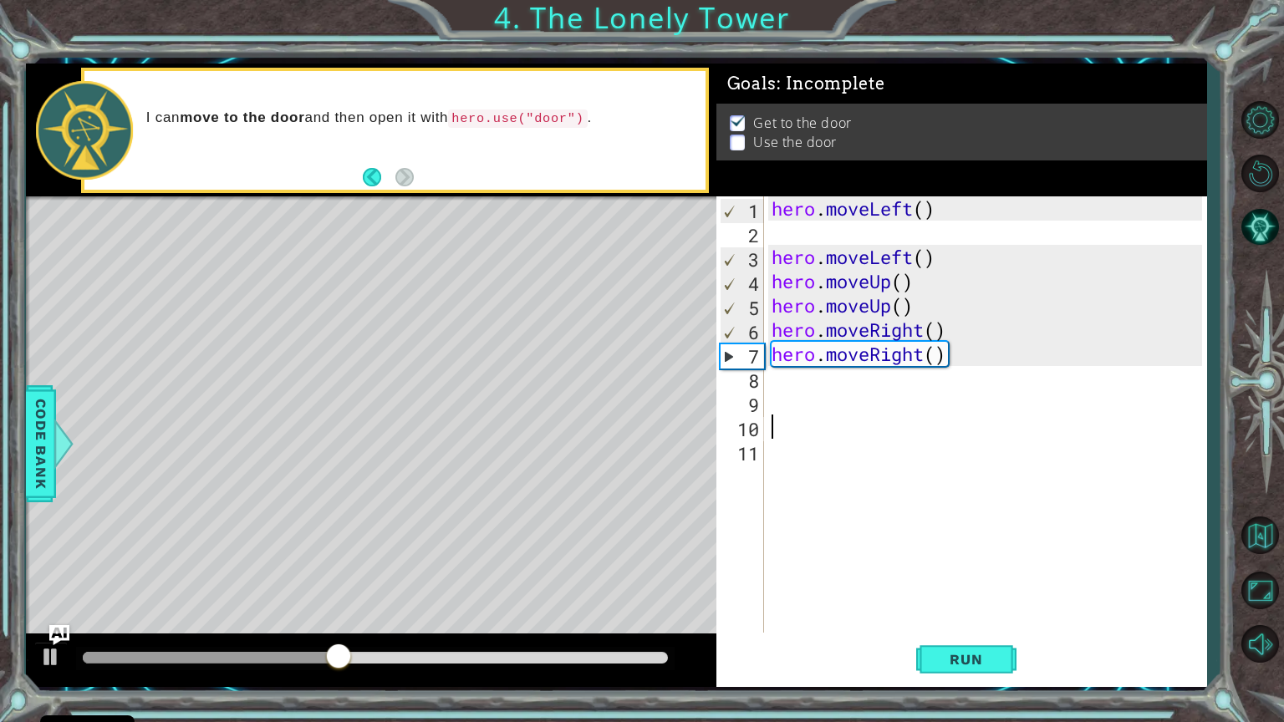
click at [768, 385] on div "hero . moveLeft ( ) hero . moveLeft ( ) hero . moveUp ( ) hero . moveUp ( ) her…" at bounding box center [985, 414] width 434 height 436
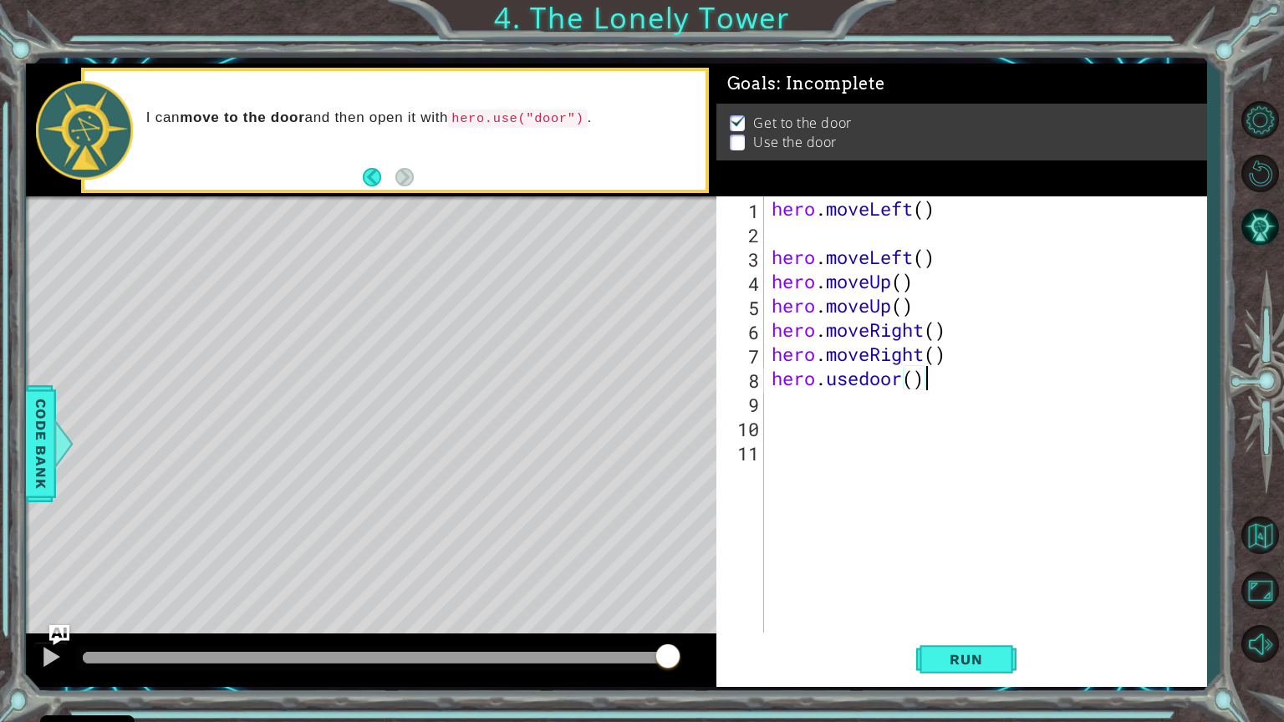
scroll to position [0, 6]
click at [939, 591] on button "Run" at bounding box center [966, 659] width 100 height 49
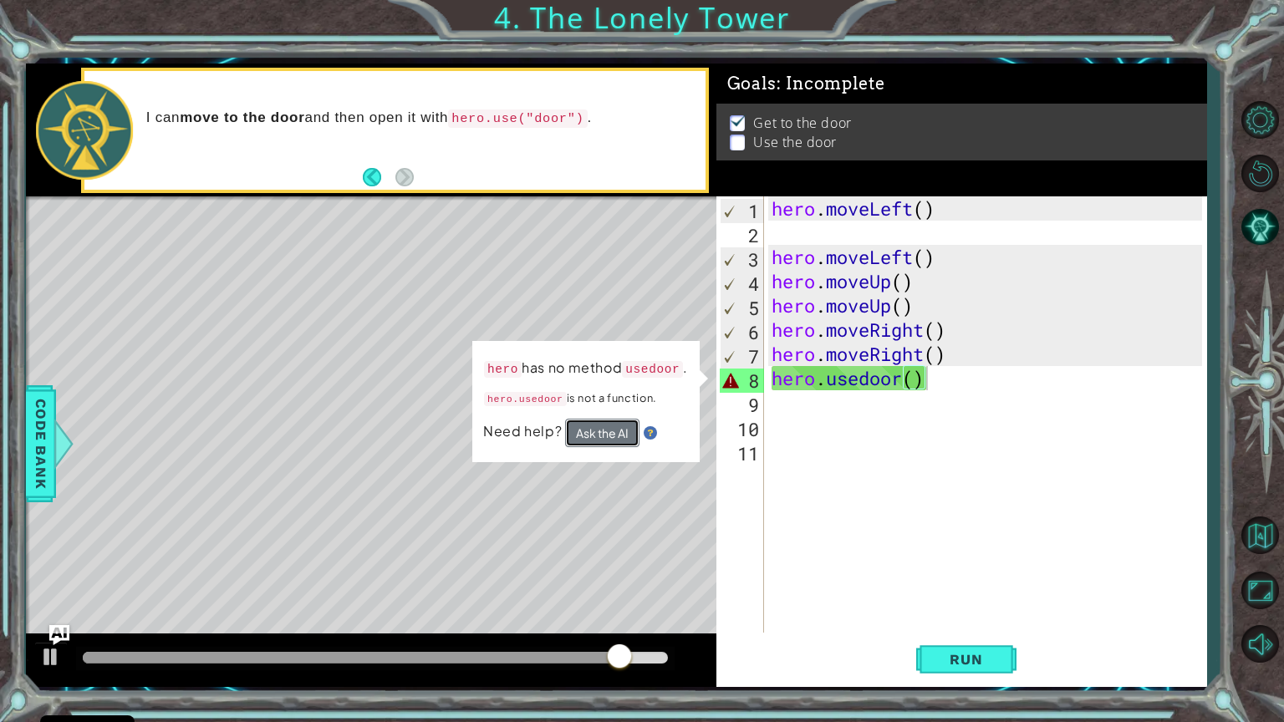
click at [606, 432] on button "Ask the AI" at bounding box center [602, 433] width 74 height 28
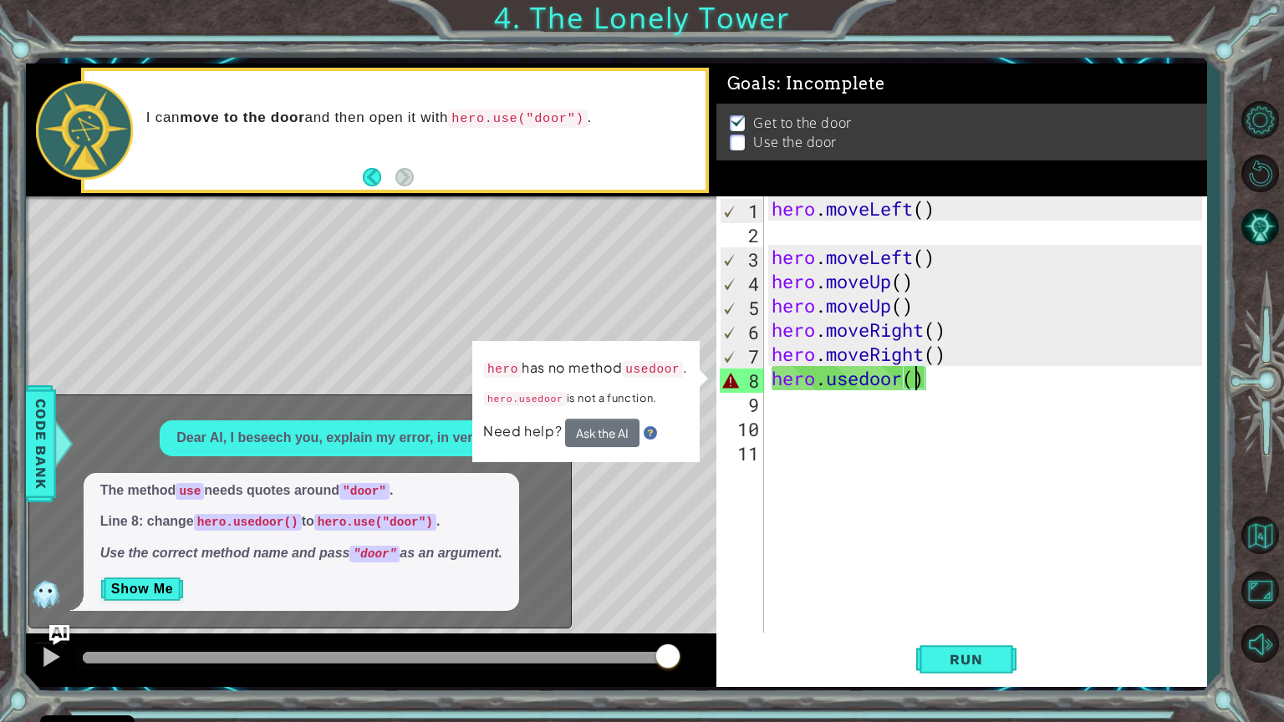
click at [918, 375] on div "hero . moveLeft ( ) hero . moveLeft ( ) hero . moveUp ( ) hero . moveUp ( ) her…" at bounding box center [989, 438] width 442 height 485
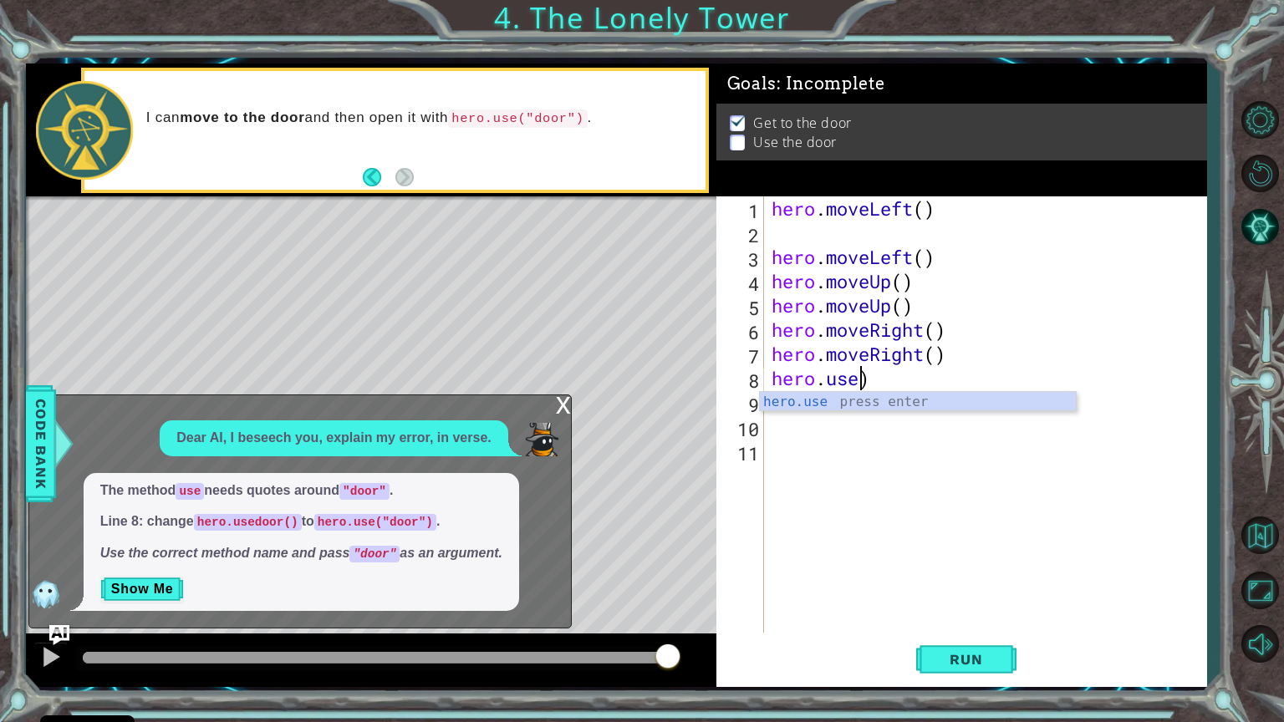
scroll to position [0, 3]
click at [933, 400] on div "[DOMAIN_NAME] e press enter" at bounding box center [918, 422] width 316 height 60
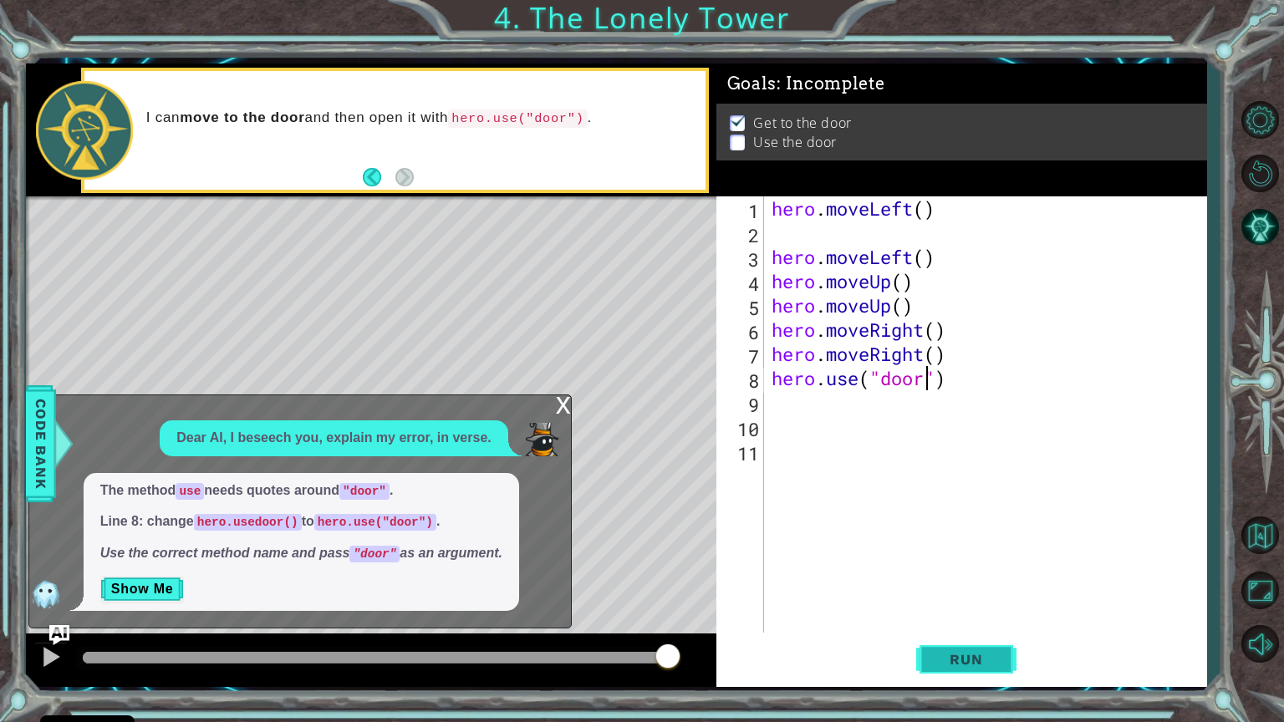
type textarea "hero.use("door")"
click at [961, 591] on button "Run" at bounding box center [966, 659] width 100 height 49
